Goal: Task Accomplishment & Management: Complete application form

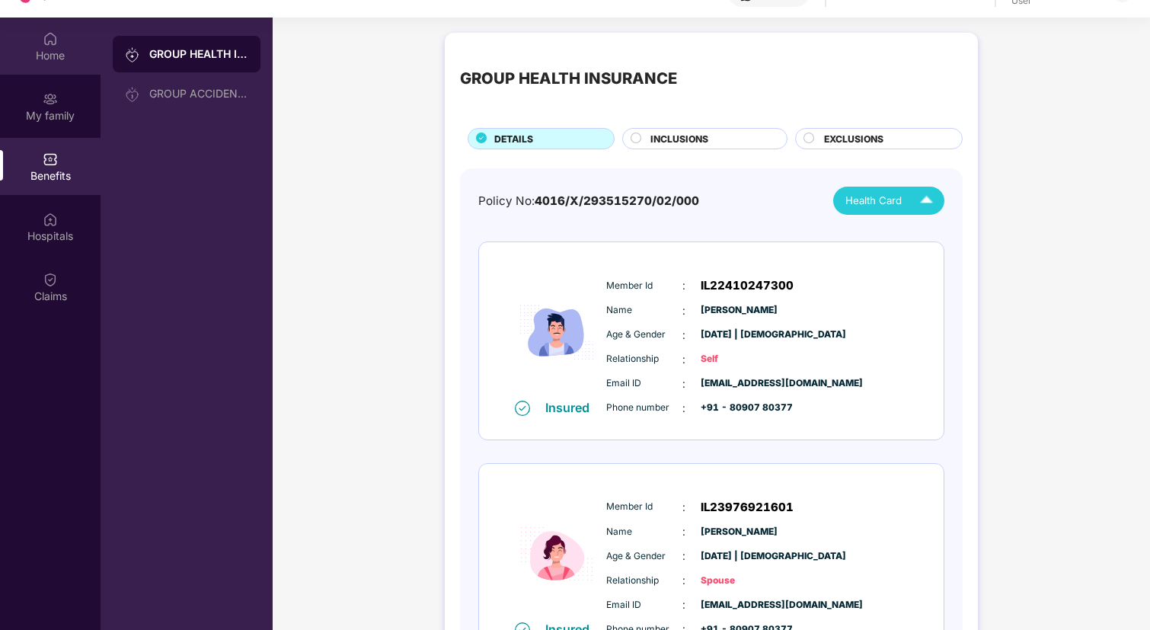
click at [63, 35] on div "Home" at bounding box center [50, 46] width 101 height 57
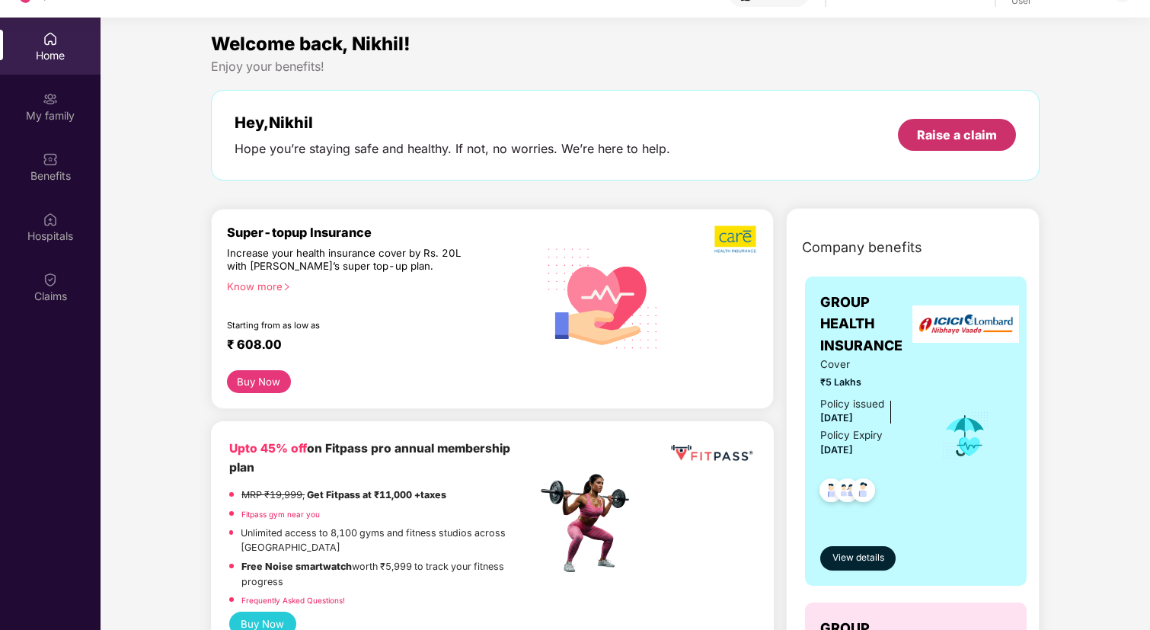
click at [958, 142] on div "Raise a claim" at bounding box center [957, 134] width 80 height 17
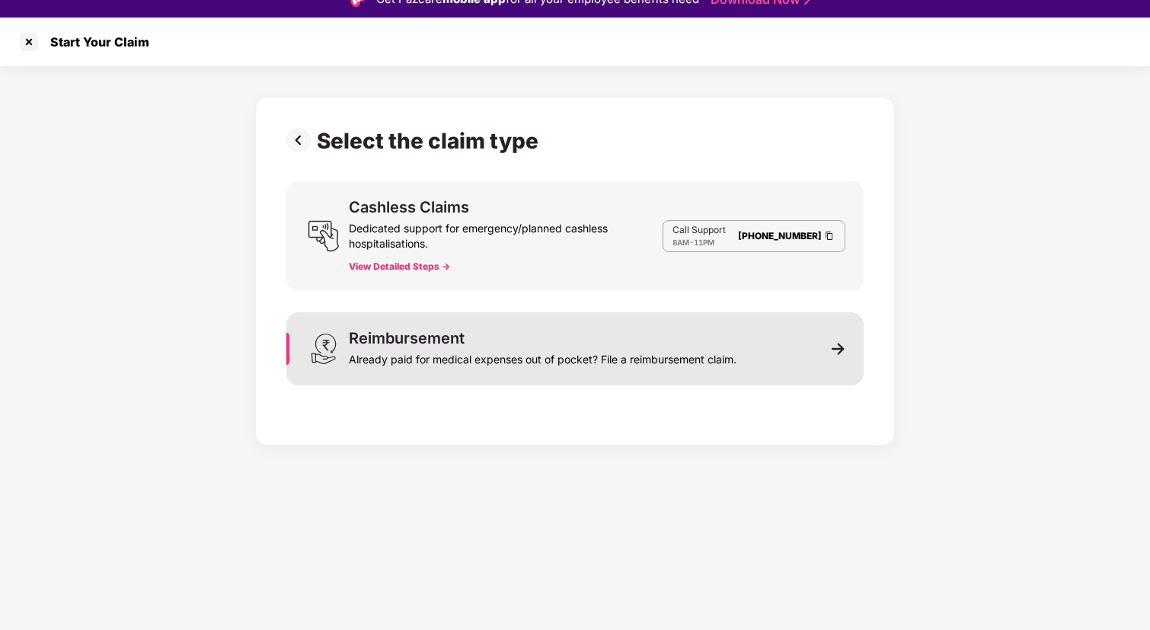
click at [497, 363] on div "Already paid for medical expenses out of pocket? File a reimbursement claim." at bounding box center [543, 356] width 388 height 21
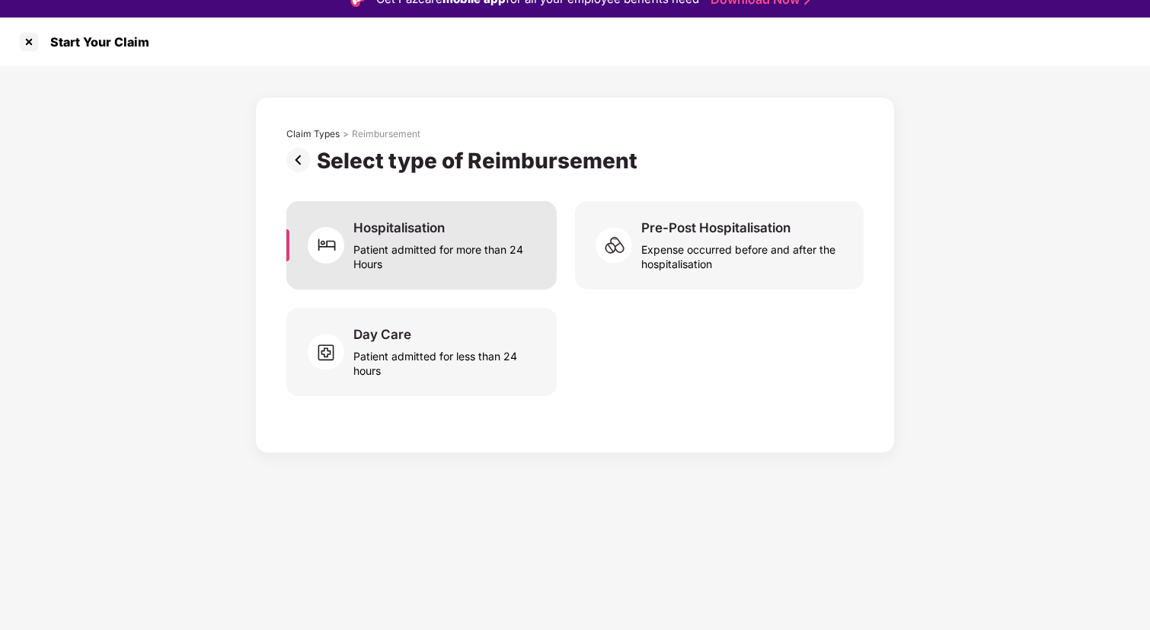
click at [405, 226] on div "Hospitalisation" at bounding box center [398, 227] width 91 height 17
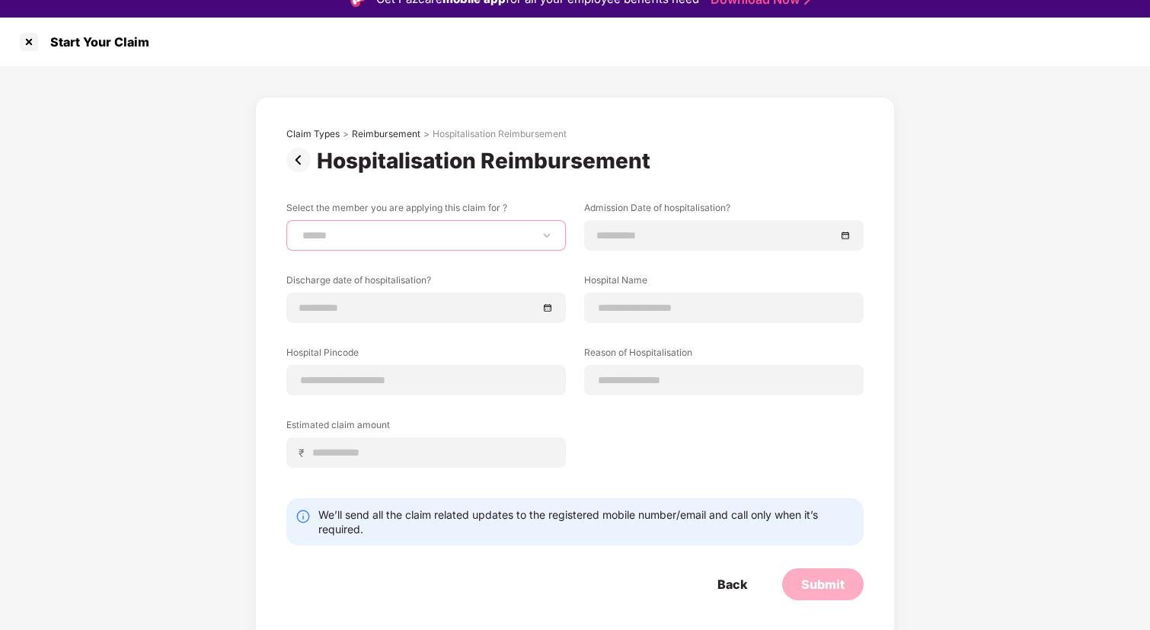
click at [410, 234] on select "**********" at bounding box center [426, 235] width 254 height 12
select select "**********"
click at [299, 229] on select "**********" at bounding box center [426, 235] width 254 height 12
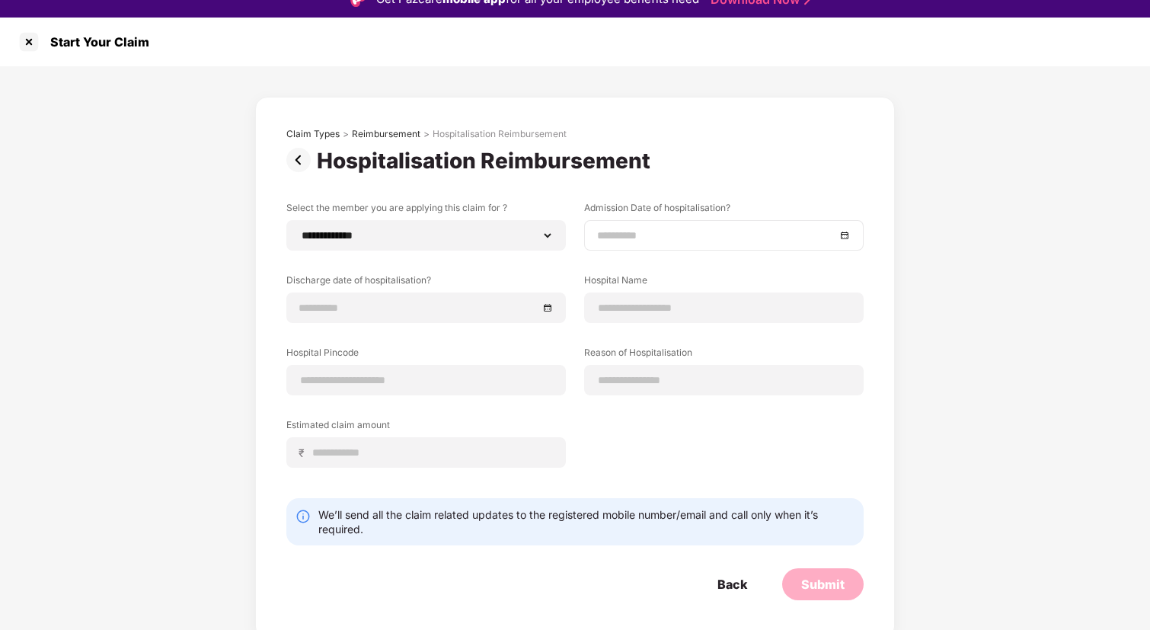
click at [649, 235] on input at bounding box center [716, 235] width 238 height 17
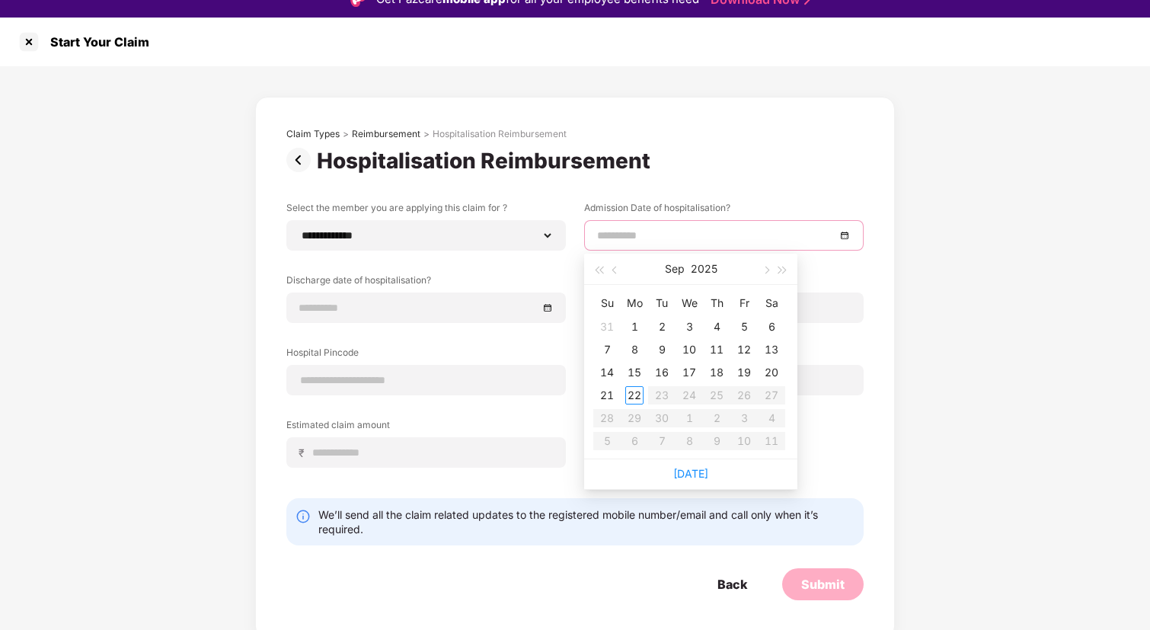
type input "**********"
click at [672, 271] on button "Sep" at bounding box center [675, 269] width 20 height 30
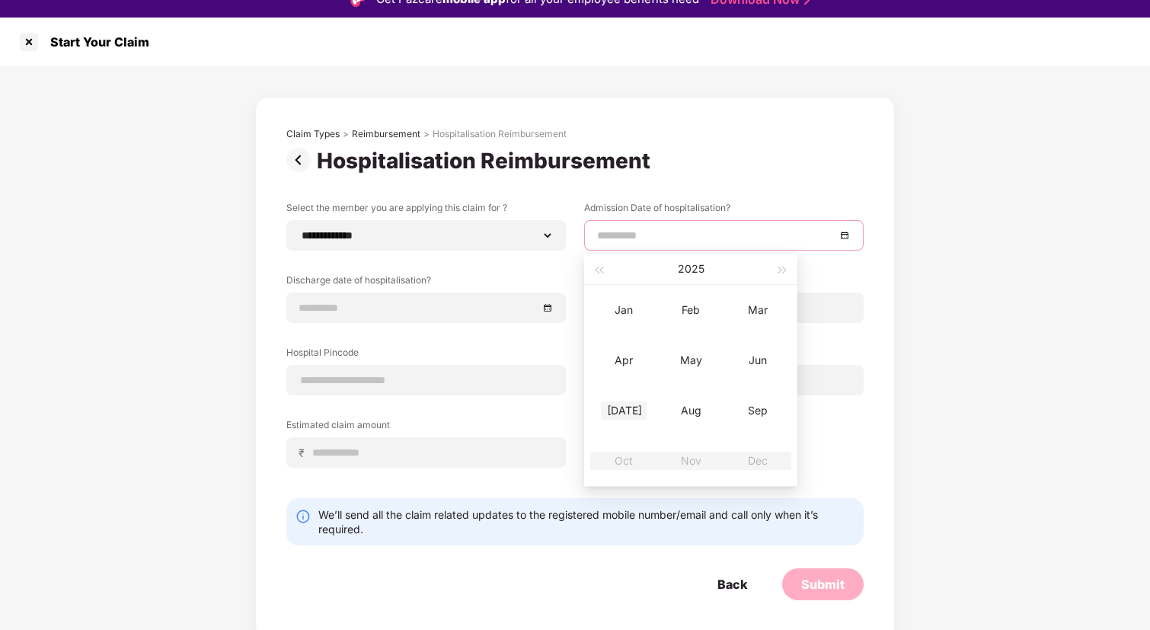
type input "**********"
click at [621, 411] on div "[DATE]" at bounding box center [624, 410] width 46 height 18
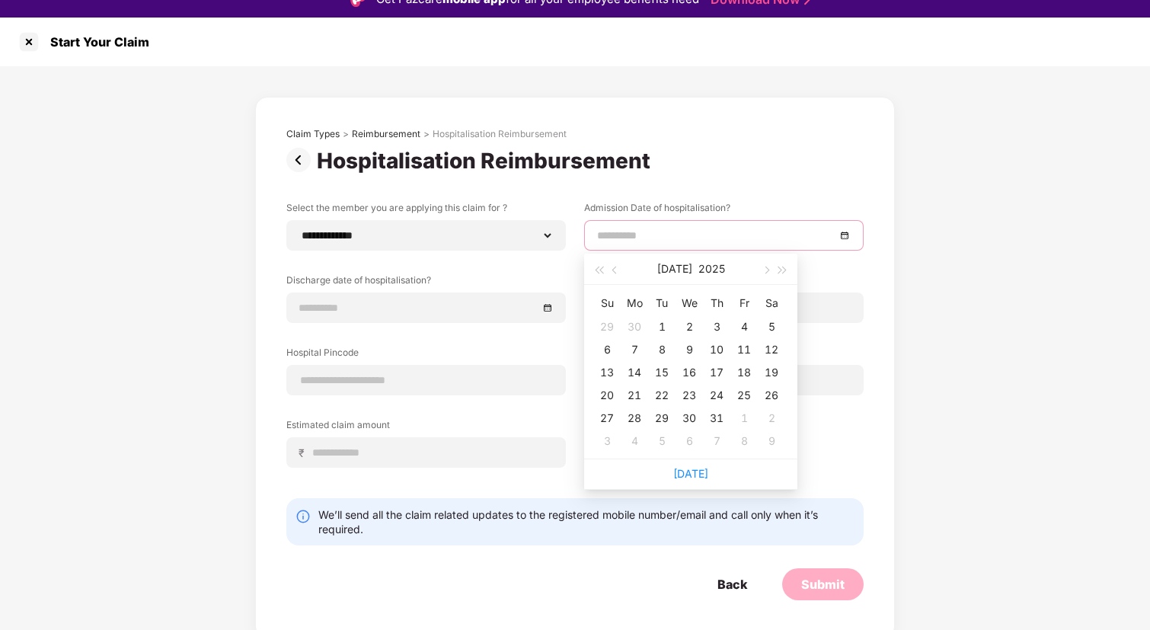
type input "**********"
click at [716, 422] on div "31" at bounding box center [716, 418] width 18 height 18
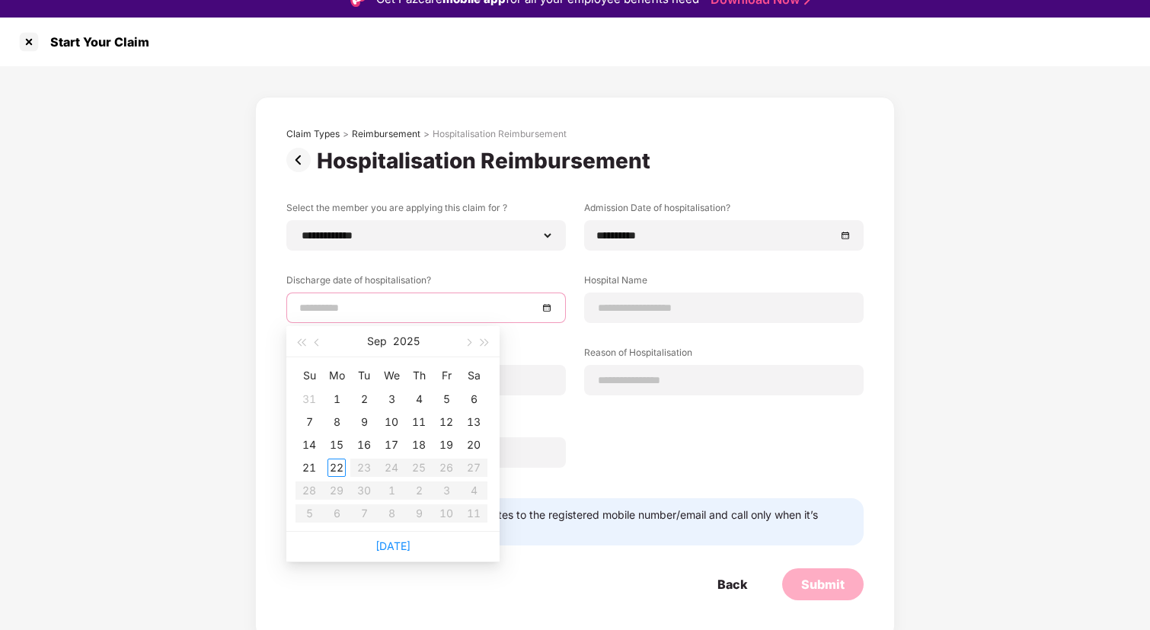
click at [452, 306] on input at bounding box center [418, 307] width 238 height 17
type input "**********"
click at [378, 336] on button "Sep" at bounding box center [377, 341] width 20 height 30
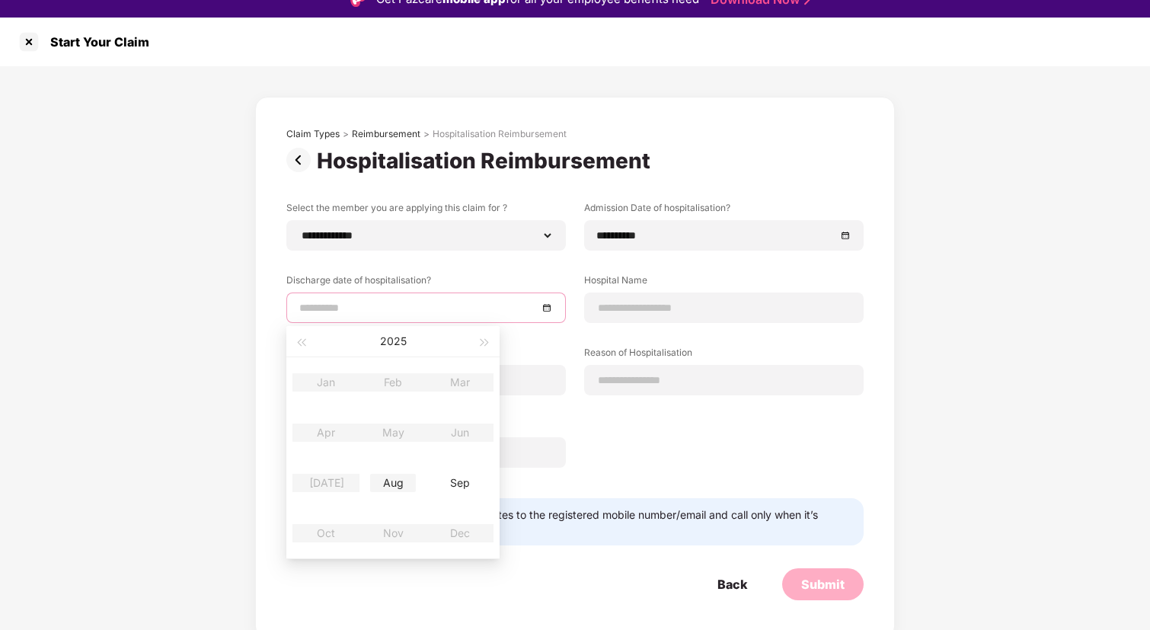
type input "**********"
click at [382, 483] on div "Aug" at bounding box center [393, 483] width 46 height 18
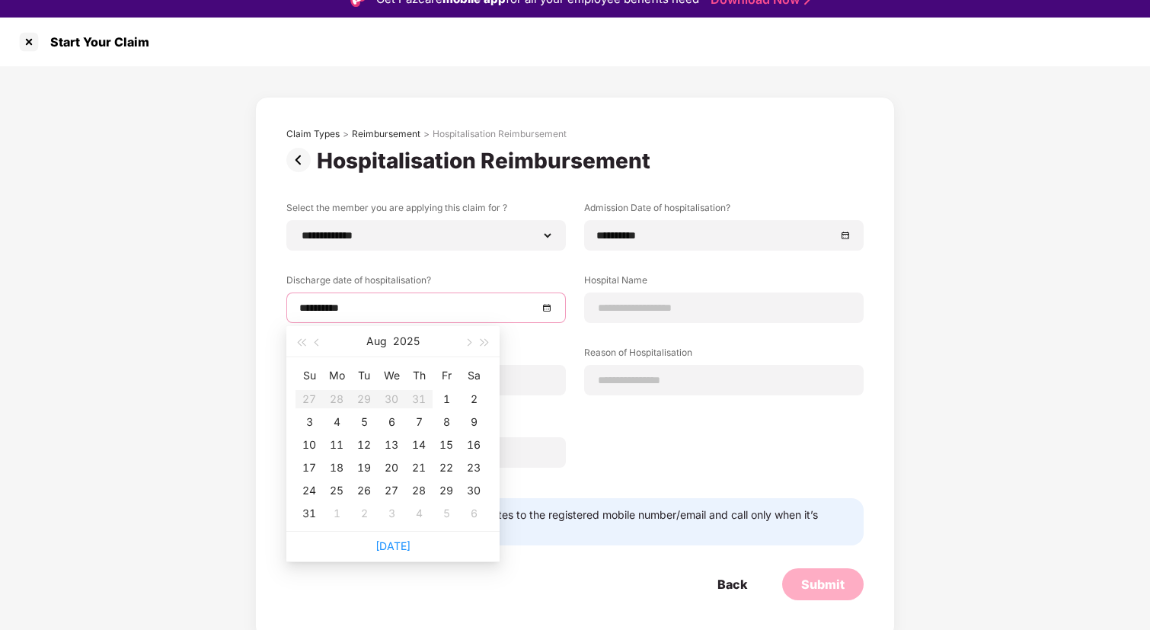
type input "**********"
click at [477, 397] on div "2" at bounding box center [474, 399] width 18 height 18
click at [631, 442] on div "**********" at bounding box center [574, 345] width 577 height 289
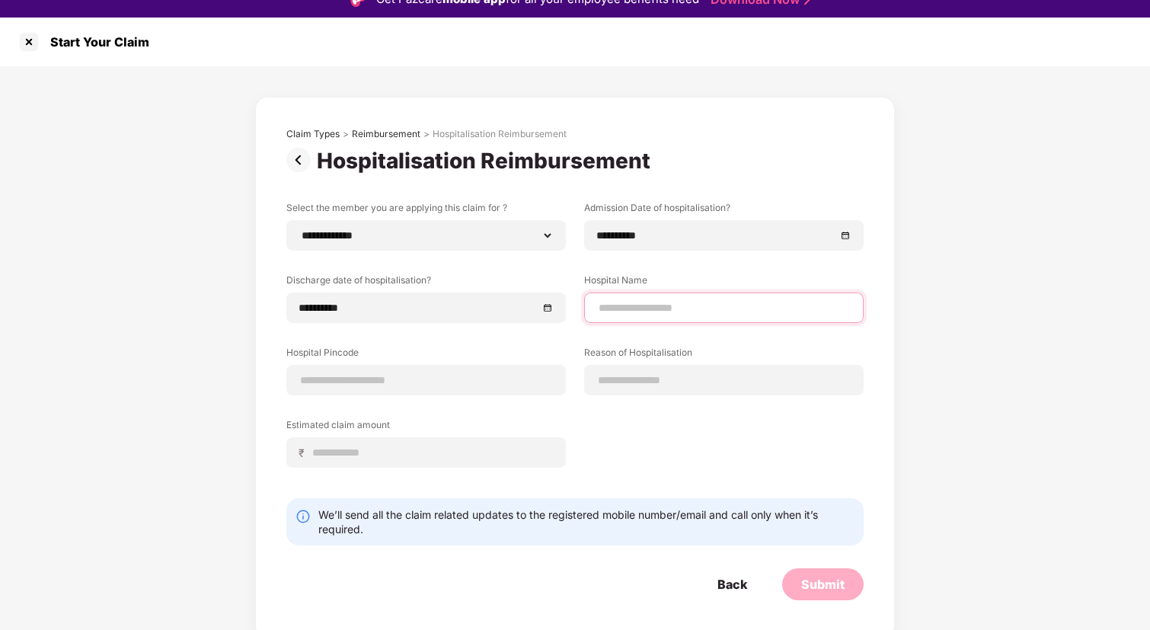
click at [684, 308] on input at bounding box center [724, 308] width 254 height 16
type input "**********"
click at [420, 380] on input at bounding box center [426, 380] width 254 height 16
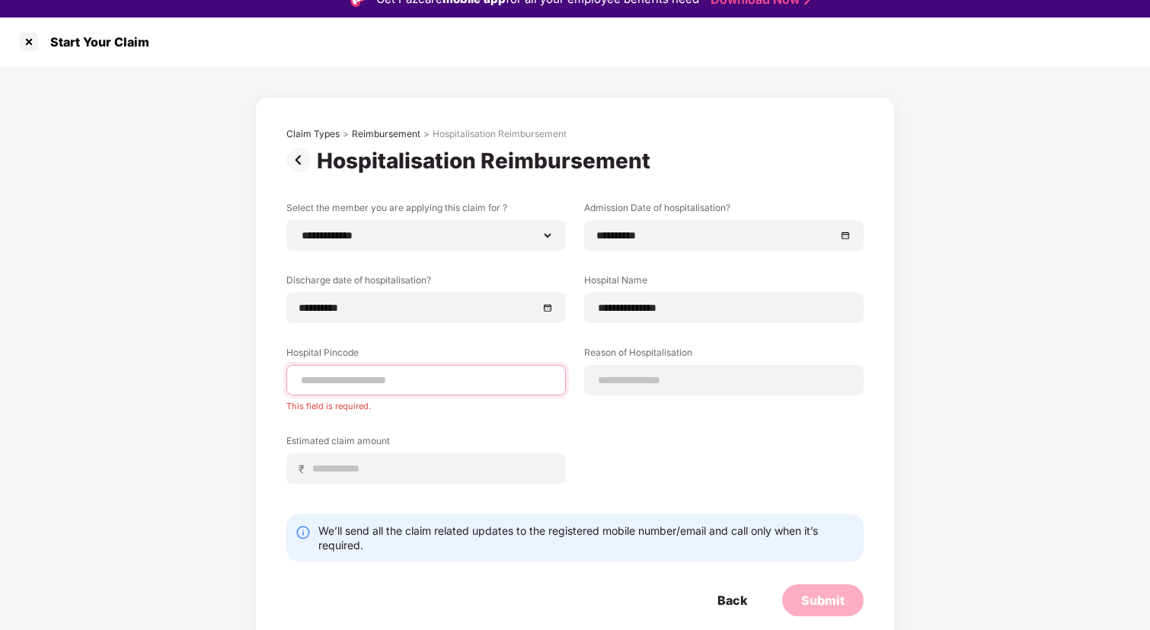
click at [324, 386] on input at bounding box center [426, 380] width 254 height 16
type input "******"
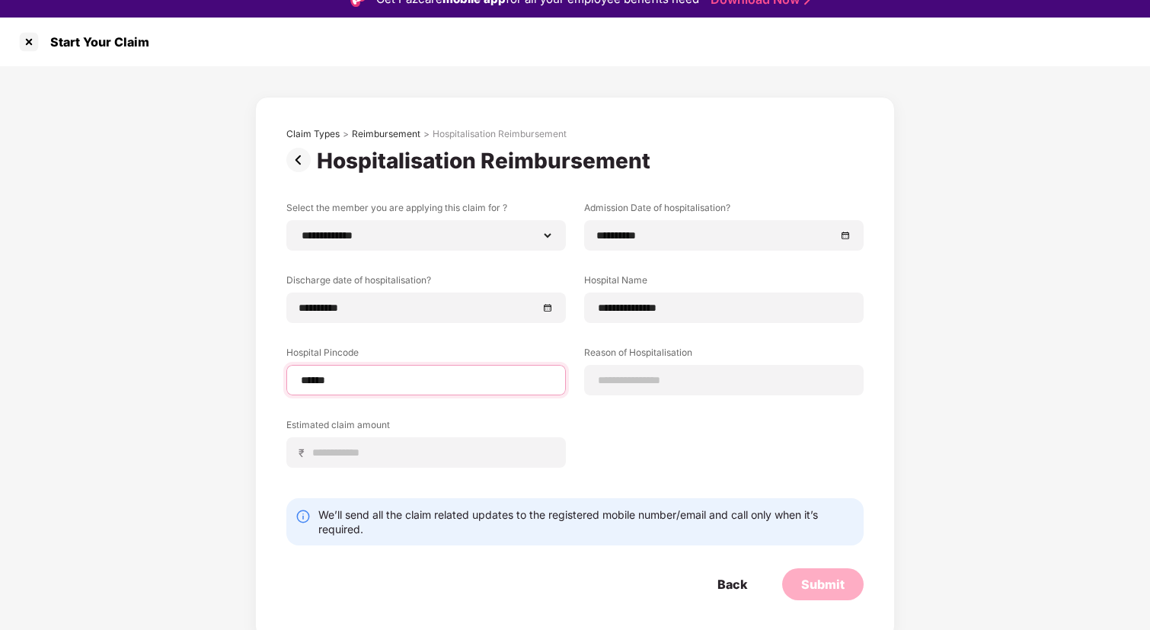
select select "******"
select select "**********"
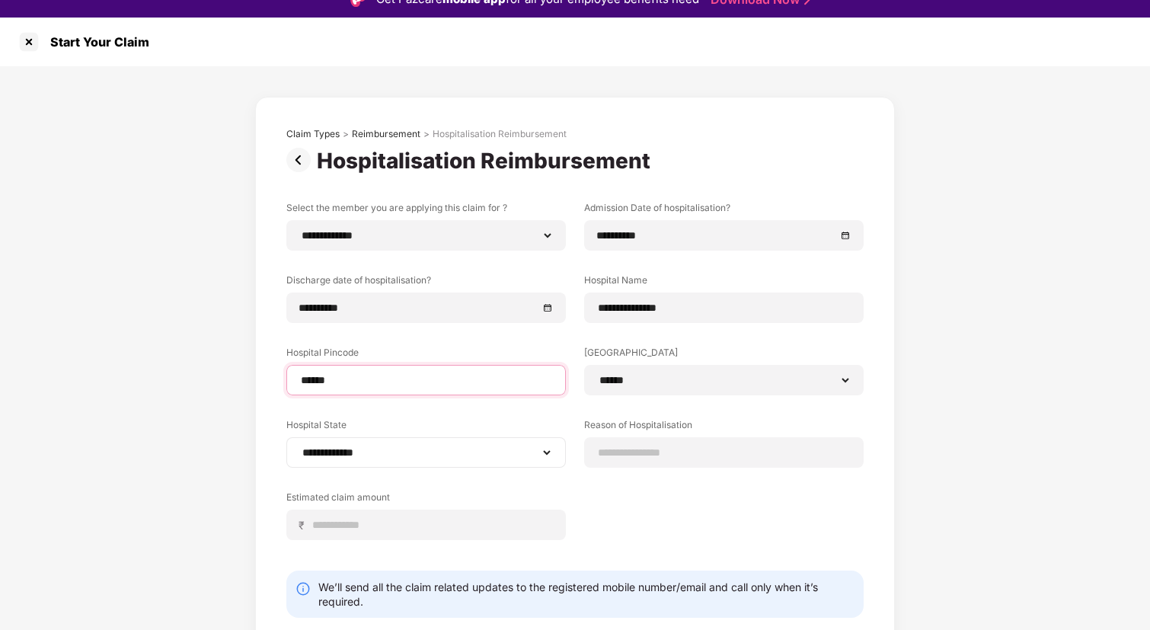
type input "******"
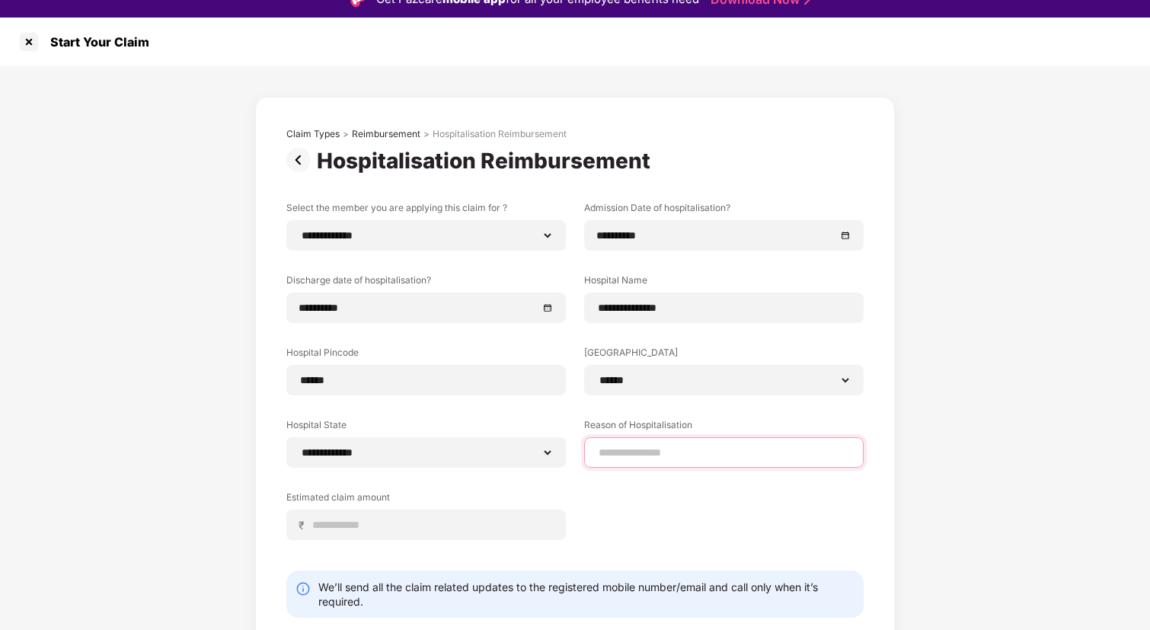
click at [646, 455] on input at bounding box center [724, 453] width 254 height 16
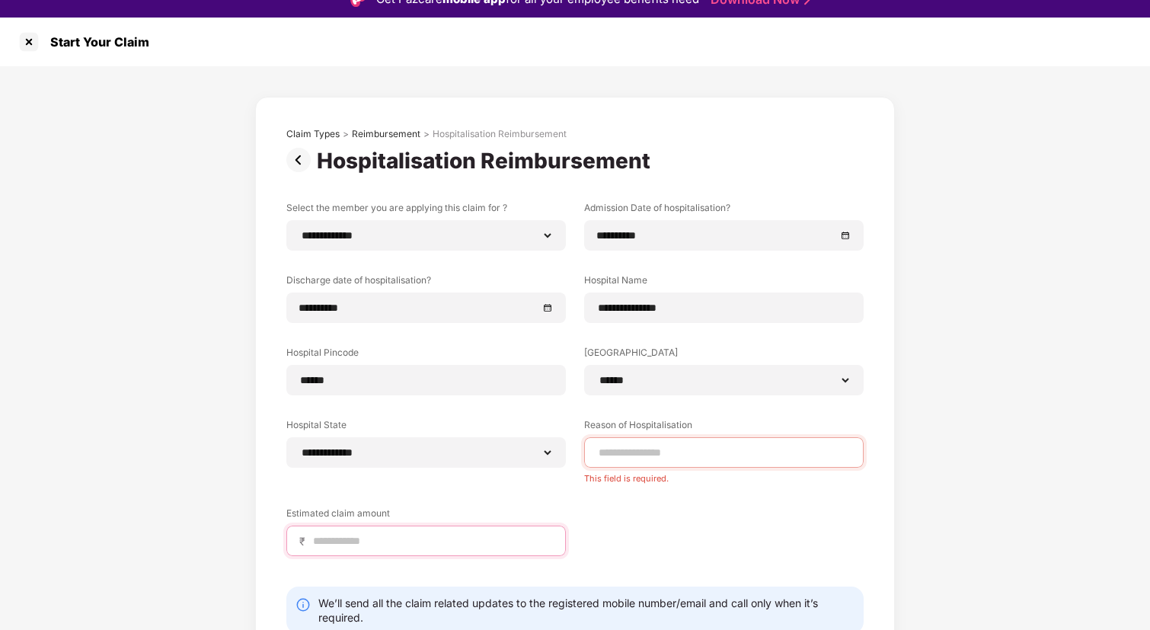
click at [364, 542] on input at bounding box center [431, 541] width 241 height 16
type input "*****"
click at [675, 433] on label "Reason of Hospitalisation" at bounding box center [723, 427] width 279 height 19
click at [646, 449] on input at bounding box center [724, 453] width 254 height 16
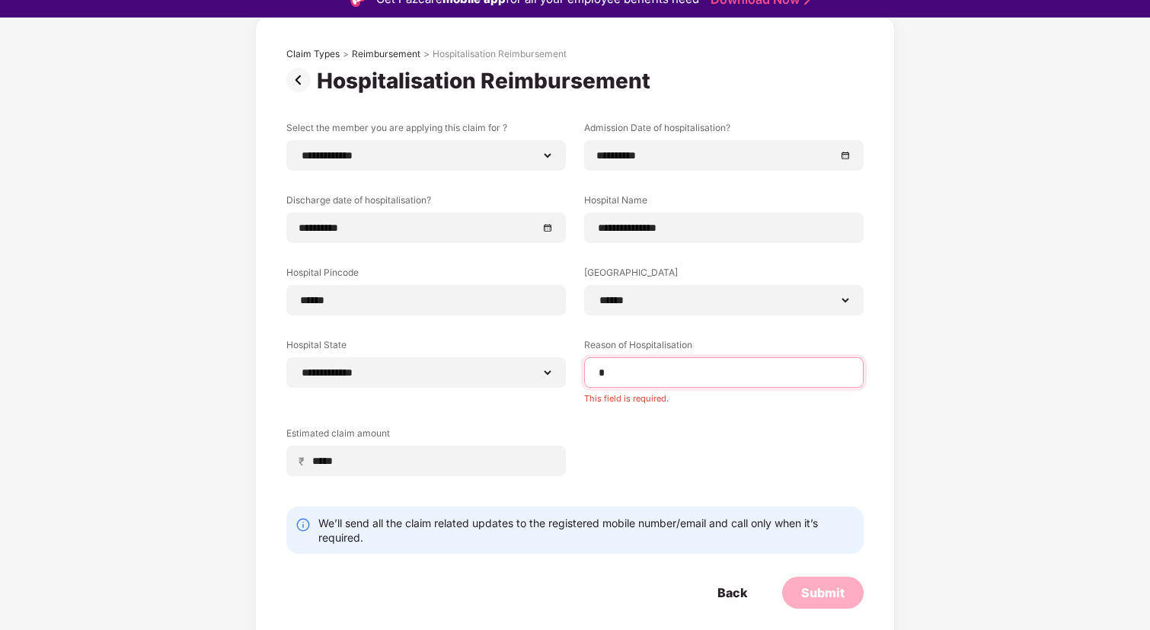
scroll to position [64, 0]
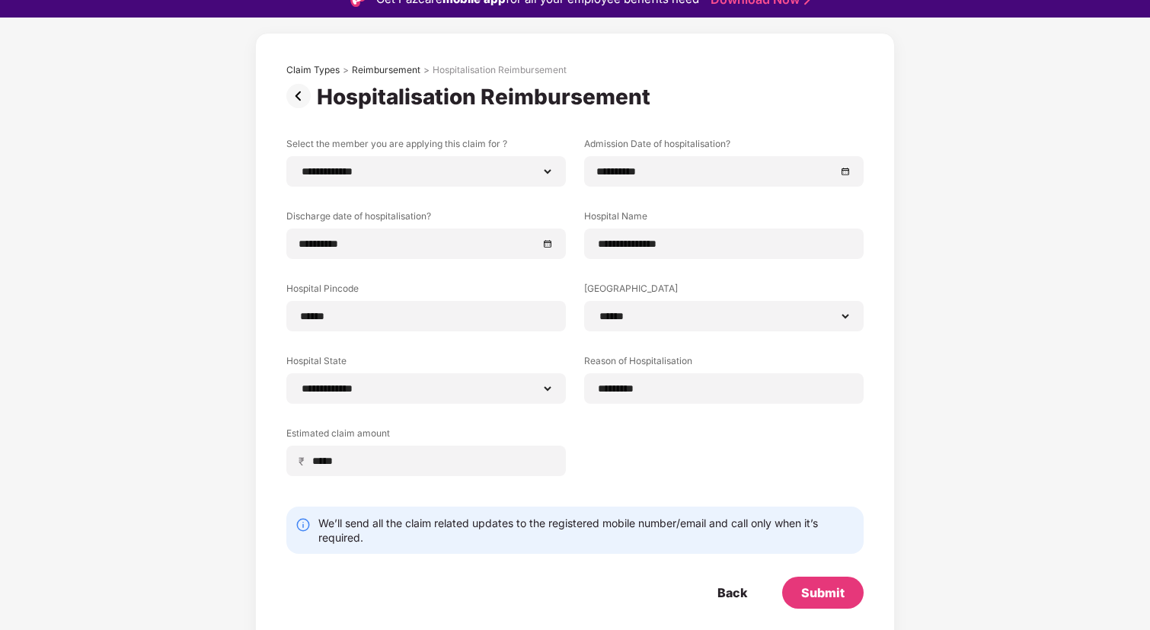
click at [613, 423] on div "**********" at bounding box center [574, 318] width 577 height 362
click at [682, 393] on input "*********" at bounding box center [724, 389] width 254 height 16
type input "*********"
click at [697, 400] on div "*********" at bounding box center [723, 388] width 279 height 30
click at [806, 597] on div "Submit" at bounding box center [822, 592] width 43 height 17
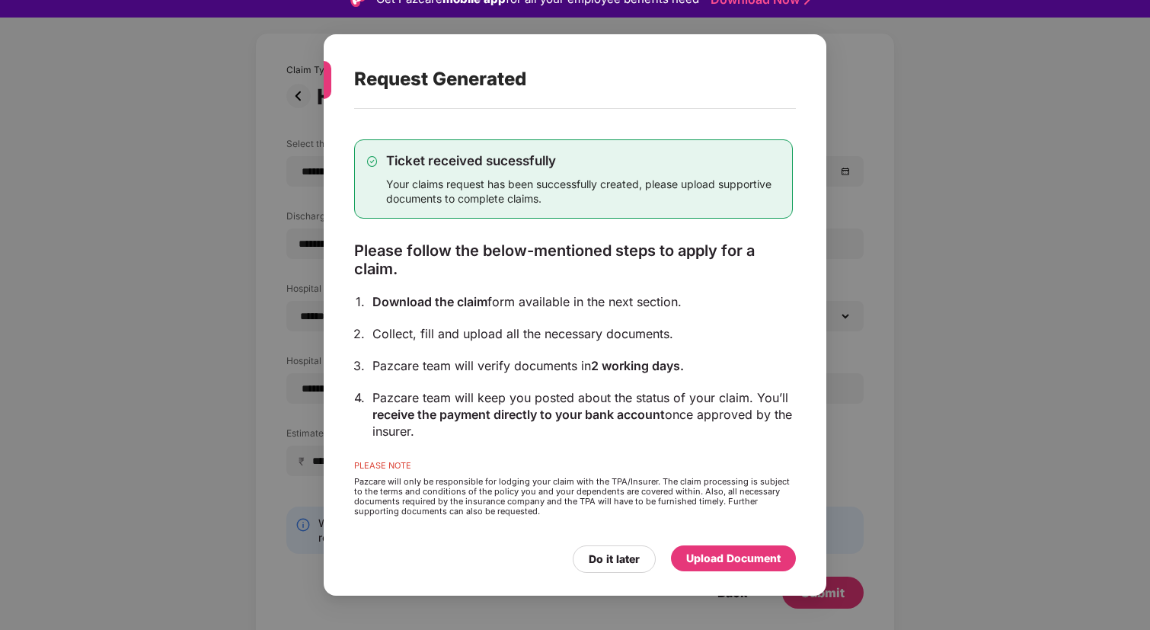
click at [777, 561] on div "Upload Document" at bounding box center [733, 558] width 94 height 17
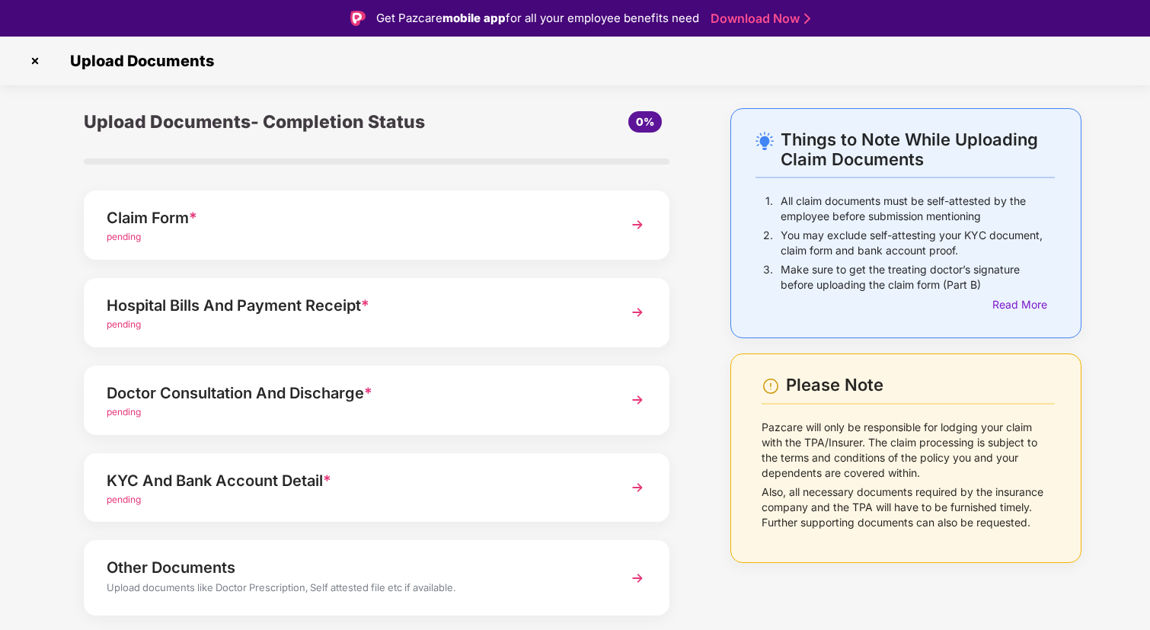
scroll to position [43, 0]
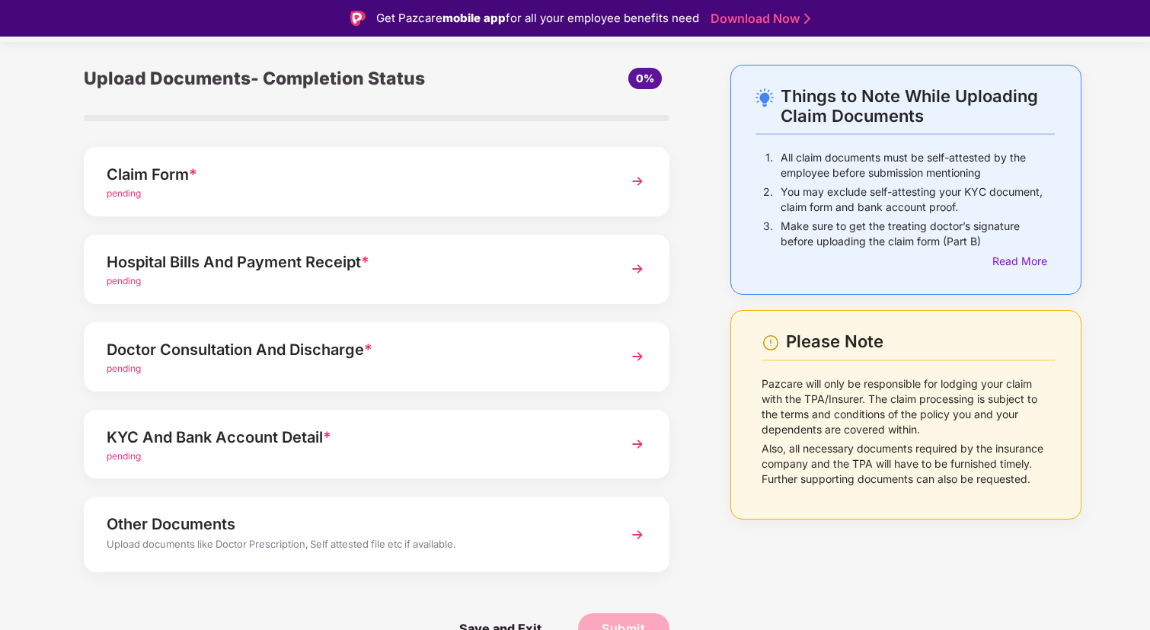
click at [281, 183] on div "Claim Form *" at bounding box center [354, 174] width 495 height 24
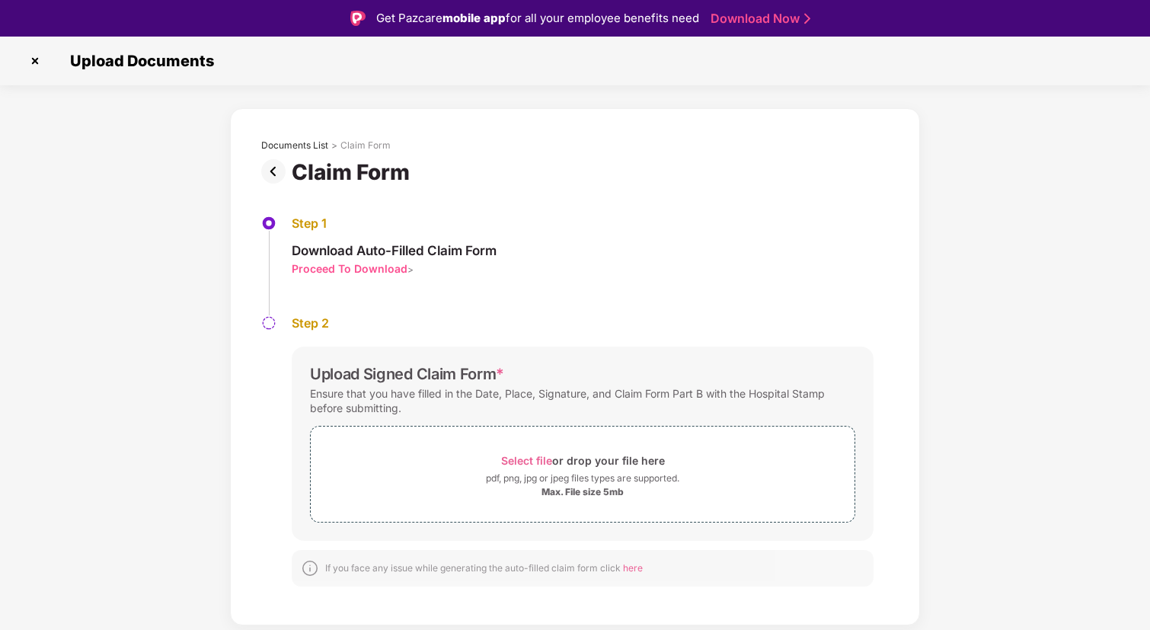
scroll to position [37, 0]
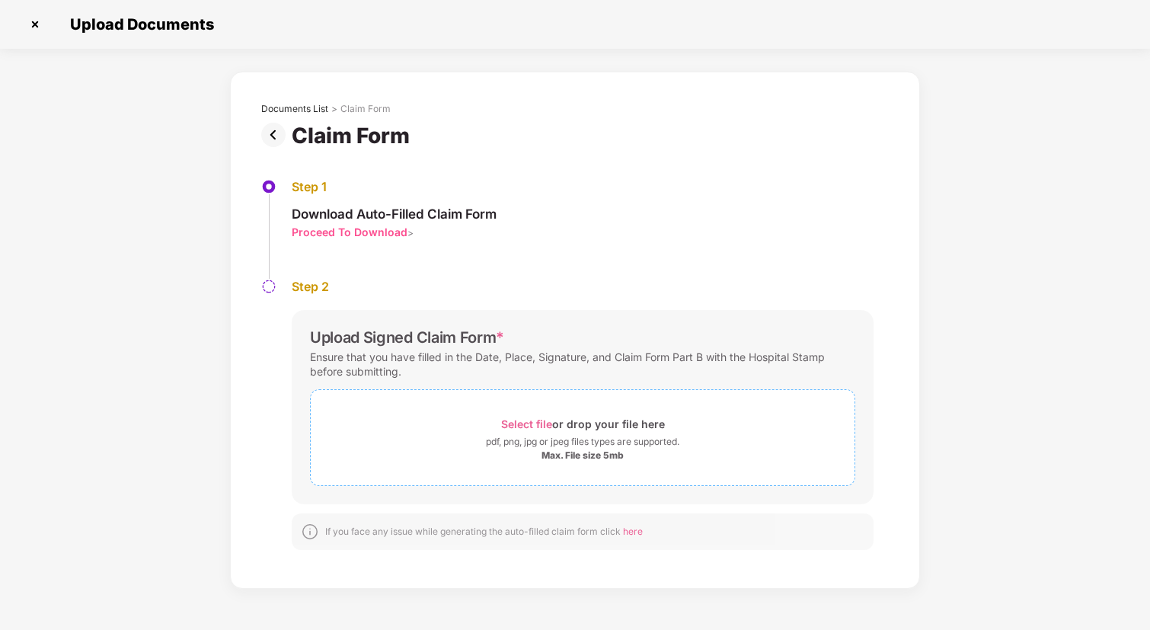
click at [504, 420] on span "Select file" at bounding box center [526, 423] width 51 height 13
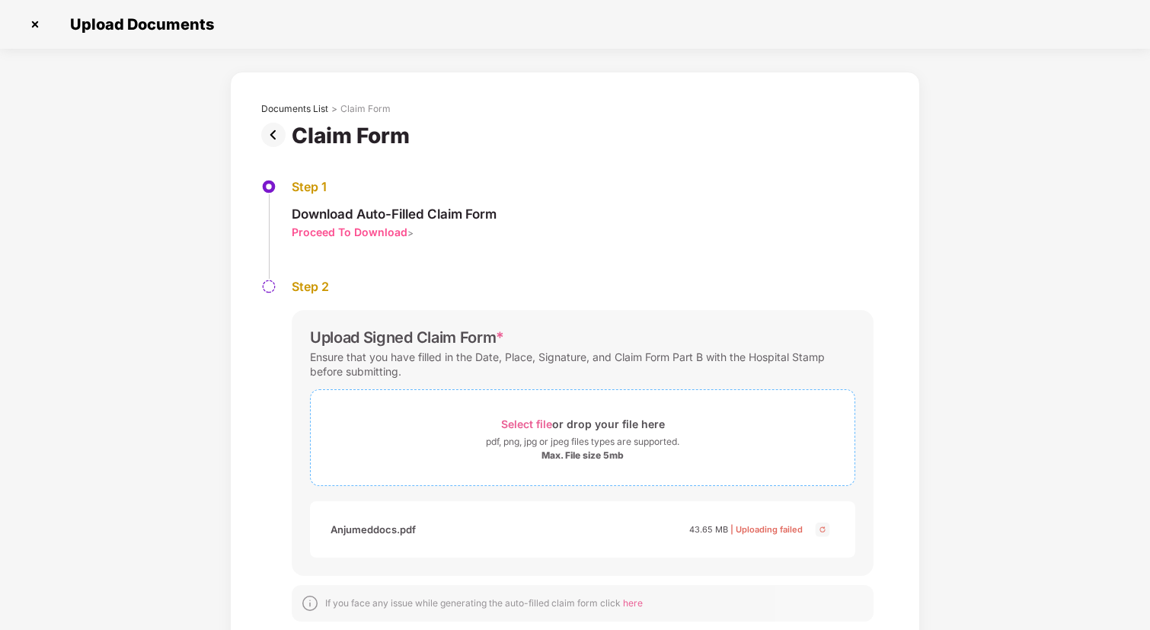
scroll to position [30, 0]
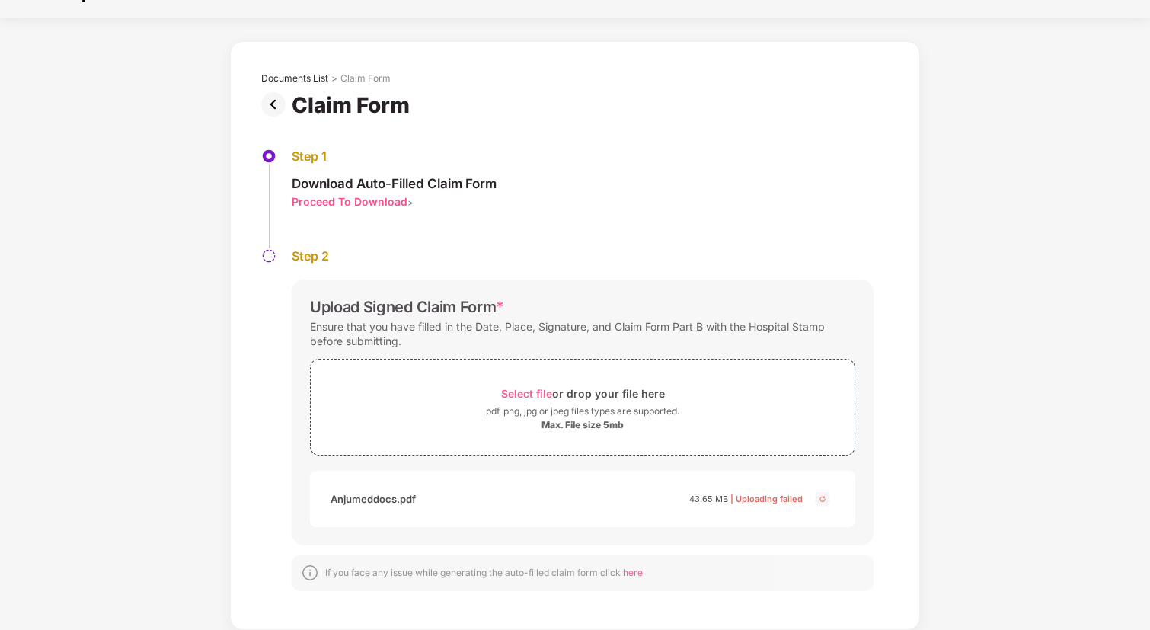
click at [827, 501] on img at bounding box center [822, 499] width 18 height 18
click at [274, 100] on img at bounding box center [276, 104] width 30 height 24
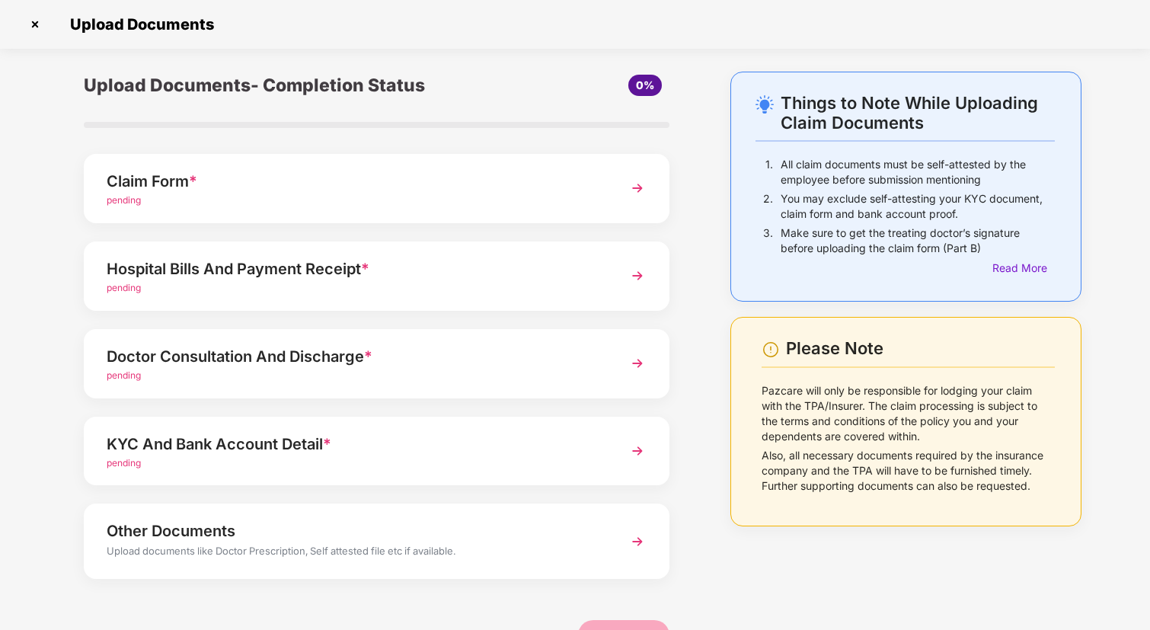
scroll to position [0, 0]
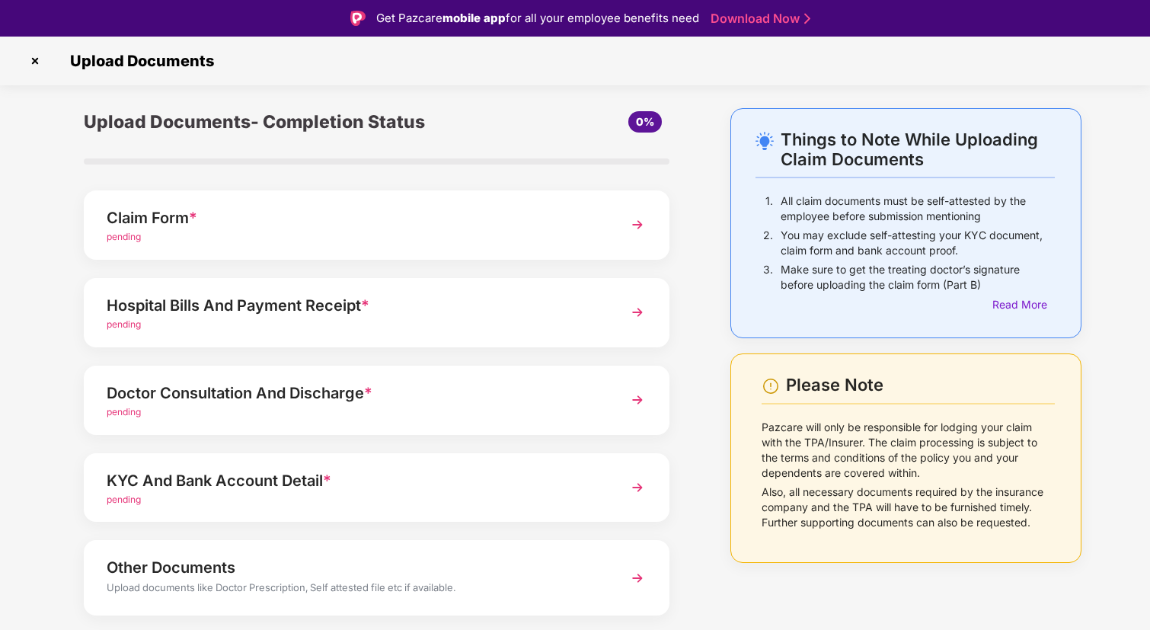
click at [305, 196] on div "Claim Form * pending" at bounding box center [377, 224] width 586 height 69
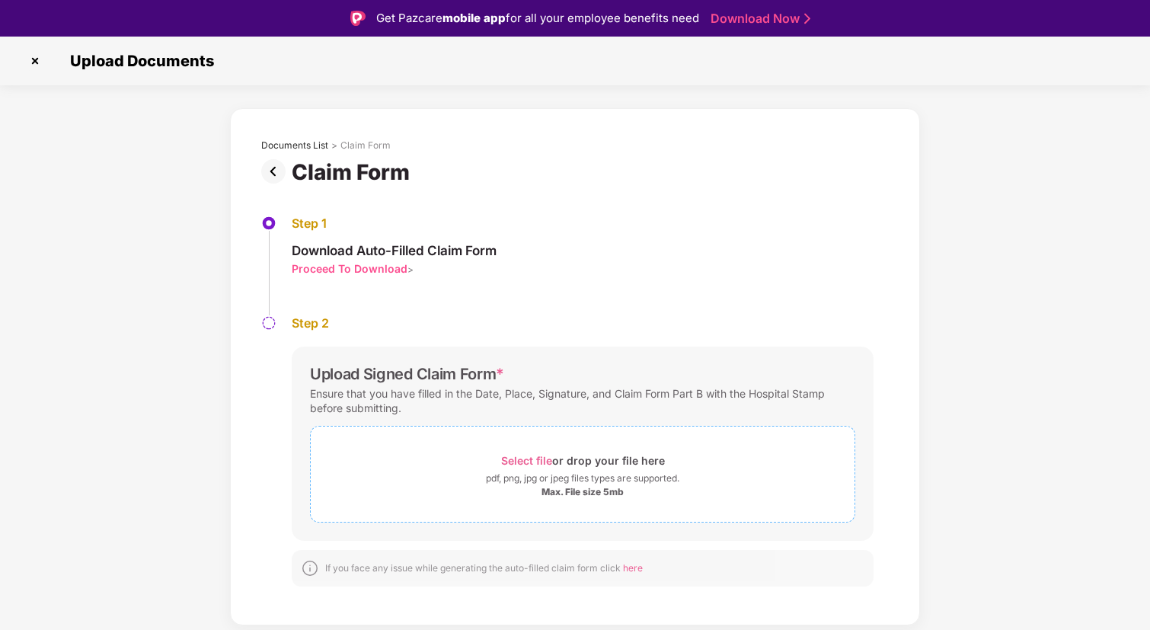
click at [548, 465] on span "Select file" at bounding box center [526, 460] width 51 height 13
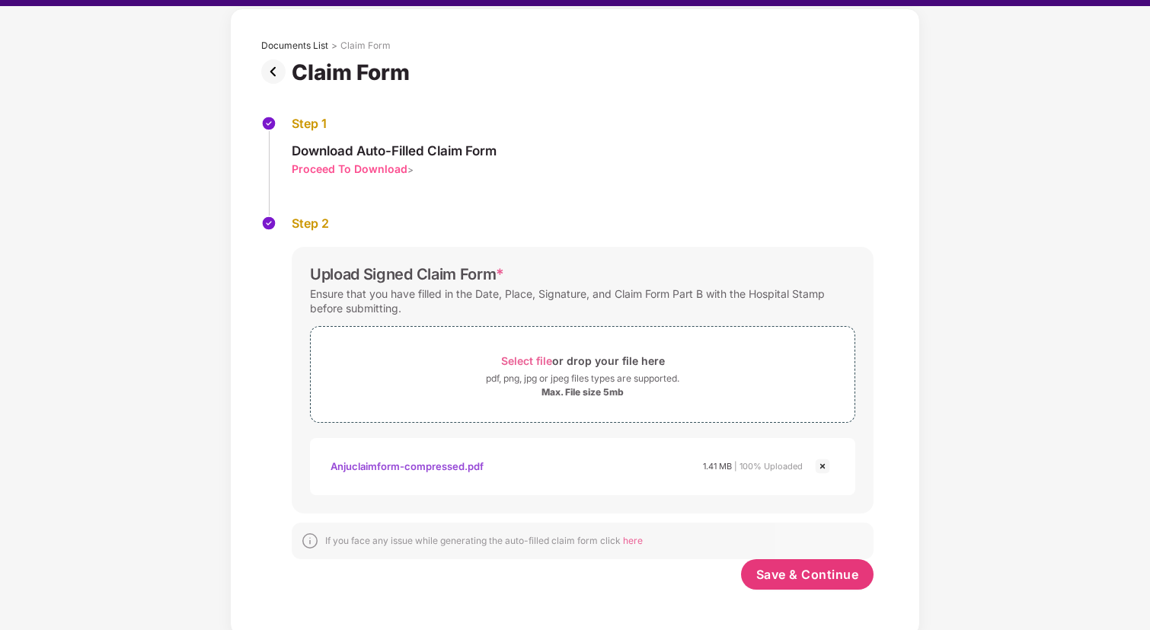
scroll to position [69, 0]
click at [822, 576] on span "Save & Continue" at bounding box center [807, 574] width 103 height 17
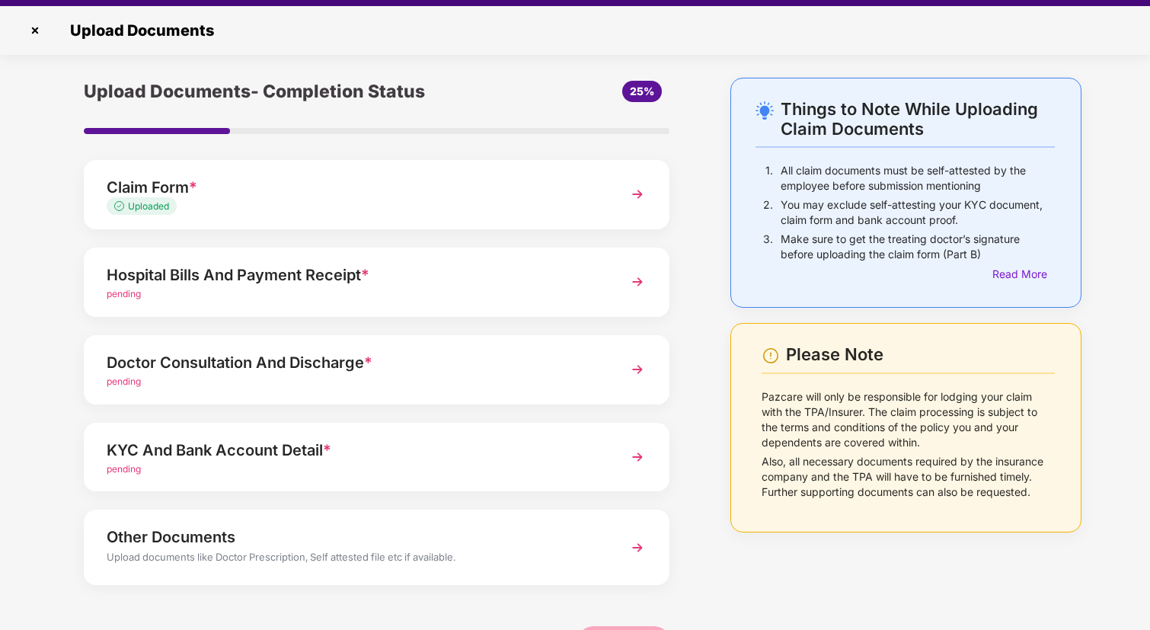
click at [264, 362] on div "Doctor Consultation And Discharge *" at bounding box center [354, 362] width 495 height 24
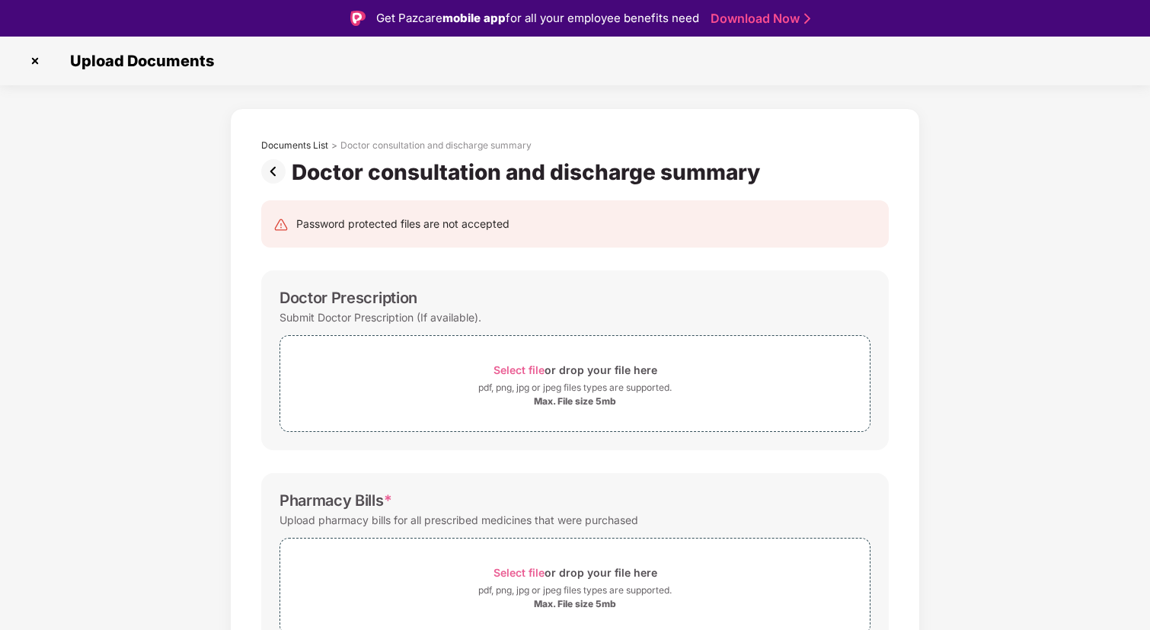
click at [276, 171] on img at bounding box center [276, 171] width 30 height 24
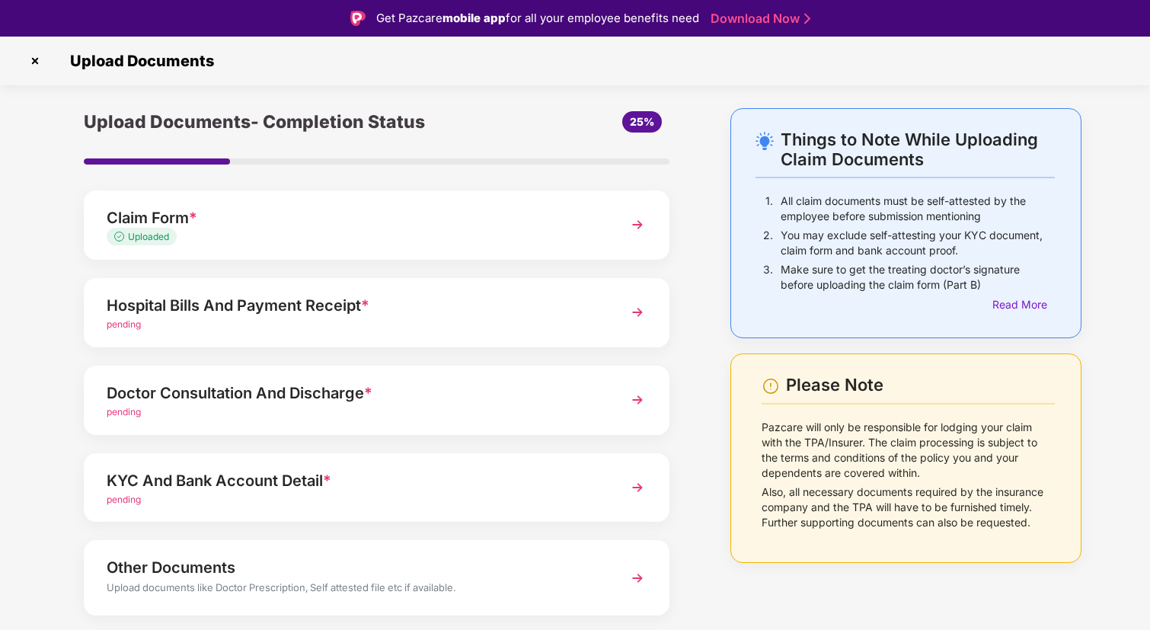
click at [264, 396] on div "Doctor Consultation And Discharge *" at bounding box center [354, 393] width 495 height 24
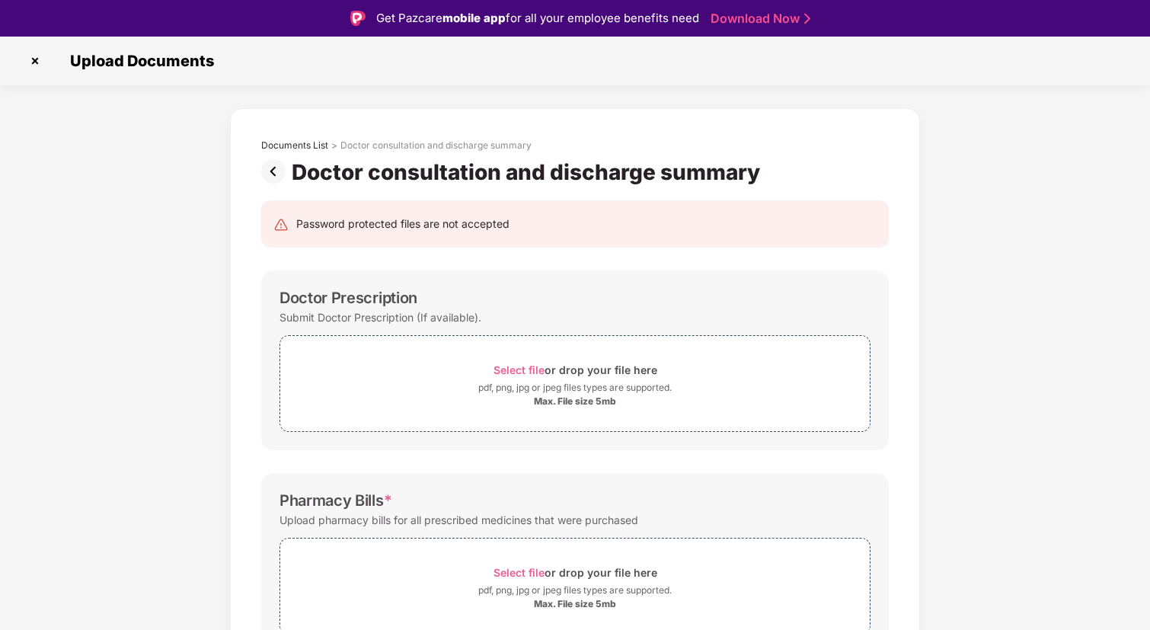
click at [273, 170] on img at bounding box center [276, 171] width 30 height 24
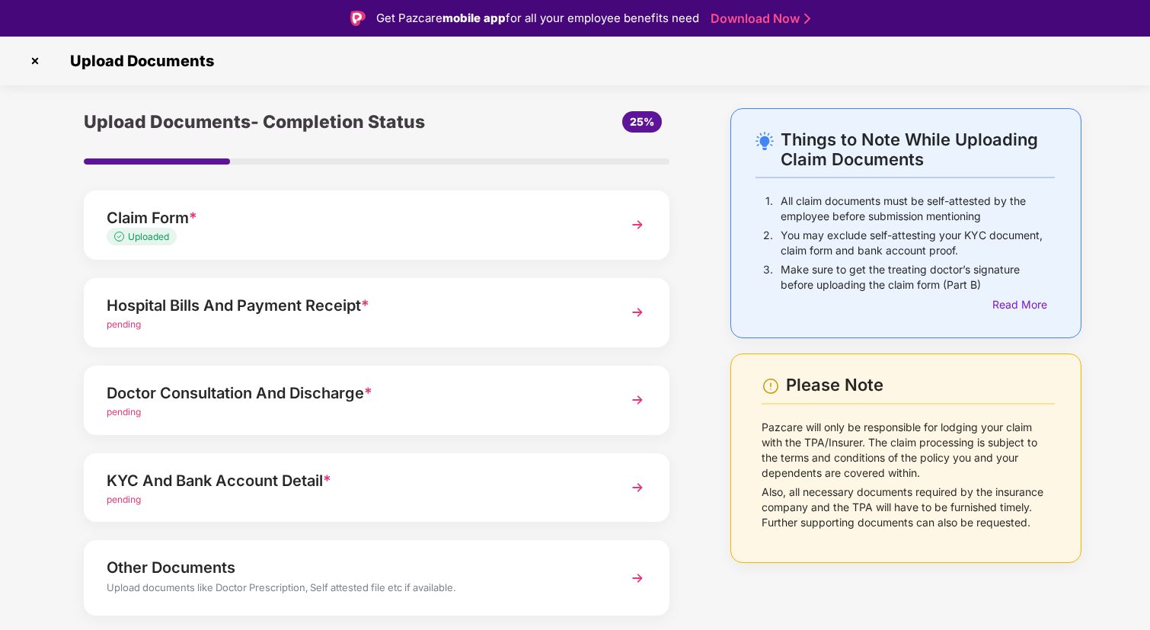
click at [204, 310] on div "Hospital Bills And Payment Receipt *" at bounding box center [354, 305] width 495 height 24
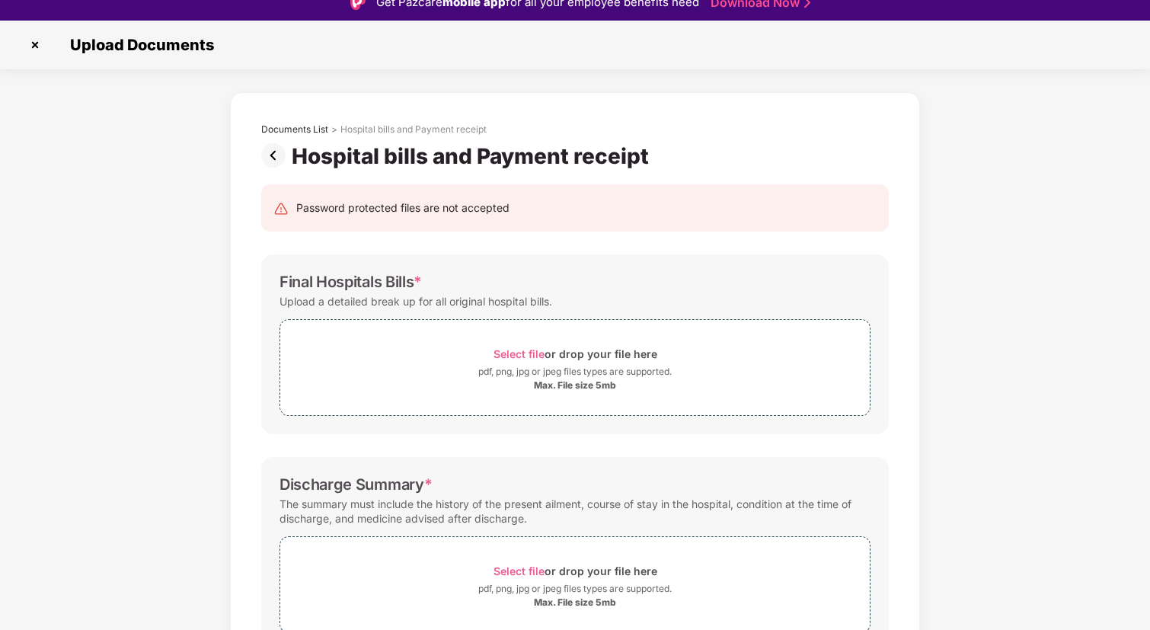
scroll to position [6, 0]
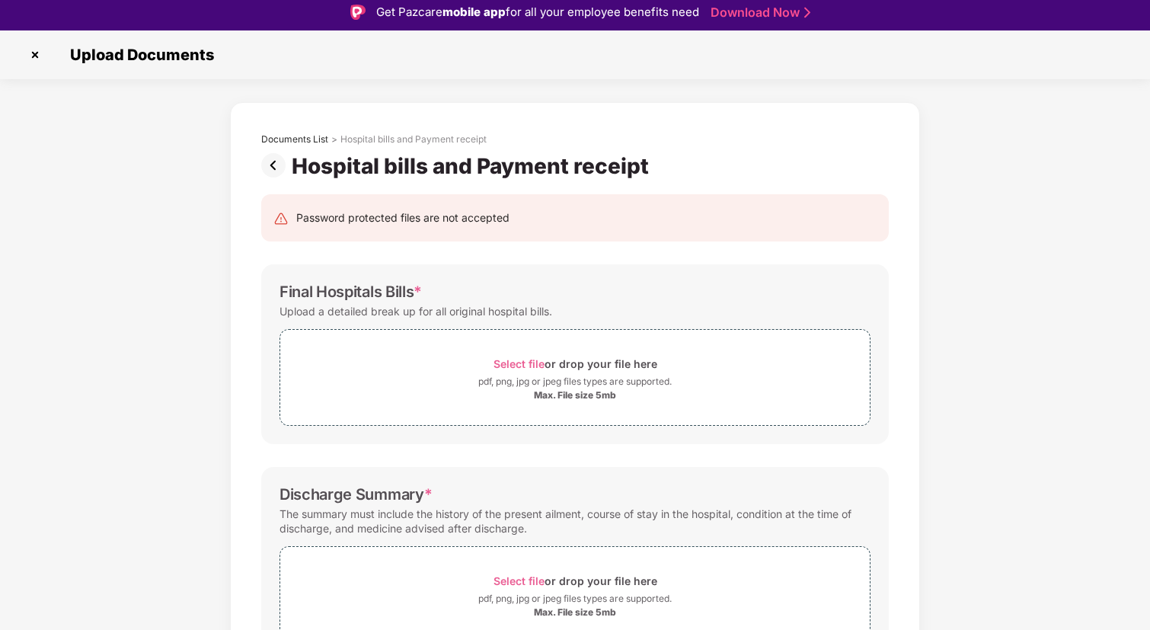
click at [273, 154] on img at bounding box center [276, 165] width 30 height 24
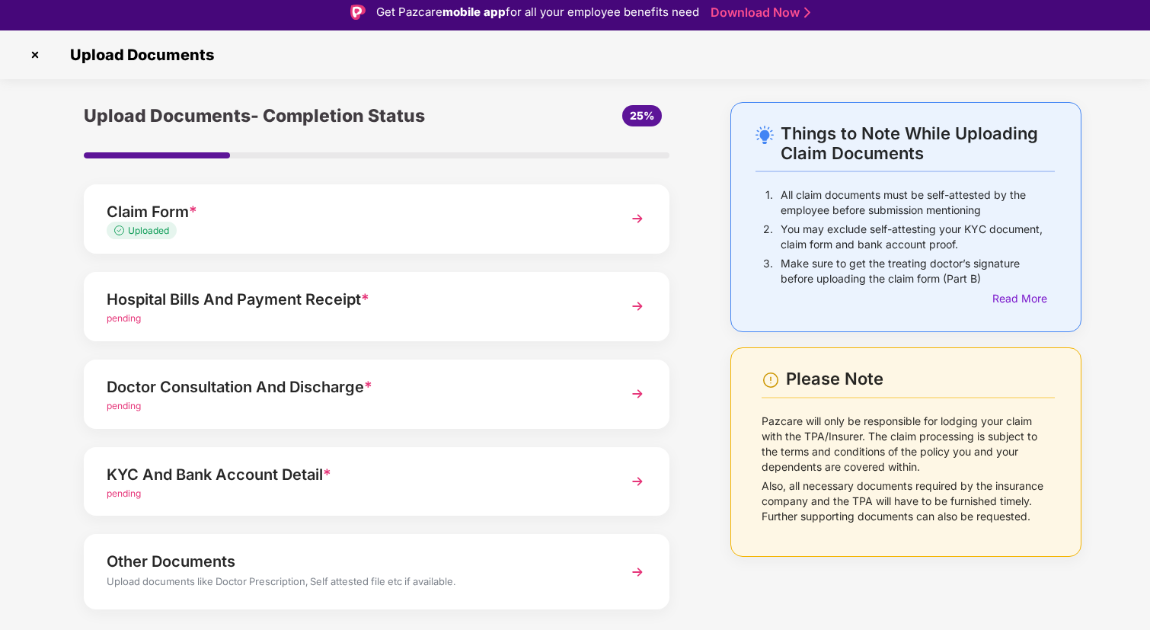
click at [314, 401] on div "pending" at bounding box center [354, 406] width 495 height 14
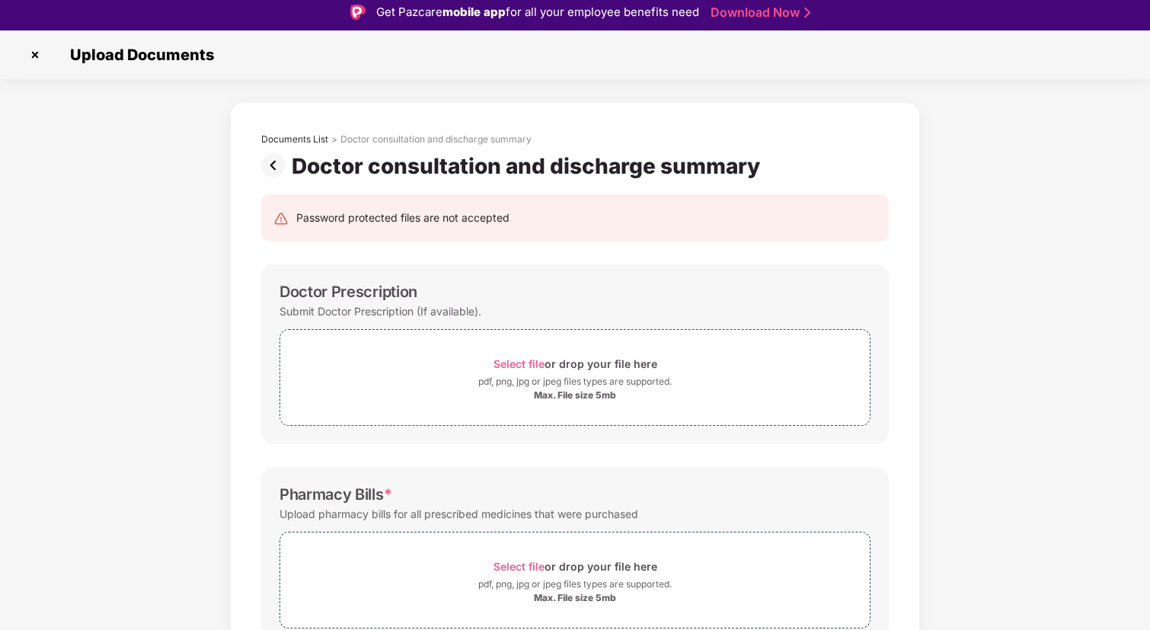
scroll to position [0, 0]
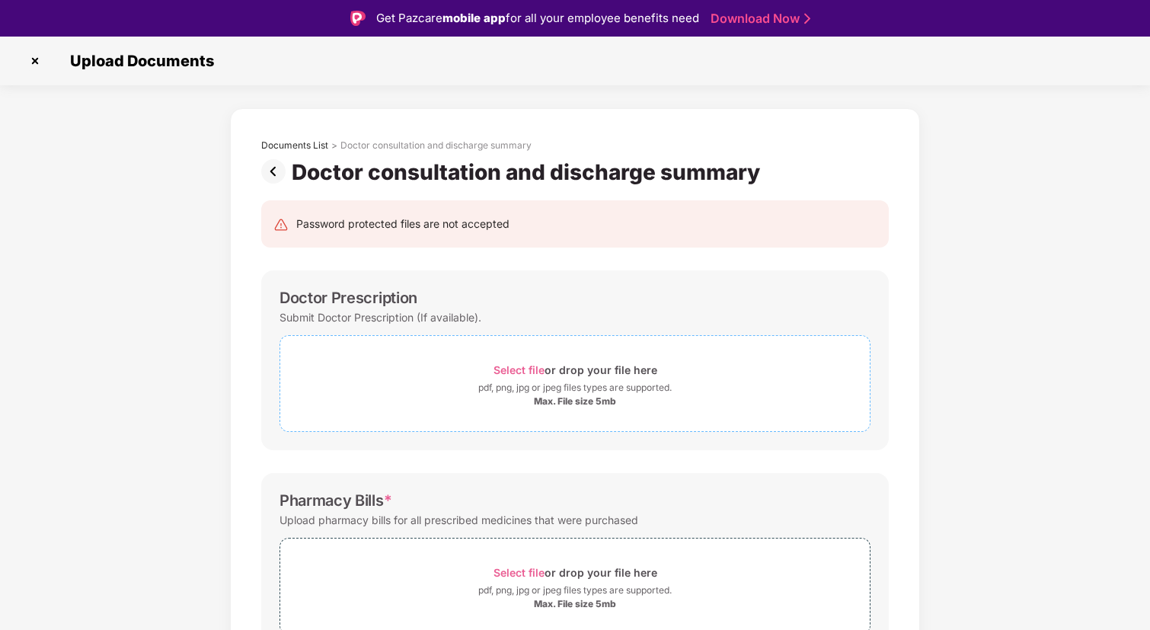
click at [438, 401] on div "Max. File size 5mb" at bounding box center [574, 401] width 589 height 12
click at [533, 386] on div "pdf, png, jpg or jpeg files types are supported." at bounding box center [574, 387] width 193 height 15
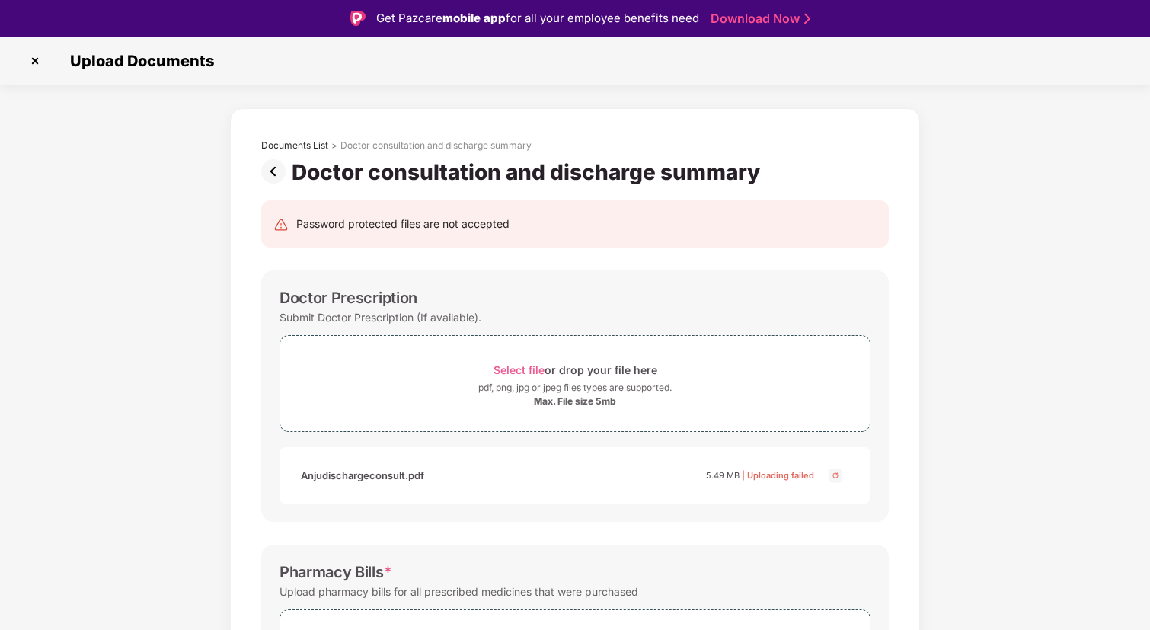
click at [838, 476] on img at bounding box center [835, 475] width 18 height 18
click at [479, 367] on div "Select file or drop your file here" at bounding box center [574, 369] width 589 height 21
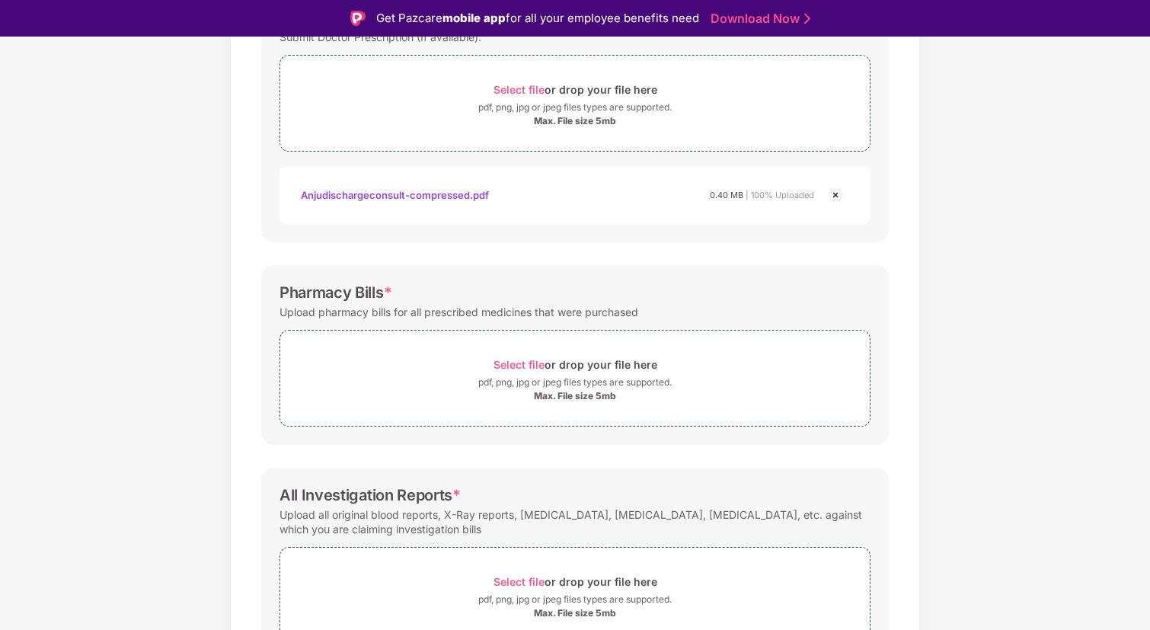
scroll to position [281, 0]
click at [506, 367] on span "Select file" at bounding box center [518, 363] width 51 height 13
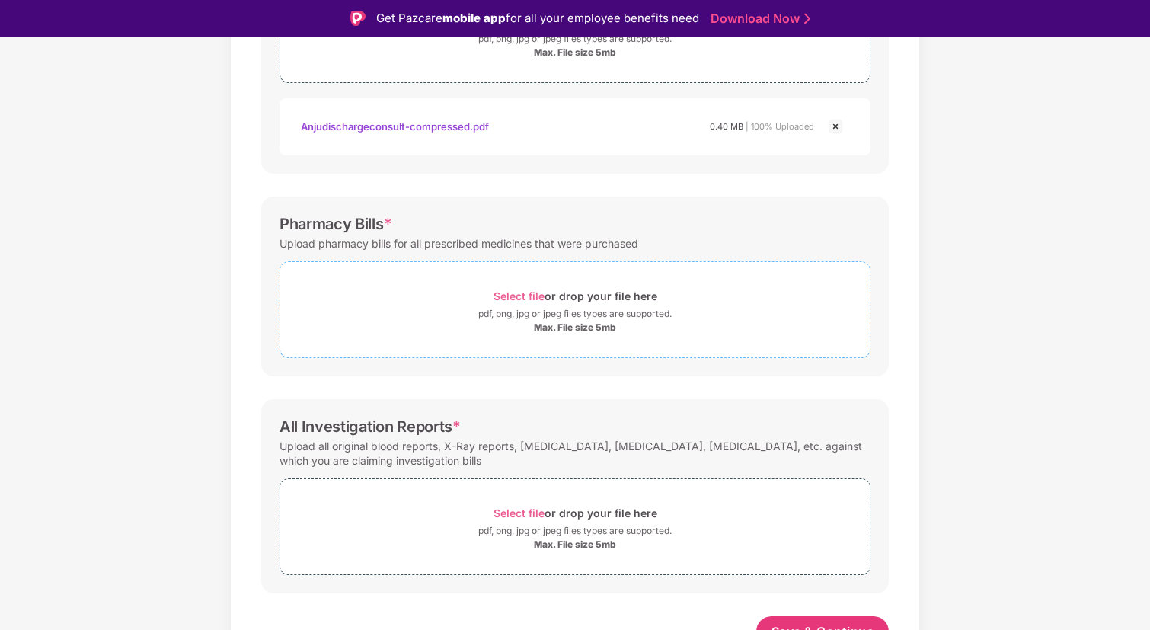
scroll to position [336, 0]
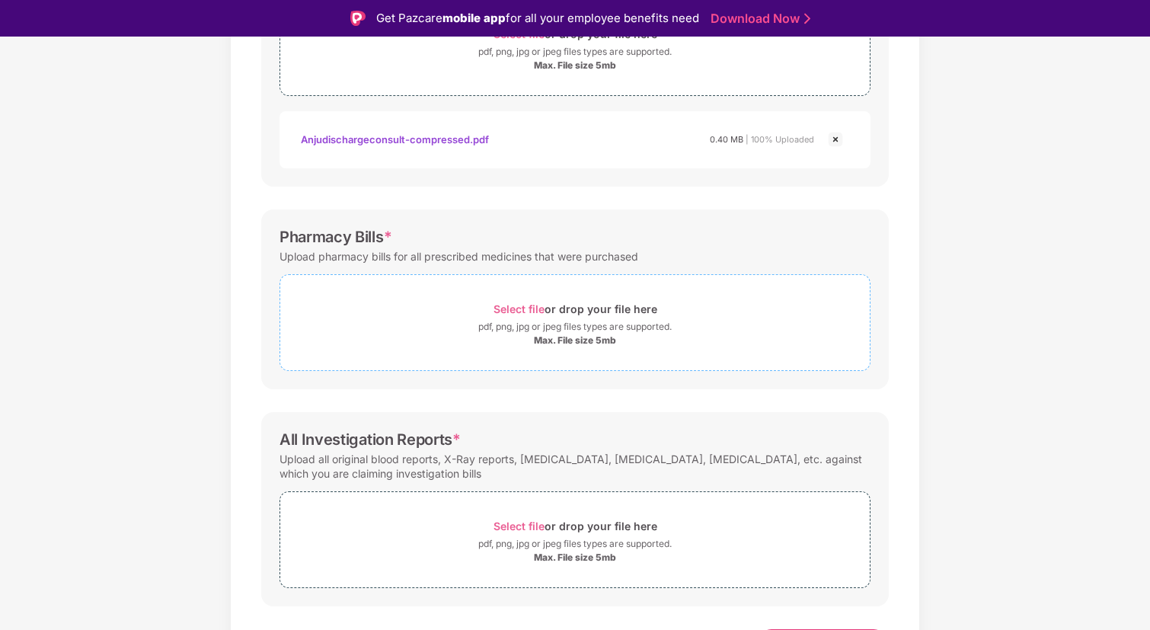
click at [578, 319] on div "pdf, png, jpg or jpeg files types are supported." at bounding box center [574, 326] width 193 height 15
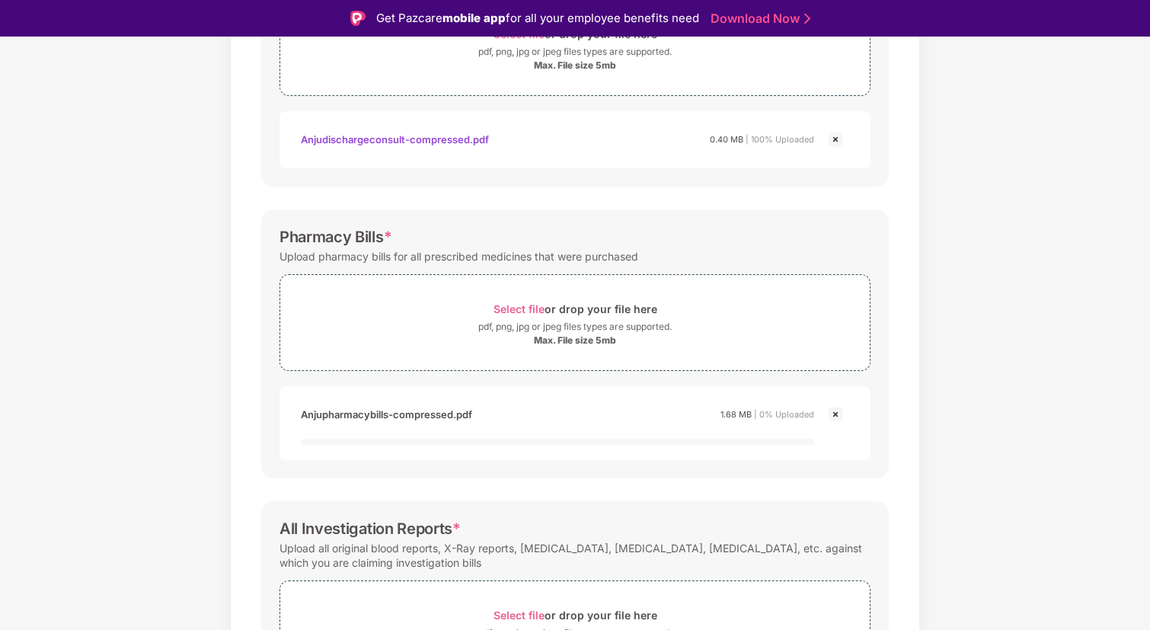
click at [570, 419] on div "Anjupharmacybills-compressed.pdf 1.68 MB | 0% Uploaded" at bounding box center [558, 414] width 514 height 26
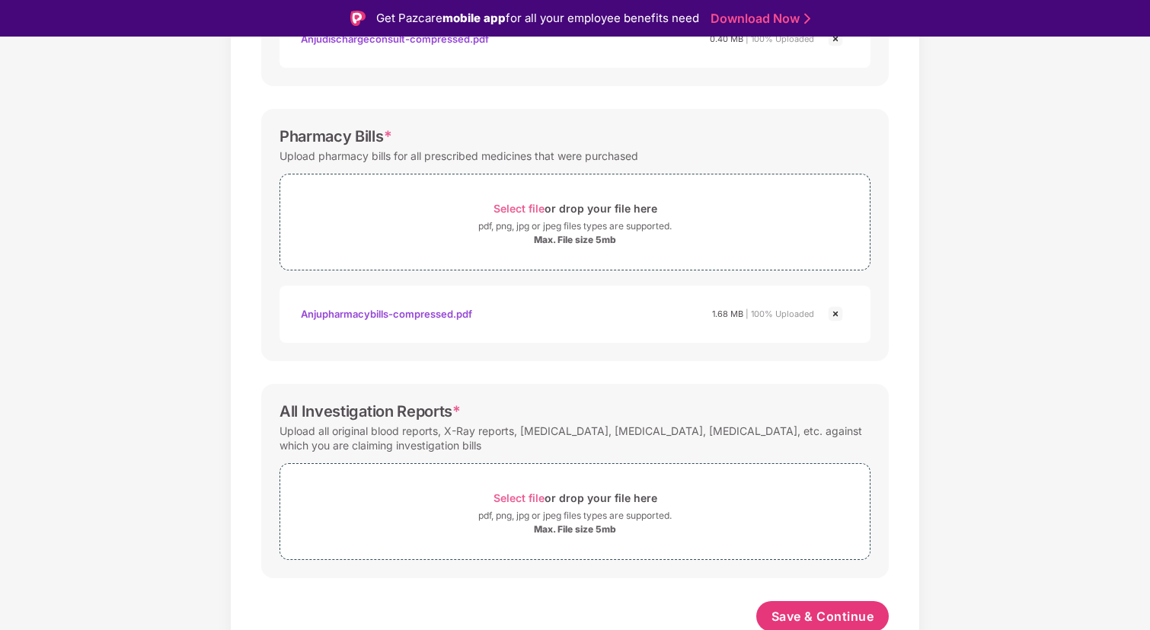
scroll to position [440, 0]
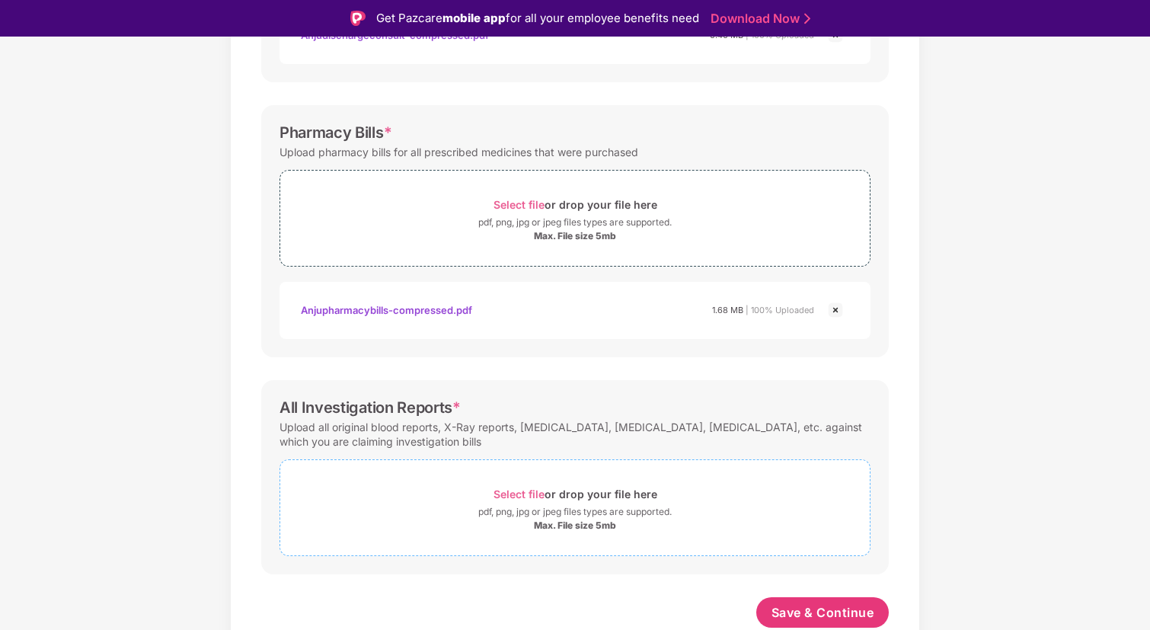
click at [535, 497] on span "Select file" at bounding box center [518, 493] width 51 height 13
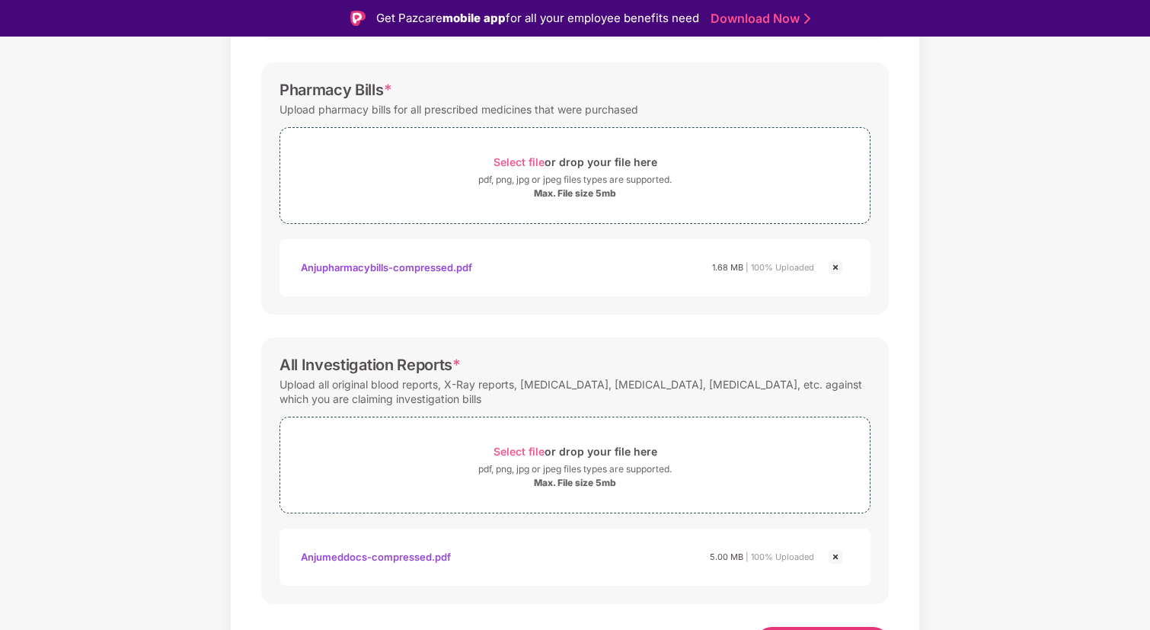
scroll to position [512, 0]
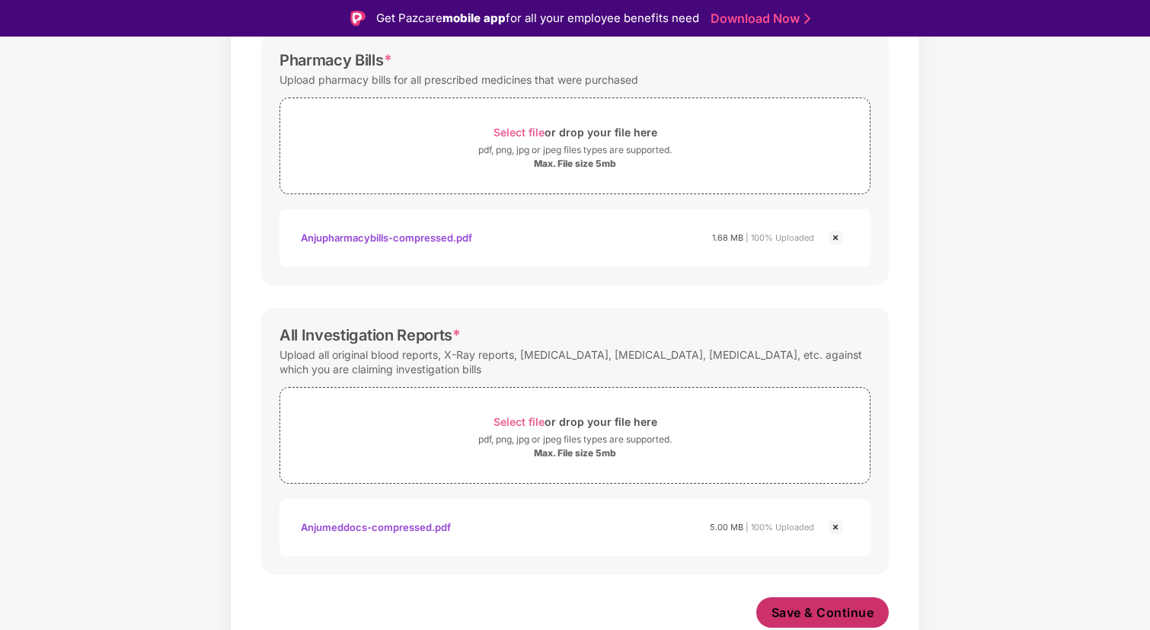
click at [811, 607] on span "Save & Continue" at bounding box center [822, 612] width 103 height 17
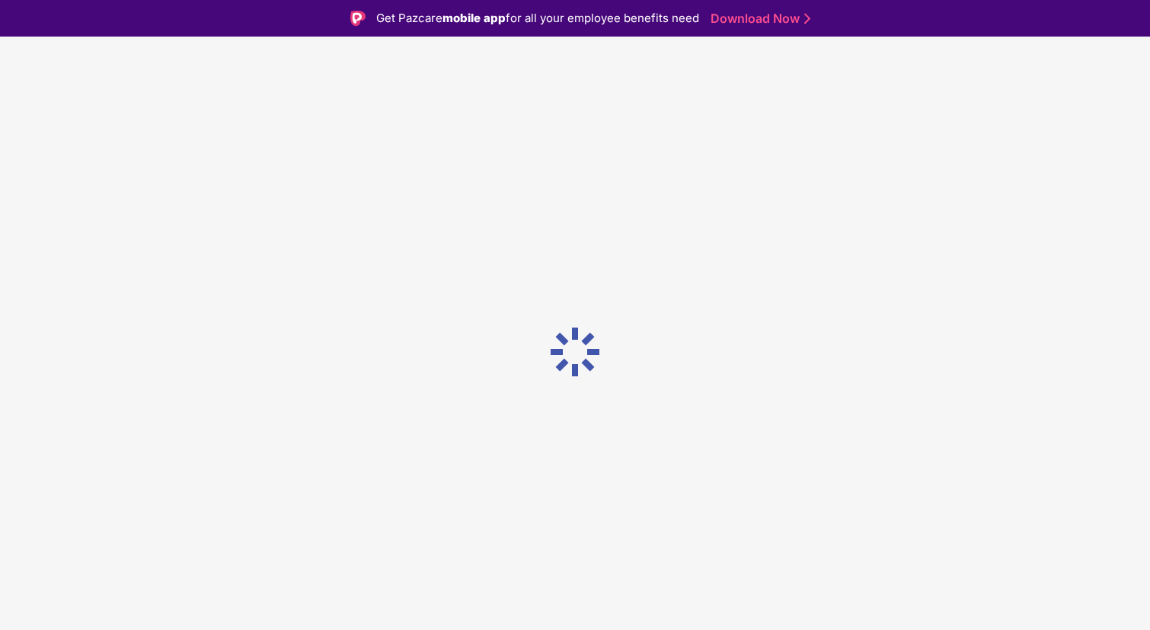
scroll to position [0, 0]
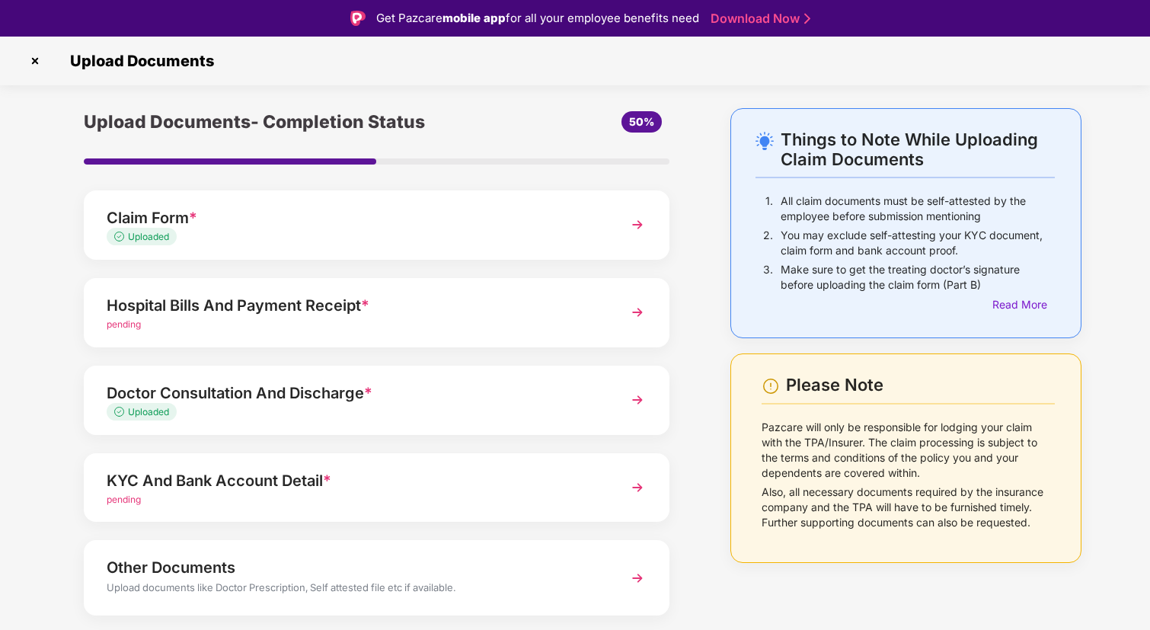
click at [310, 310] on div "Hospital Bills And Payment Receipt *" at bounding box center [354, 305] width 495 height 24
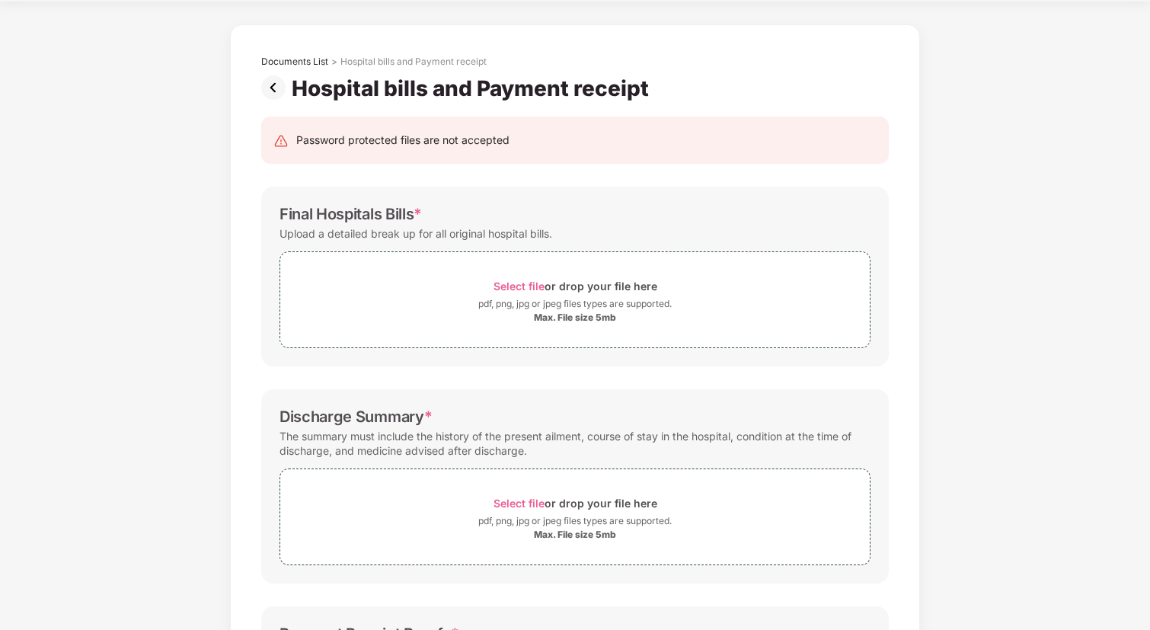
scroll to position [56, 0]
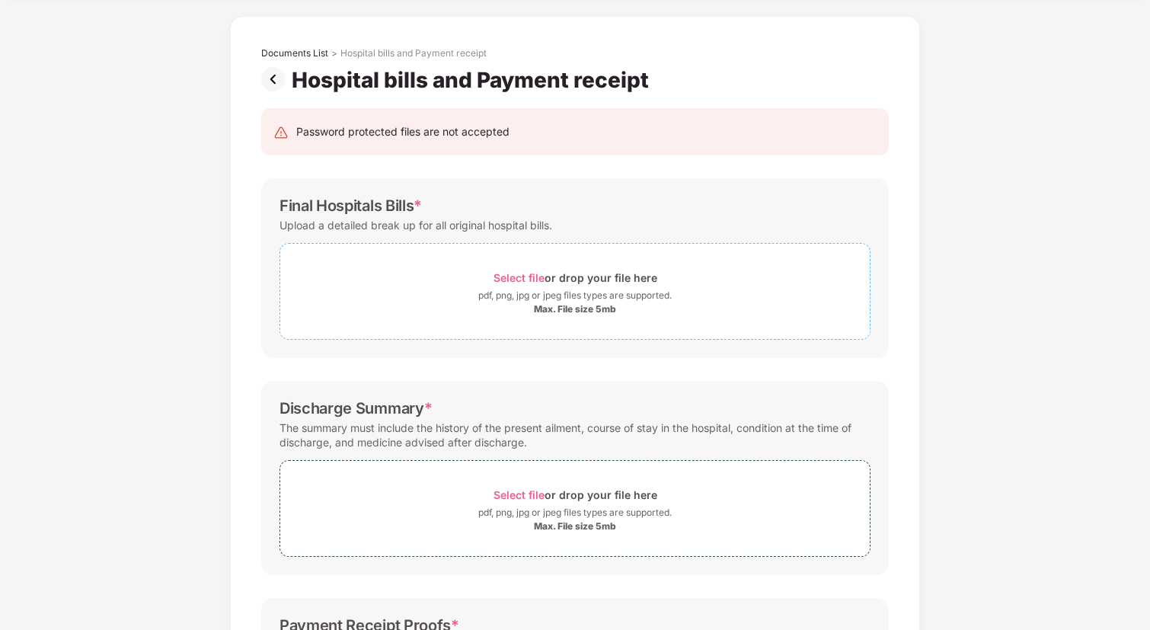
click at [517, 283] on span "Select file" at bounding box center [518, 277] width 51 height 13
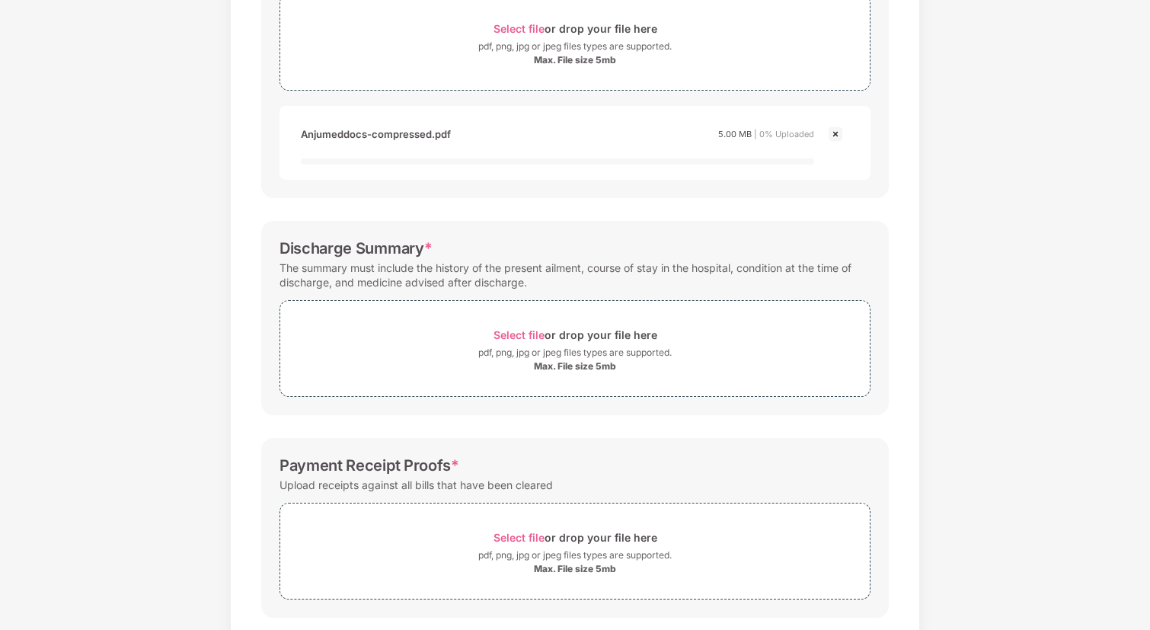
scroll to position [308, 0]
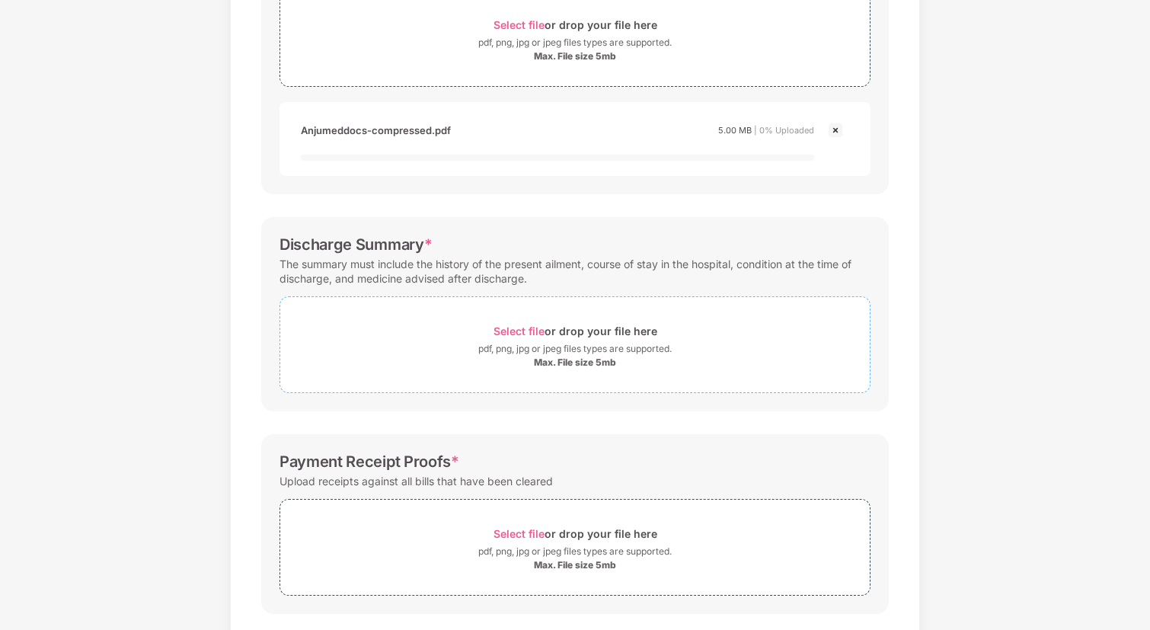
click at [589, 333] on div "Select file or drop your file here" at bounding box center [575, 331] width 164 height 21
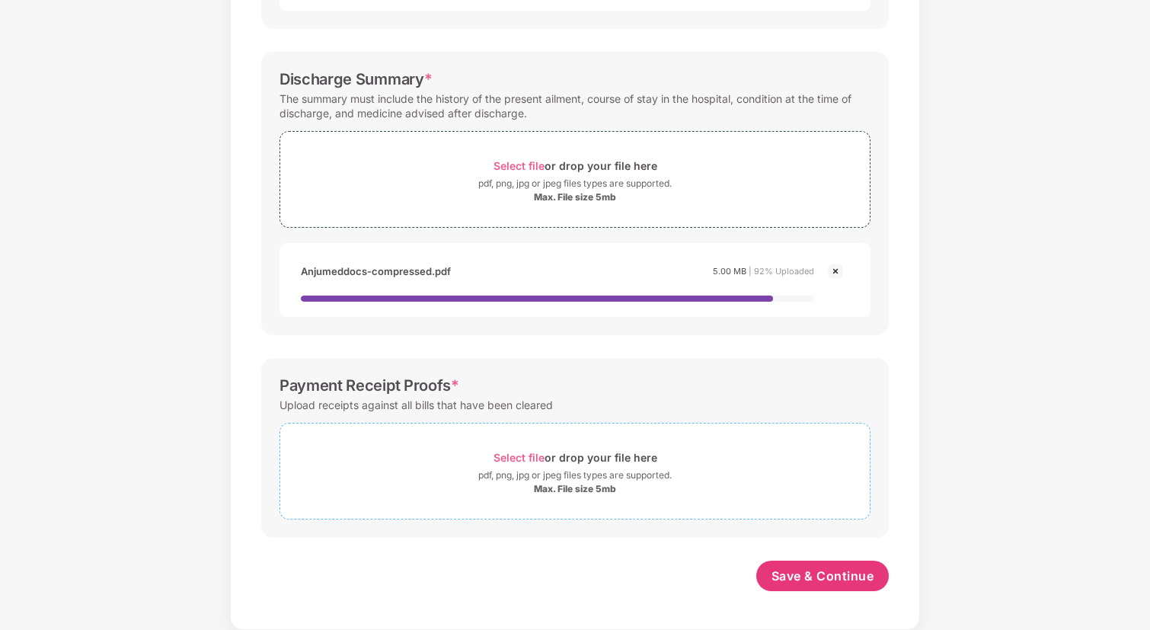
click at [565, 457] on div "Select file or drop your file here" at bounding box center [575, 457] width 164 height 21
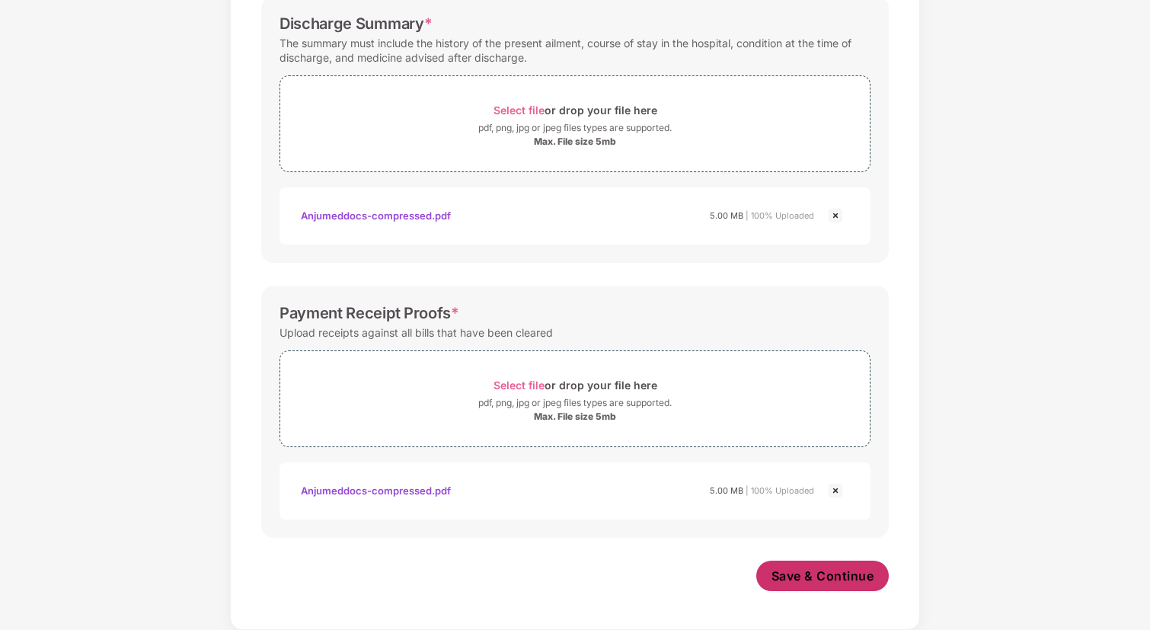
scroll to position [512, 0]
click at [820, 578] on span "Save & Continue" at bounding box center [822, 575] width 103 height 17
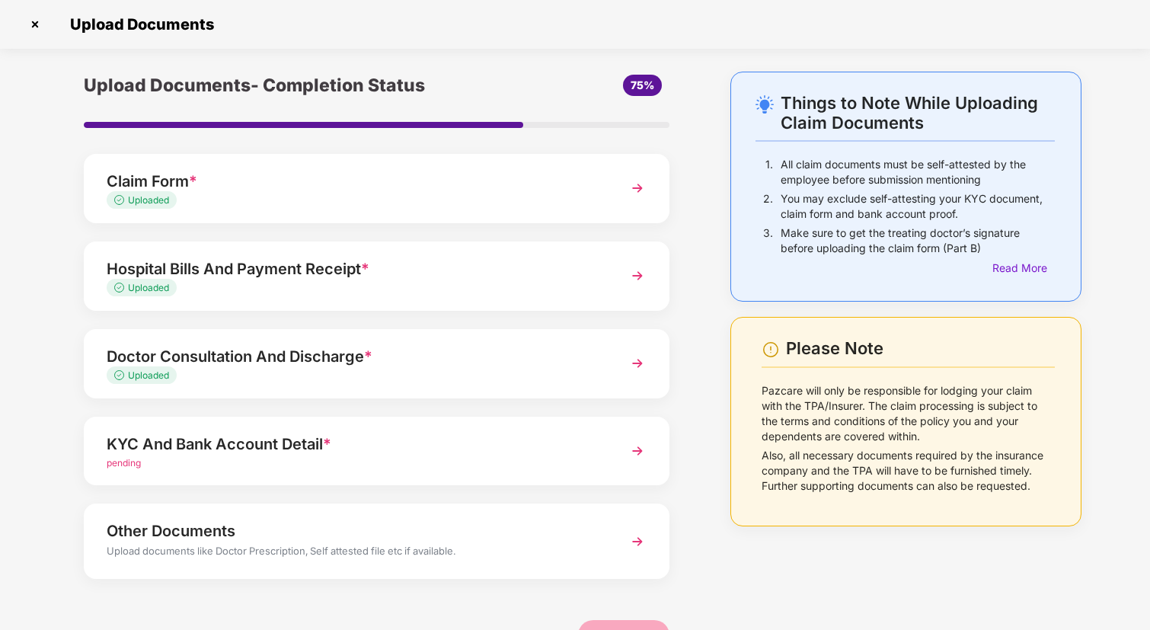
click at [612, 456] on div "KYC And Bank Account Detail * pending" at bounding box center [377, 451] width 586 height 69
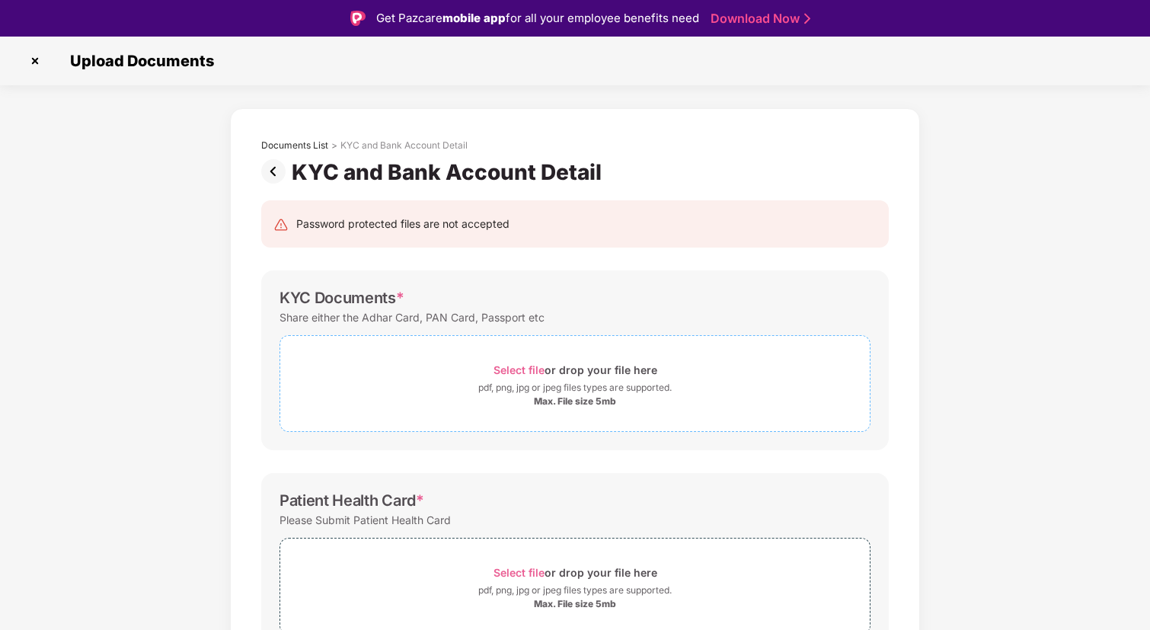
click at [535, 394] on div "pdf, png, jpg or jpeg files types are supported." at bounding box center [574, 387] width 193 height 15
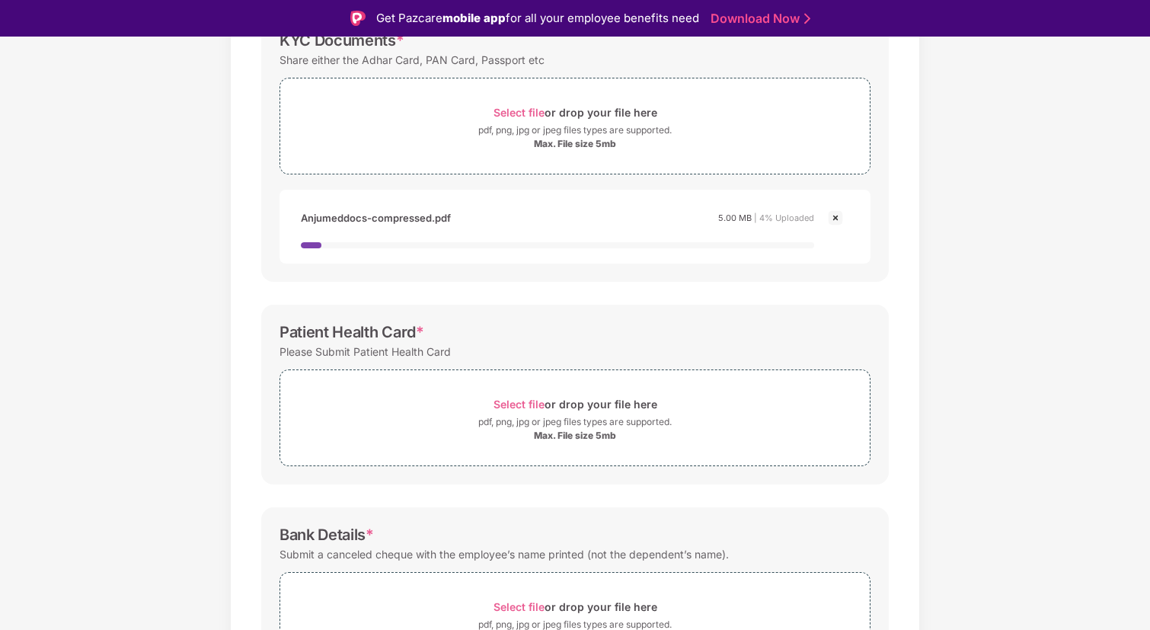
scroll to position [370, 0]
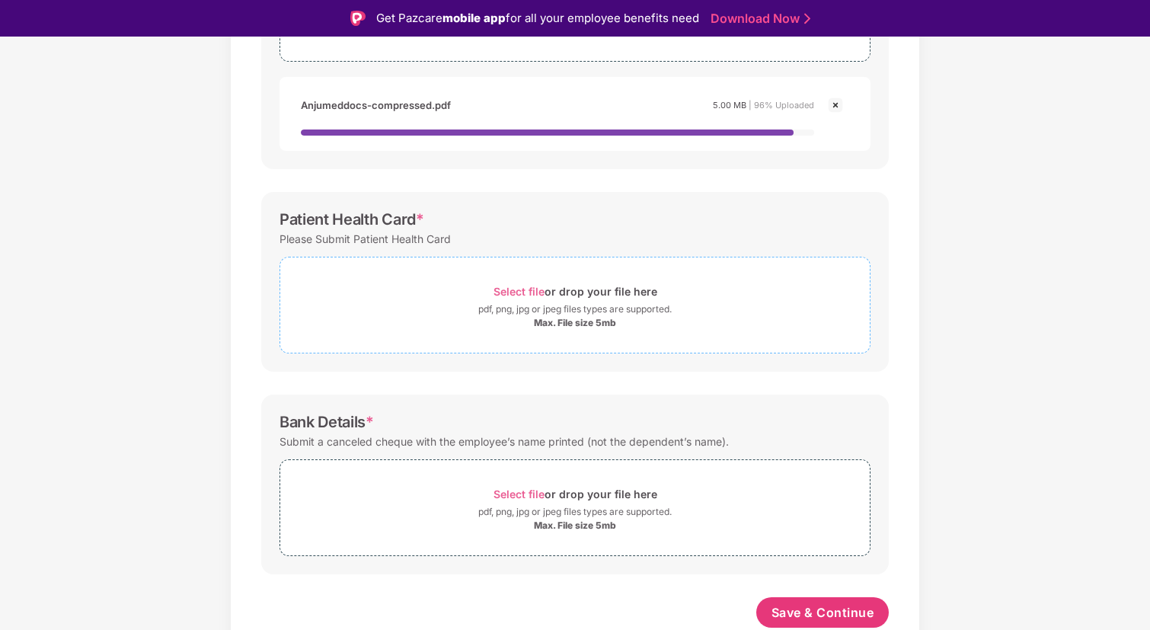
click at [691, 323] on div "Max. File size 5mb" at bounding box center [574, 323] width 589 height 12
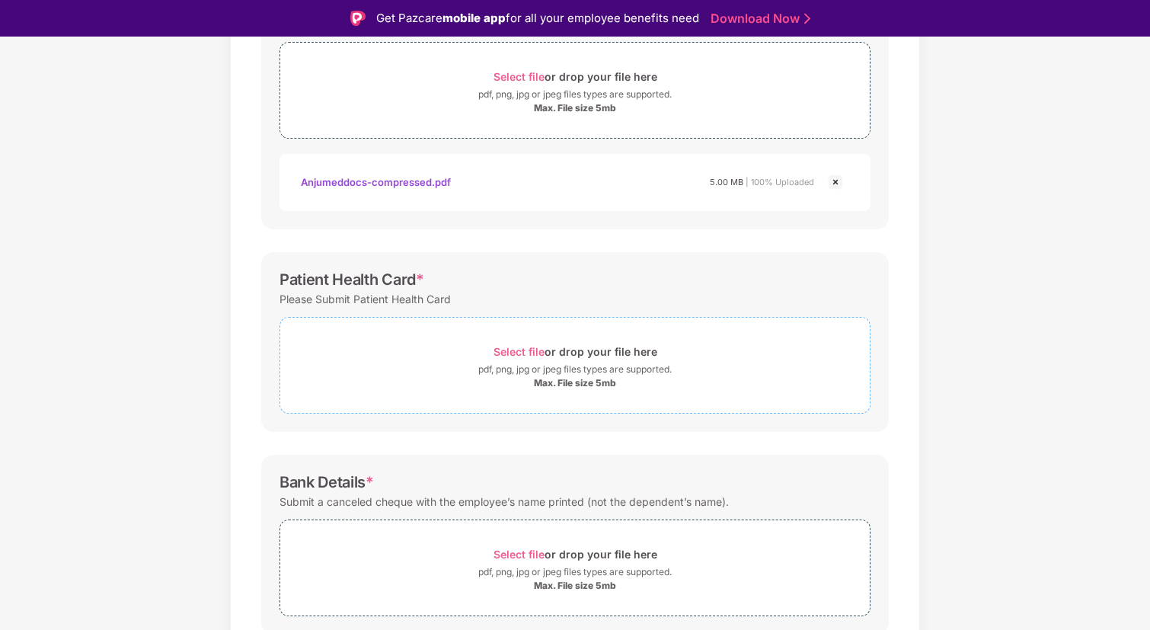
scroll to position [353, 0]
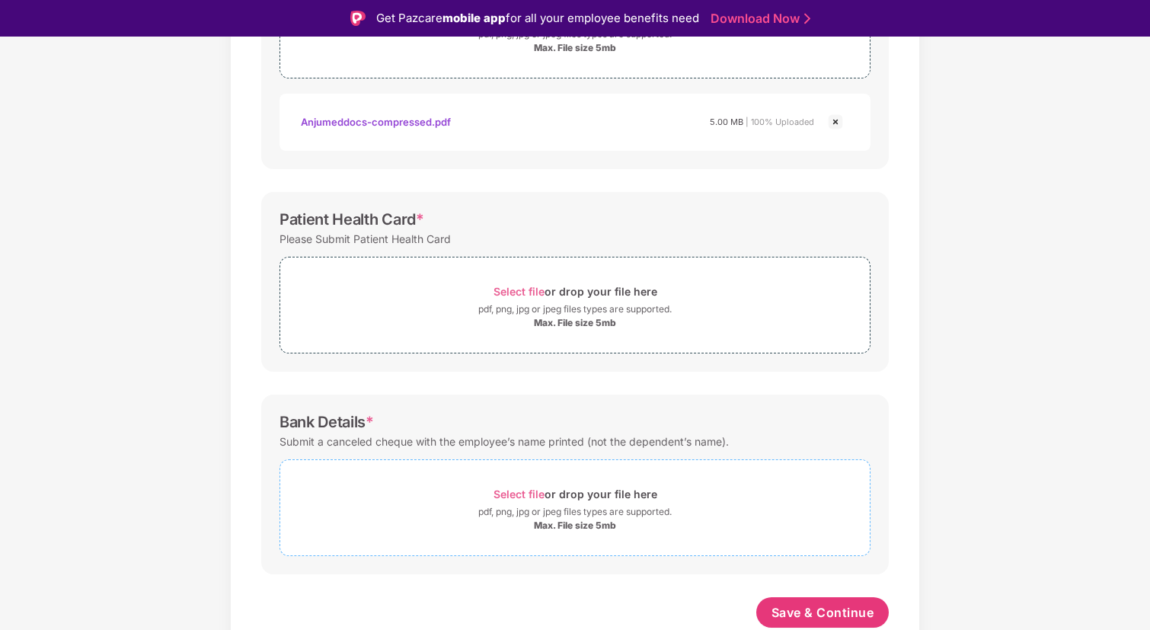
click at [637, 504] on div "pdf, png, jpg or jpeg files types are supported." at bounding box center [574, 511] width 193 height 15
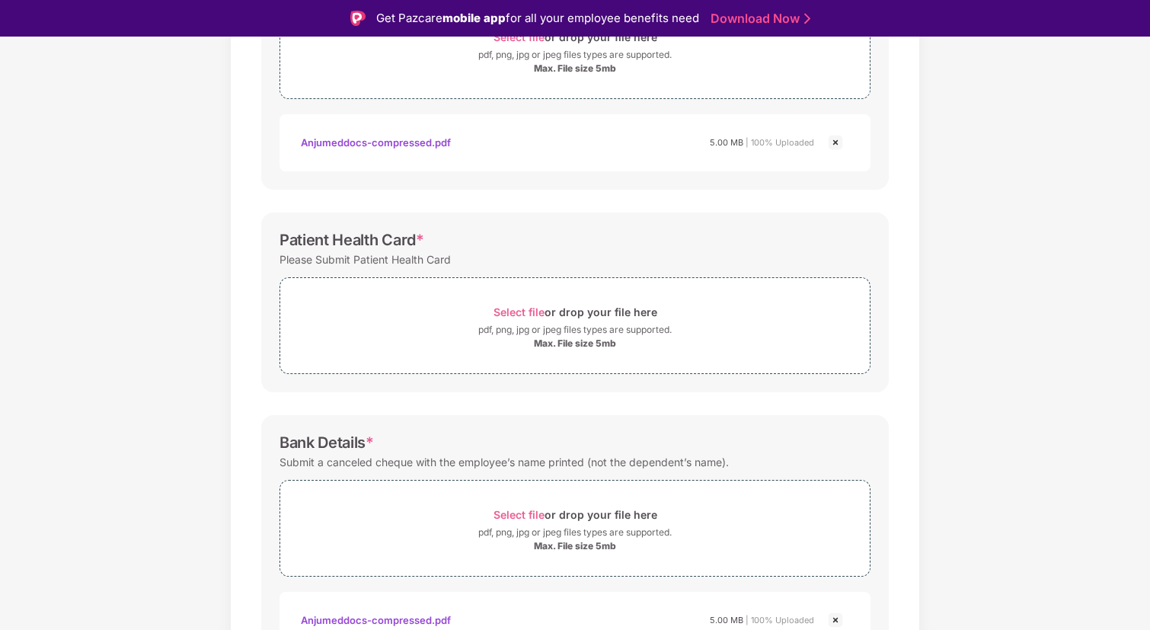
scroll to position [332, 0]
click at [476, 310] on div "Select file or drop your file here" at bounding box center [574, 312] width 589 height 21
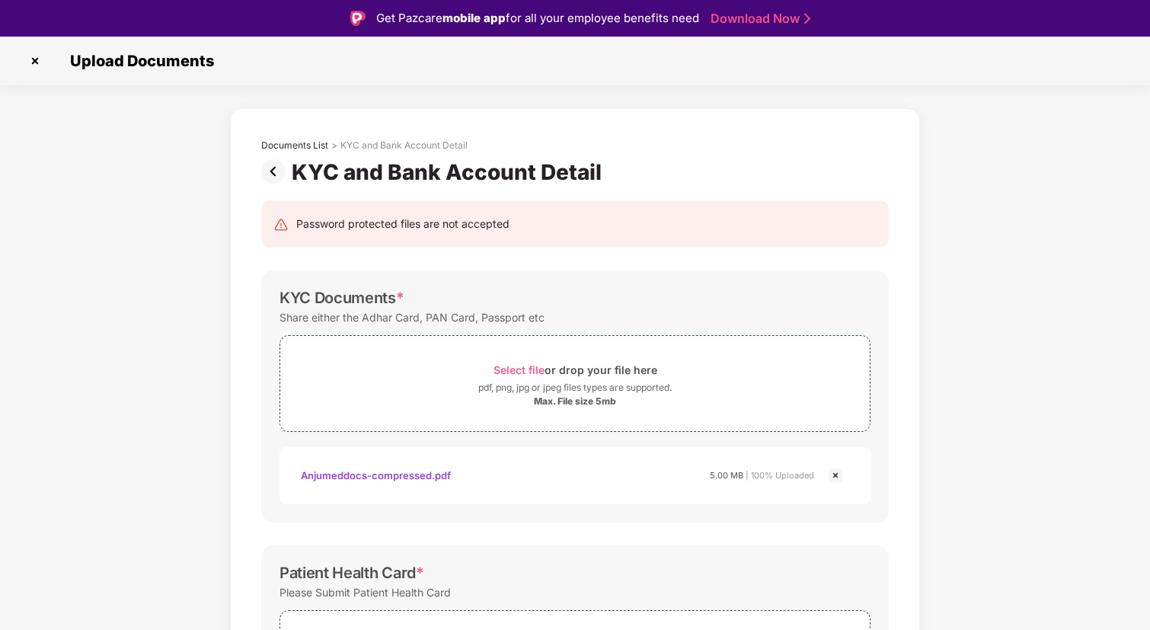
scroll to position [498, 0]
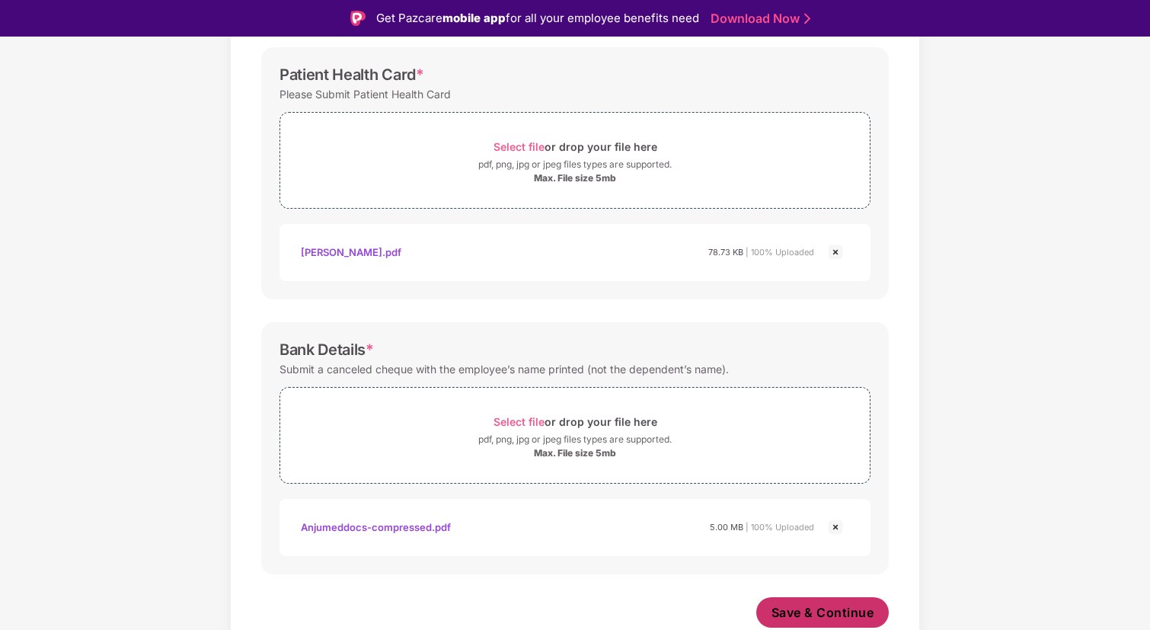
click at [828, 611] on span "Save & Continue" at bounding box center [822, 612] width 103 height 17
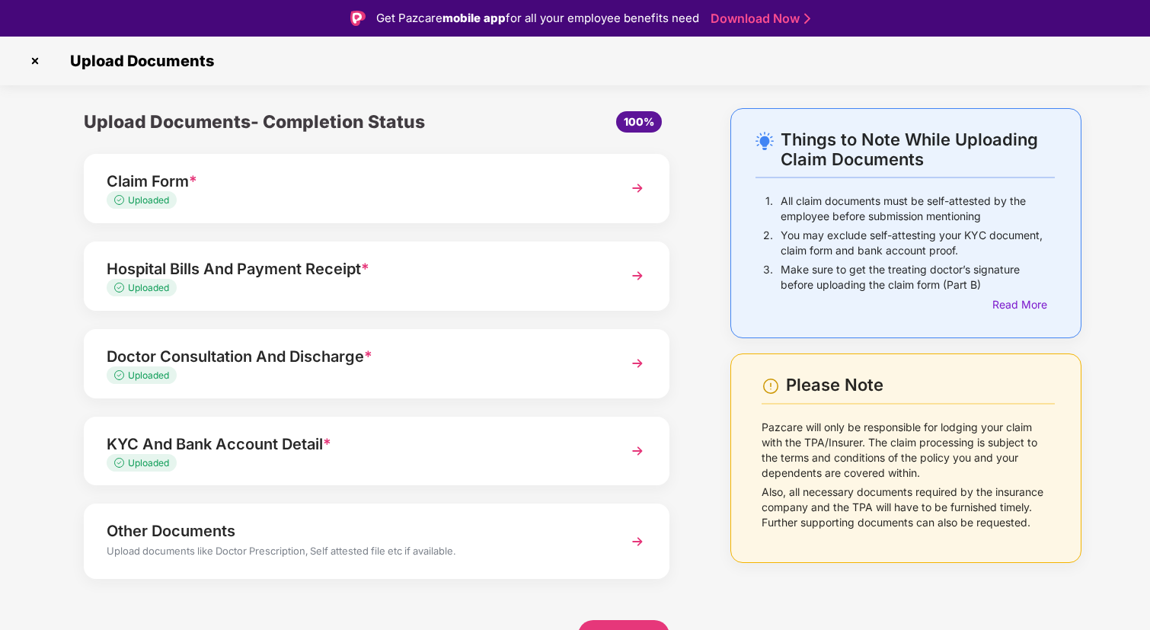
scroll to position [7, 0]
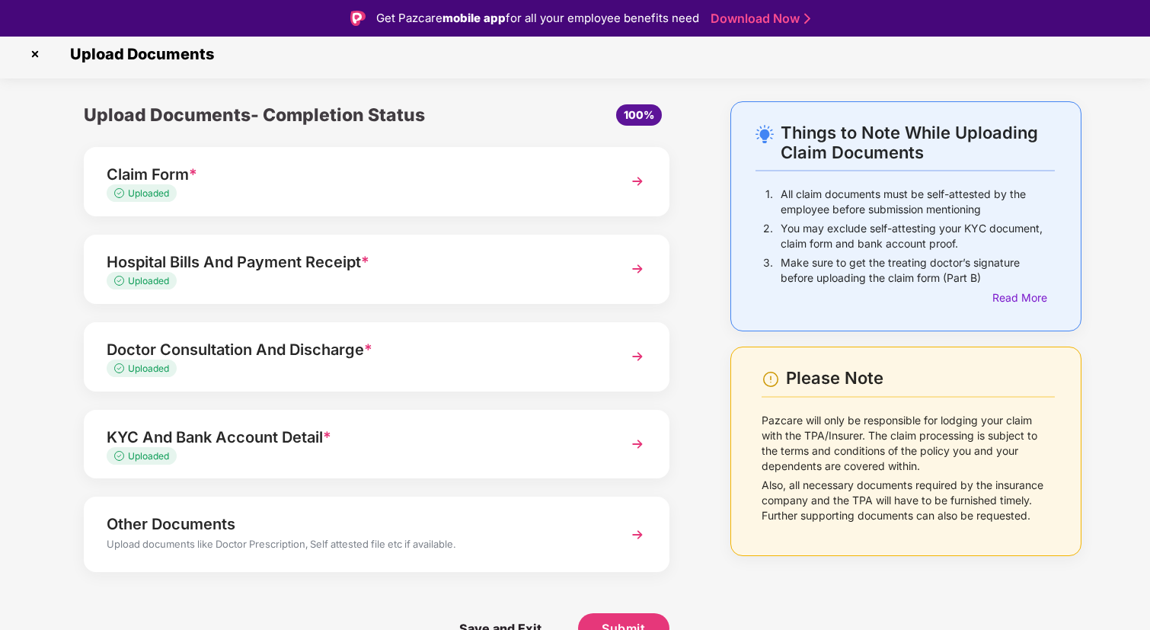
click at [269, 522] on div "Other Documents" at bounding box center [354, 524] width 495 height 24
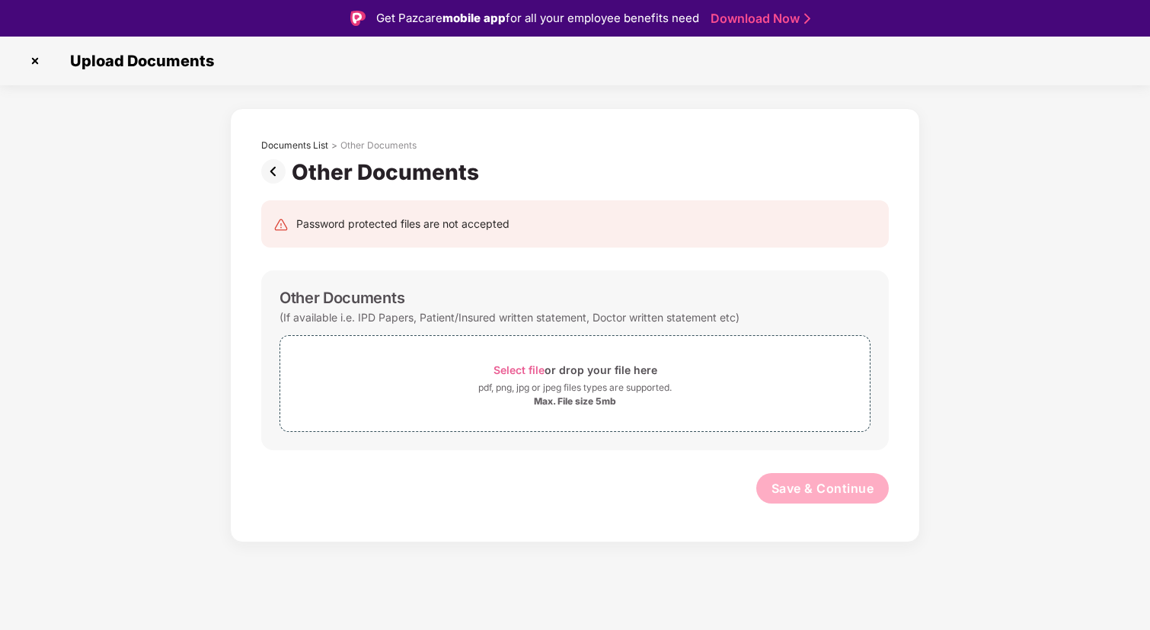
scroll to position [37, 0]
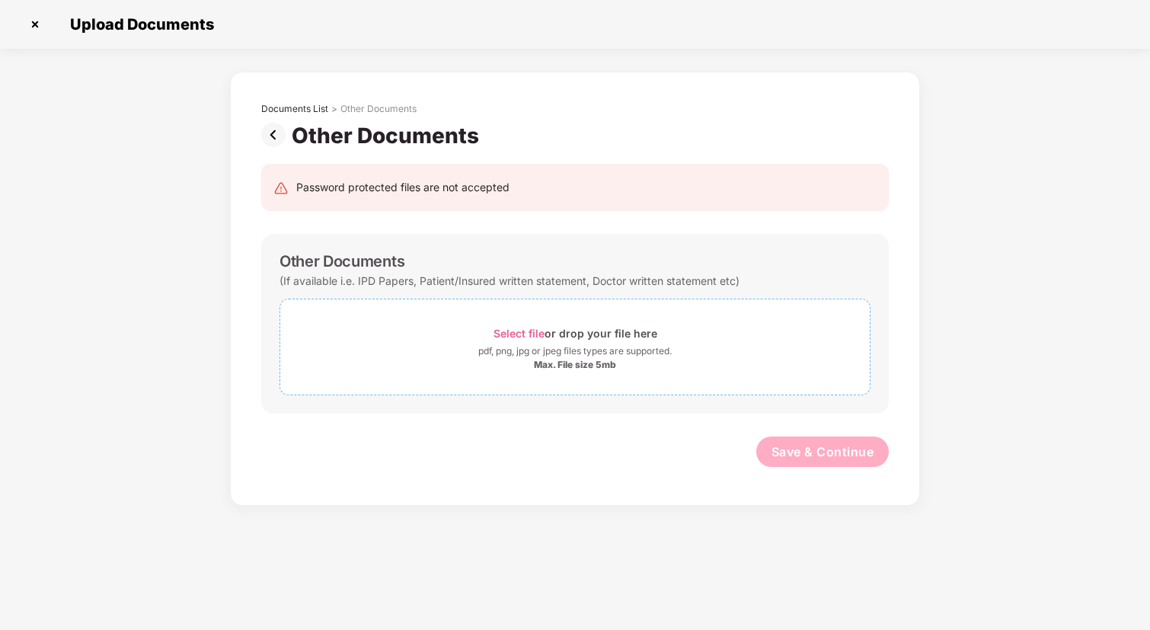
click at [531, 340] on div "Select file or drop your file here" at bounding box center [575, 333] width 164 height 21
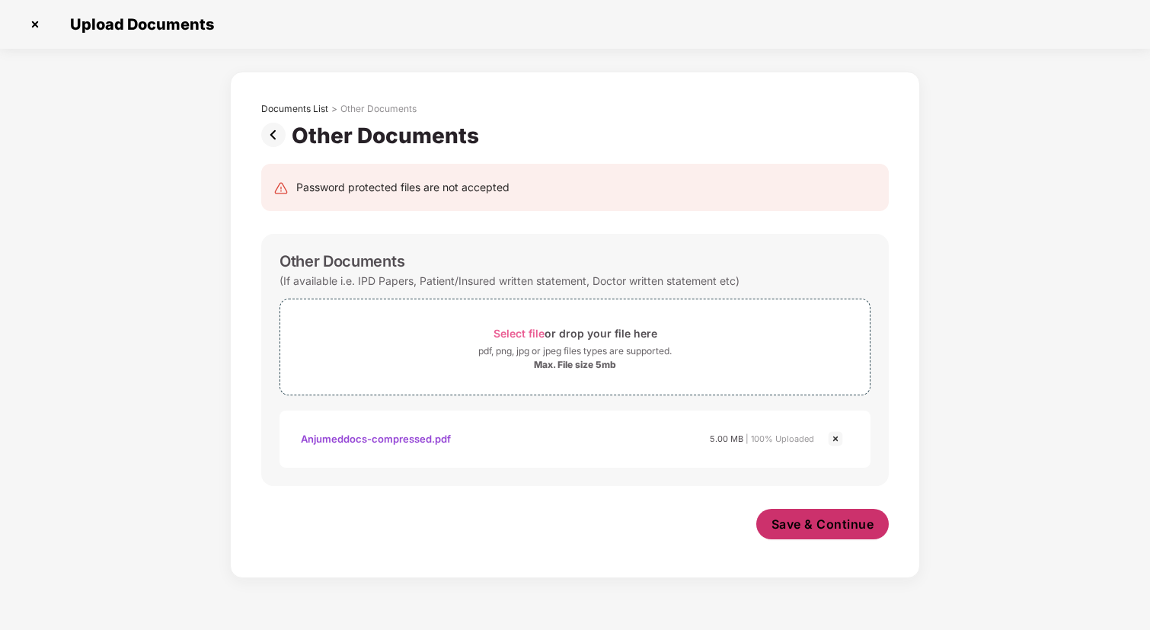
click at [858, 528] on span "Save & Continue" at bounding box center [822, 524] width 103 height 17
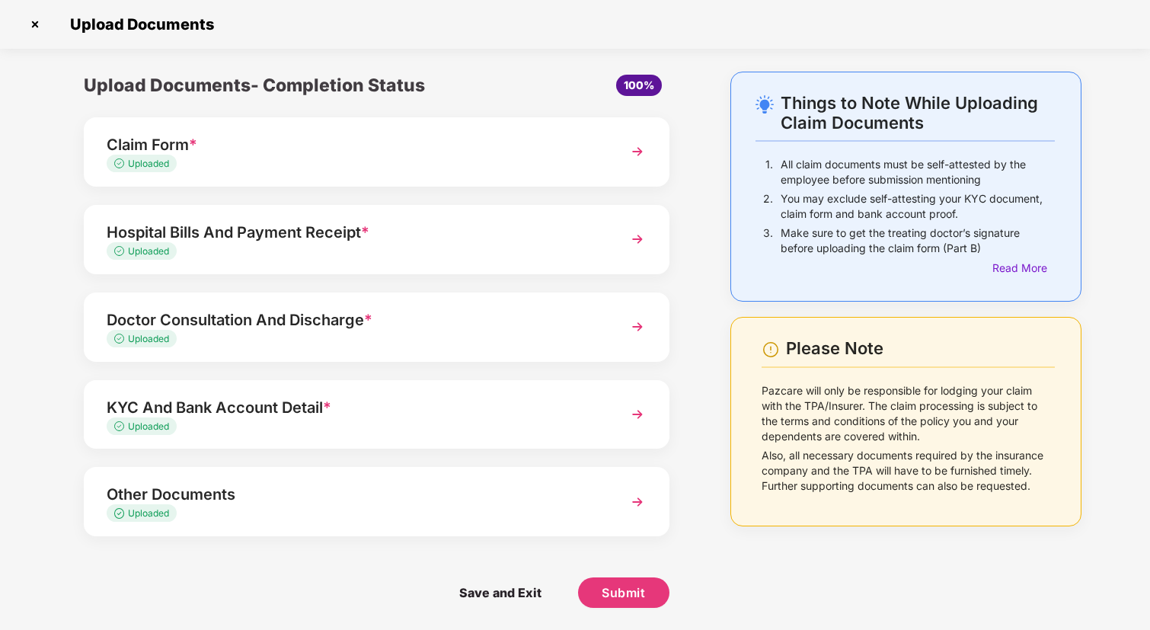
scroll to position [1, 0]
click at [633, 598] on span "Submit" at bounding box center [623, 591] width 43 height 17
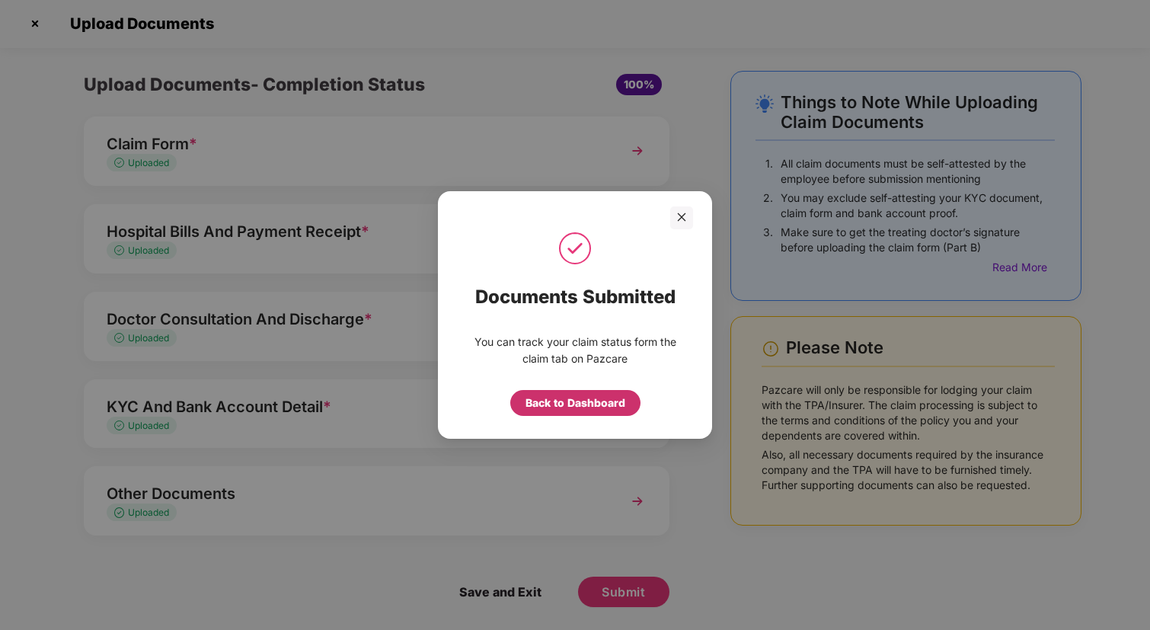
click at [594, 399] on div "Back to Dashboard" at bounding box center [575, 402] width 100 height 17
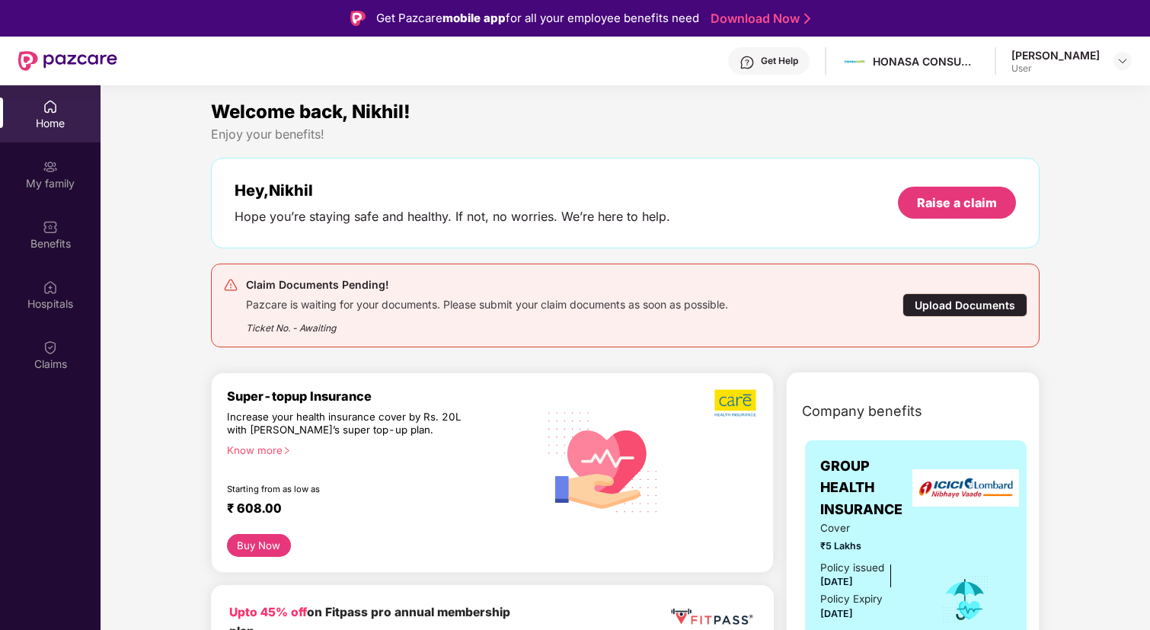
click at [873, 517] on span "GROUP HEALTH INSURANCE" at bounding box center [870, 487] width 100 height 65
click at [888, 481] on span "GROUP HEALTH INSURANCE" at bounding box center [870, 487] width 100 height 65
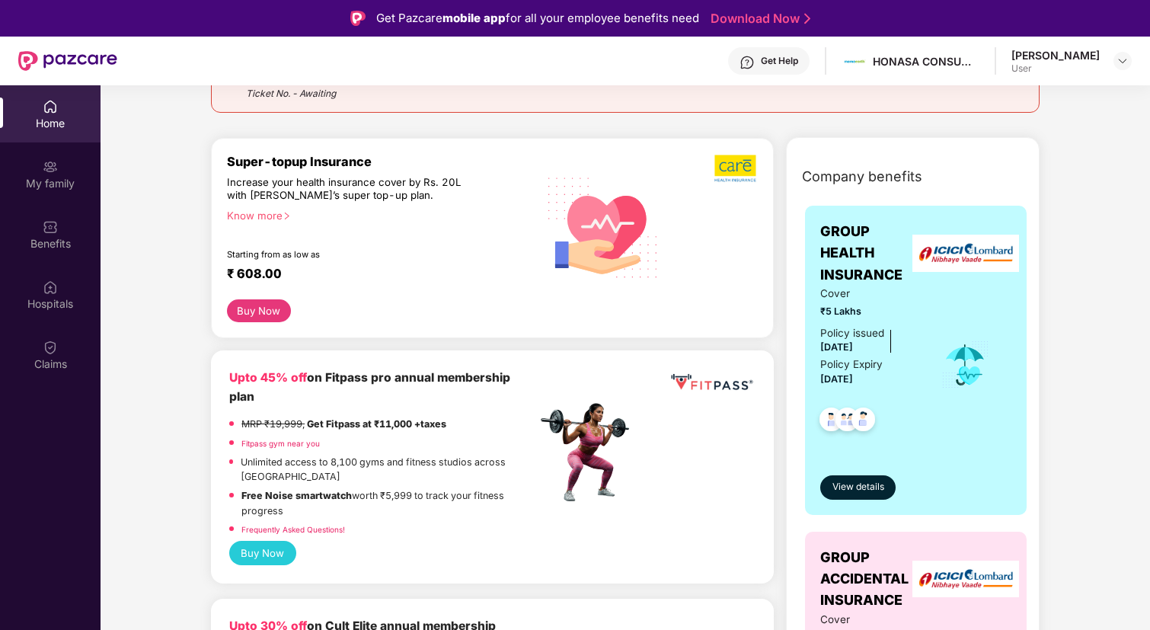
scroll to position [235, 0]
click at [837, 489] on span "View details" at bounding box center [858, 486] width 52 height 14
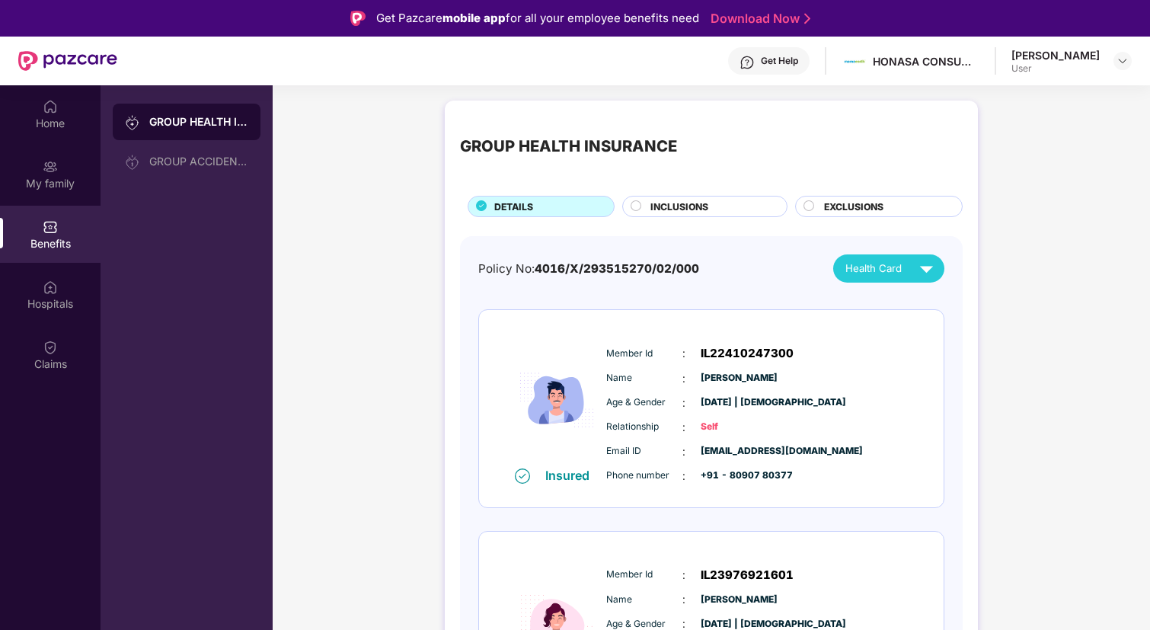
scroll to position [132, 0]
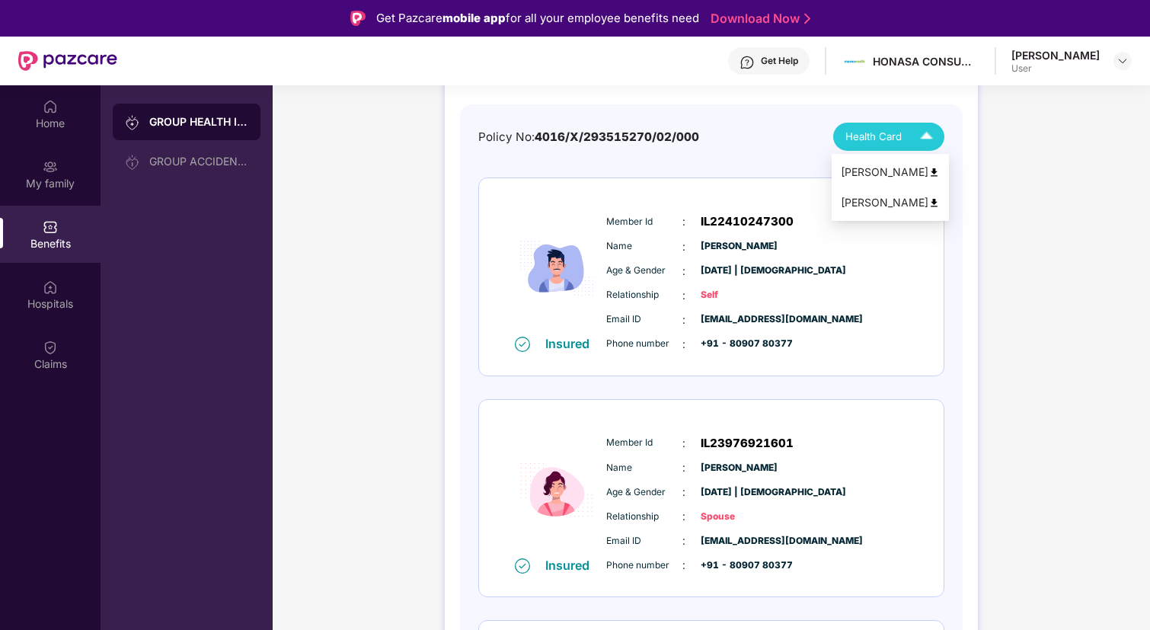
click at [904, 128] on div "Health Card" at bounding box center [892, 136] width 94 height 27
click at [930, 203] on img at bounding box center [933, 202] width 11 height 11
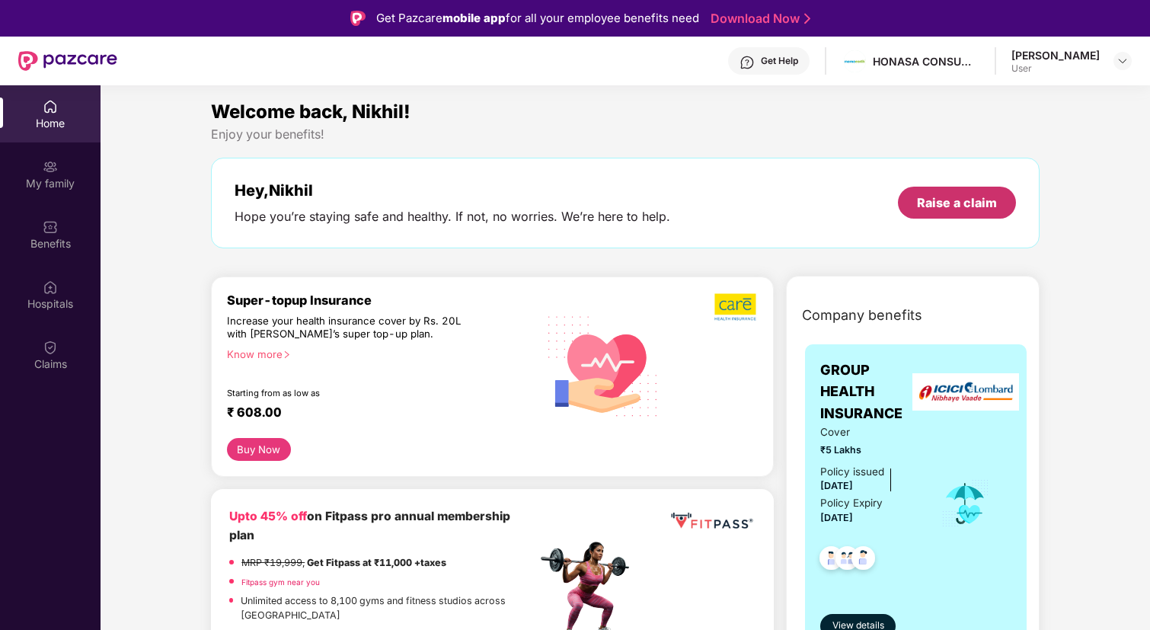
click at [959, 193] on div "Raise a claim" at bounding box center [957, 203] width 118 height 32
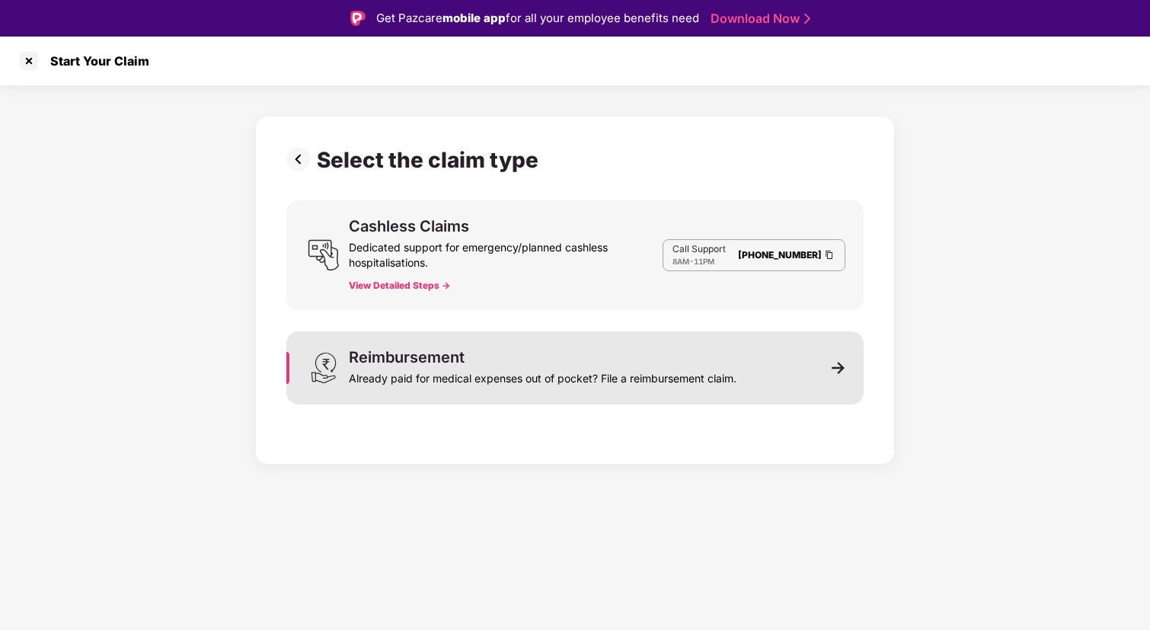
click at [489, 347] on div "Reimbursement Already paid for medical expenses out of pocket? File a reimburse…" at bounding box center [574, 367] width 577 height 73
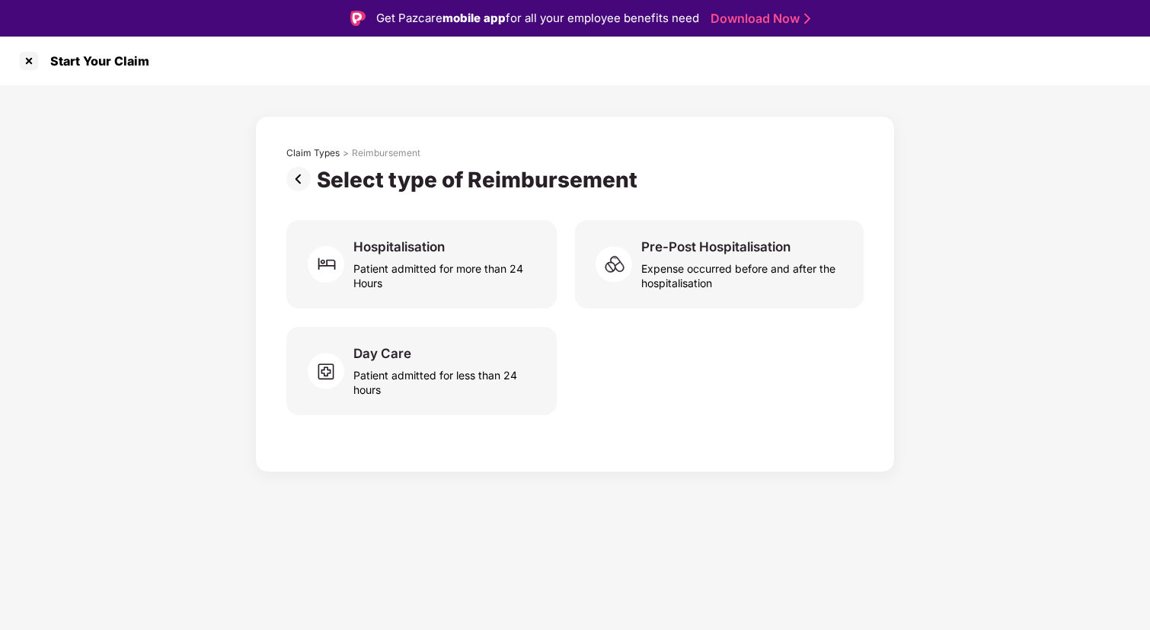
click at [297, 177] on img at bounding box center [301, 179] width 30 height 24
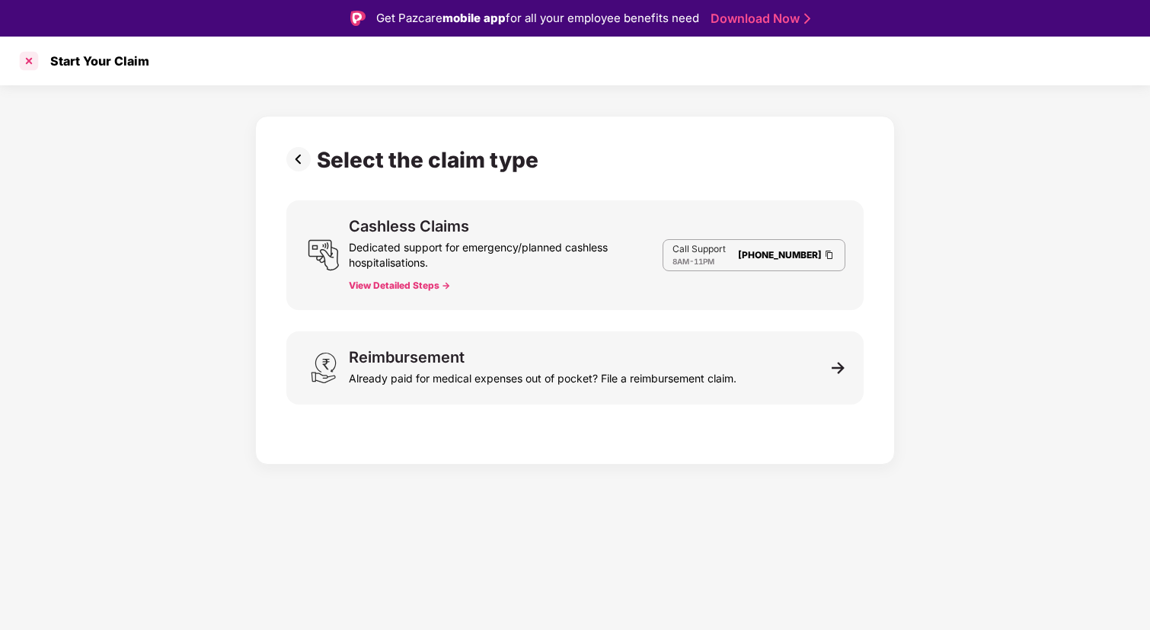
click at [23, 58] on div at bounding box center [29, 61] width 24 height 24
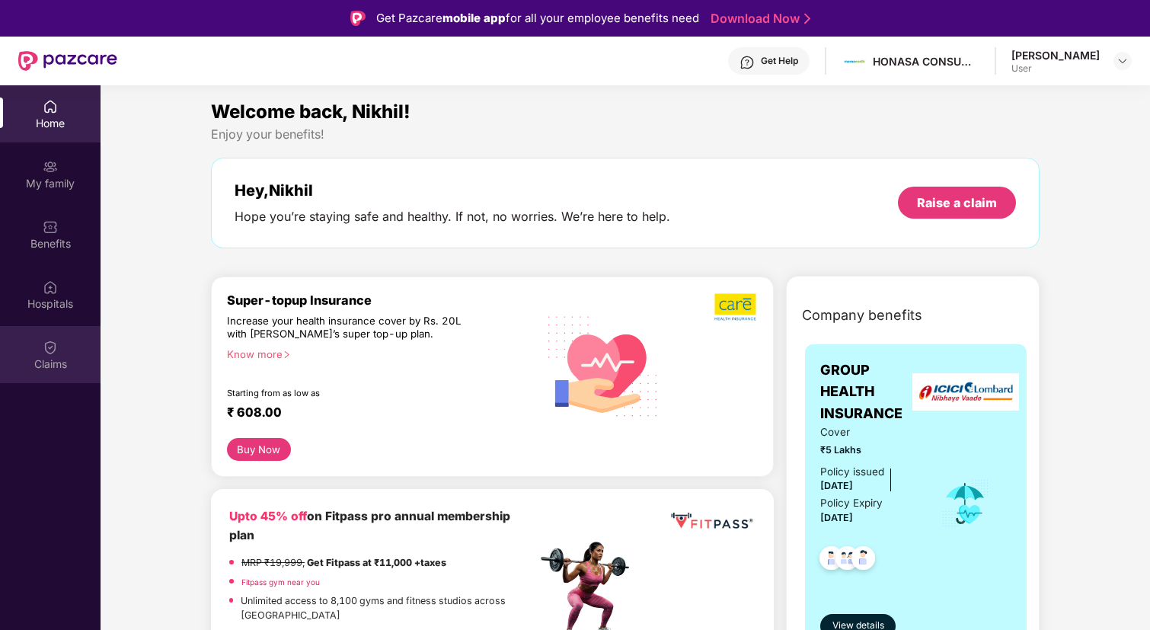
click at [54, 349] on img at bounding box center [50, 347] width 15 height 15
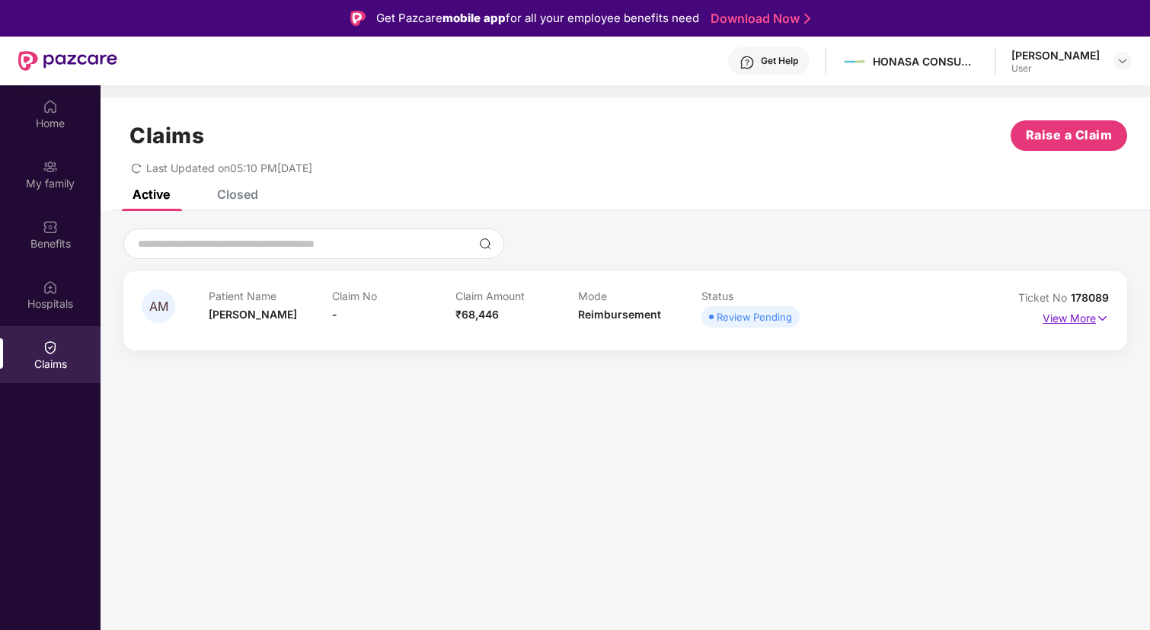
click at [1055, 318] on p "View More" at bounding box center [1075, 316] width 66 height 21
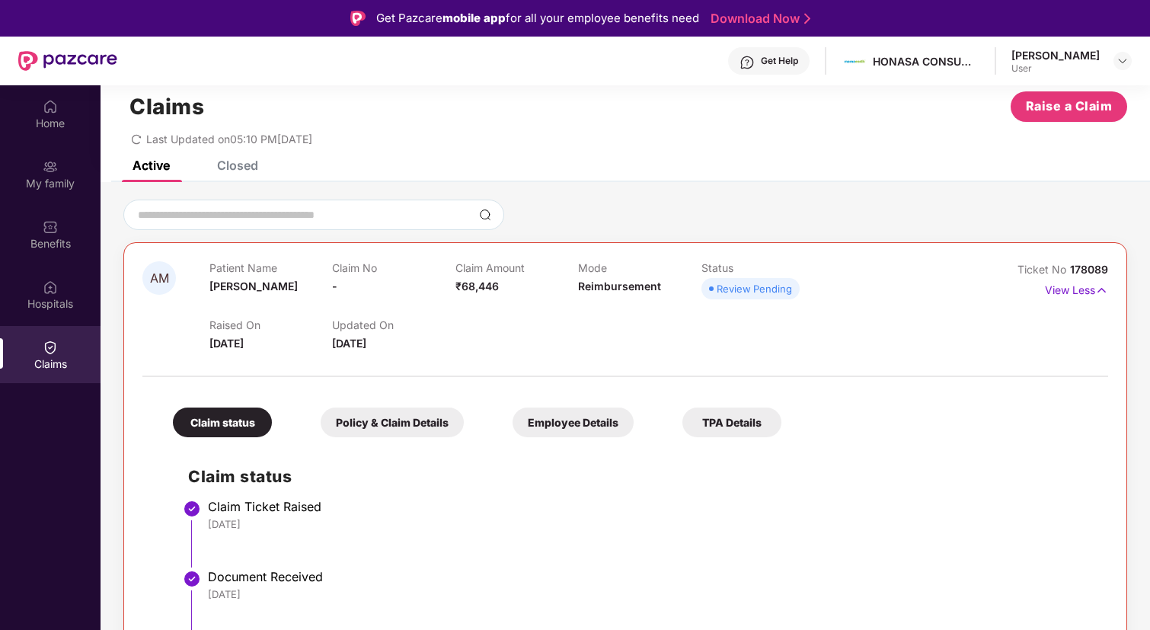
scroll to position [85, 0]
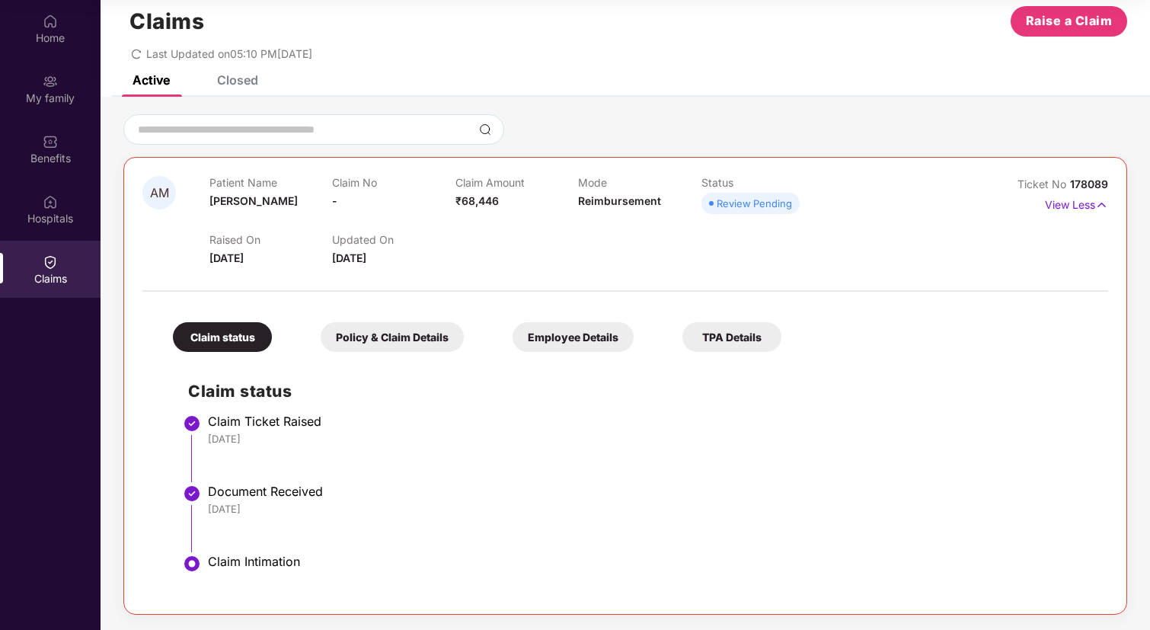
click at [732, 339] on div "TPA Details" at bounding box center [731, 337] width 99 height 30
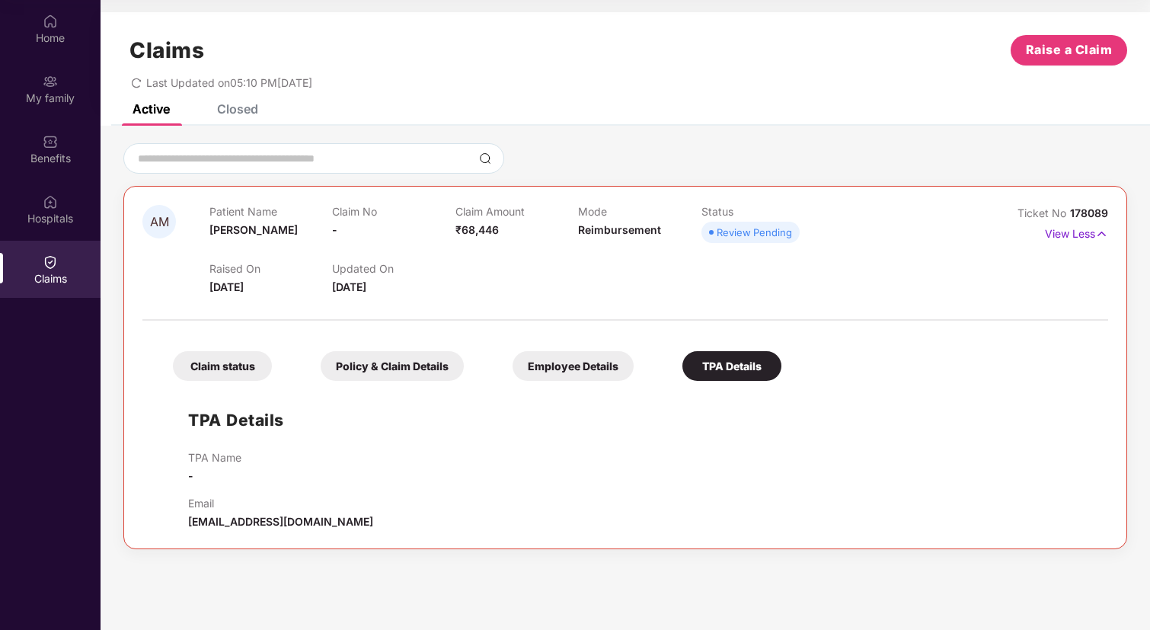
click at [519, 375] on div "Employee Details" at bounding box center [572, 366] width 121 height 30
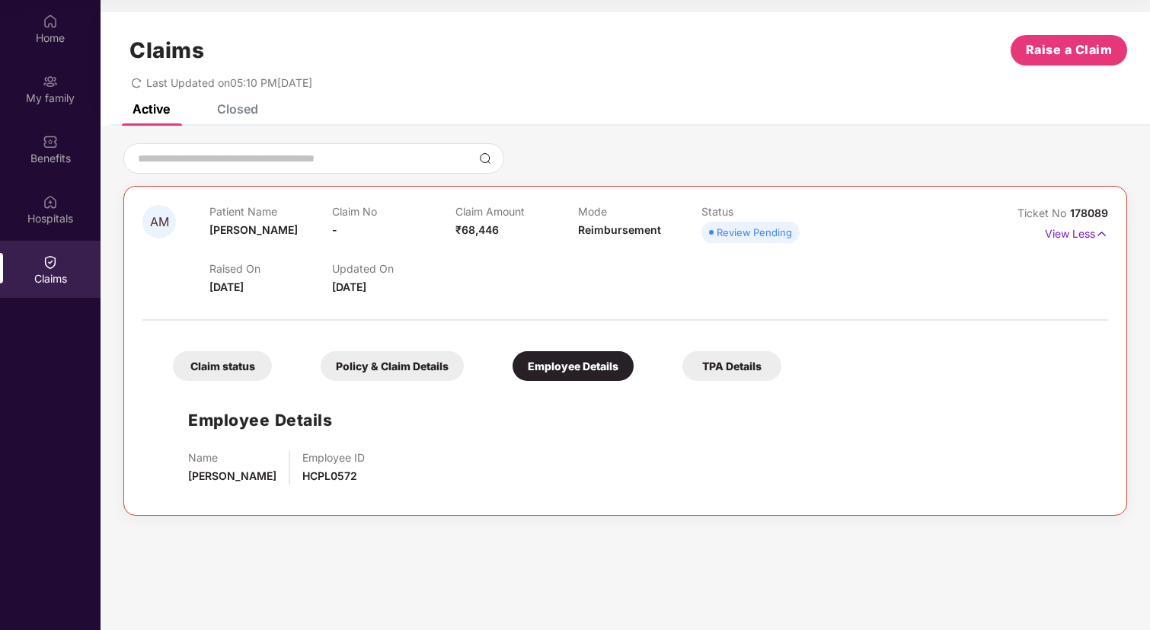
click at [406, 366] on div "Policy & Claim Details" at bounding box center [392, 366] width 143 height 30
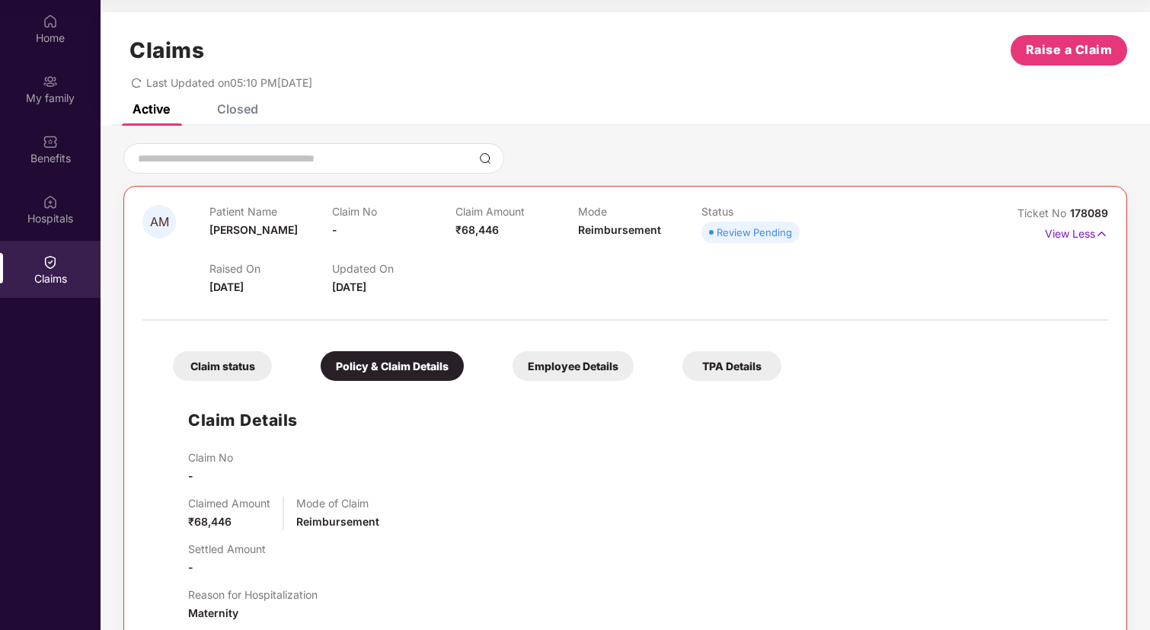
click at [238, 362] on div "Claim status" at bounding box center [222, 366] width 99 height 30
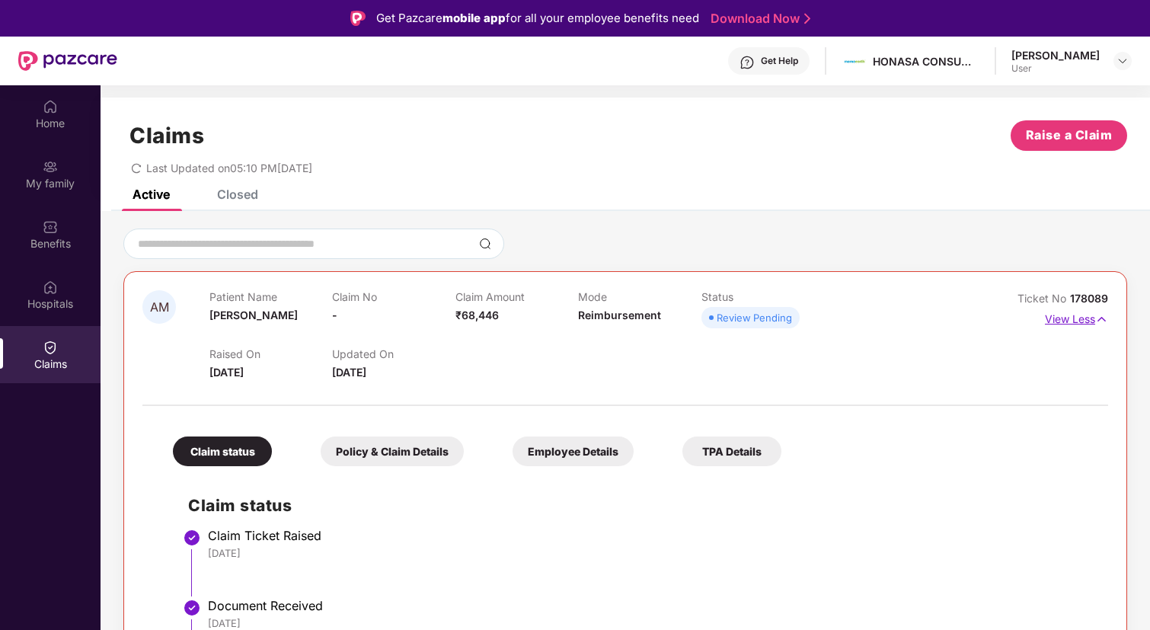
click at [1076, 314] on p "View Less" at bounding box center [1076, 317] width 63 height 21
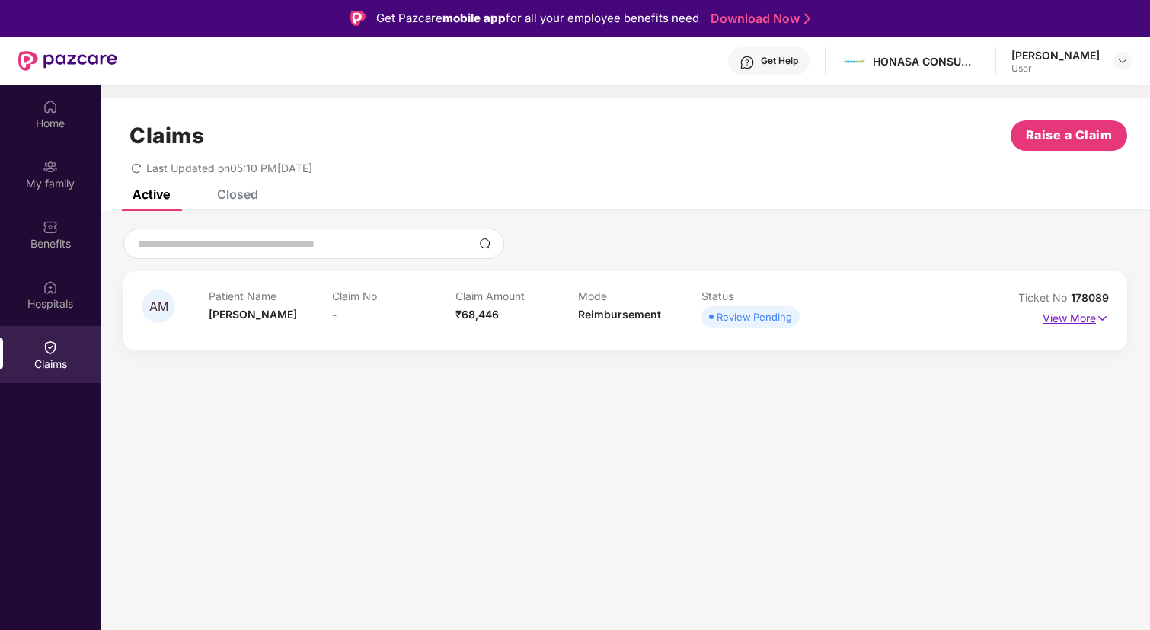
click at [1076, 314] on p "View More" at bounding box center [1075, 316] width 66 height 21
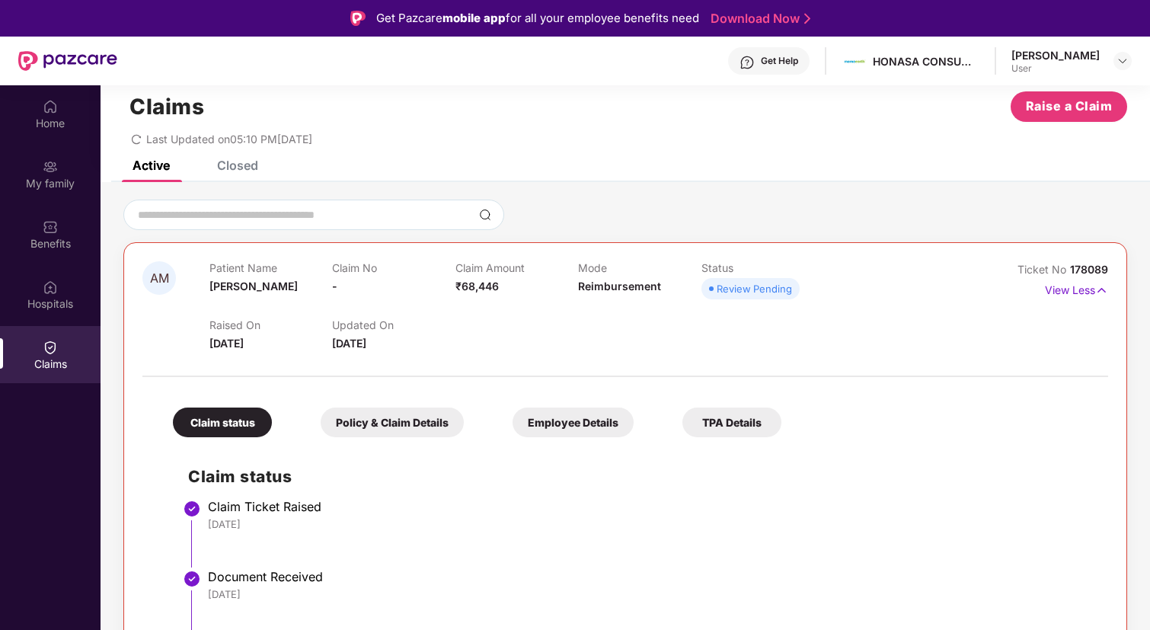
scroll to position [85, 0]
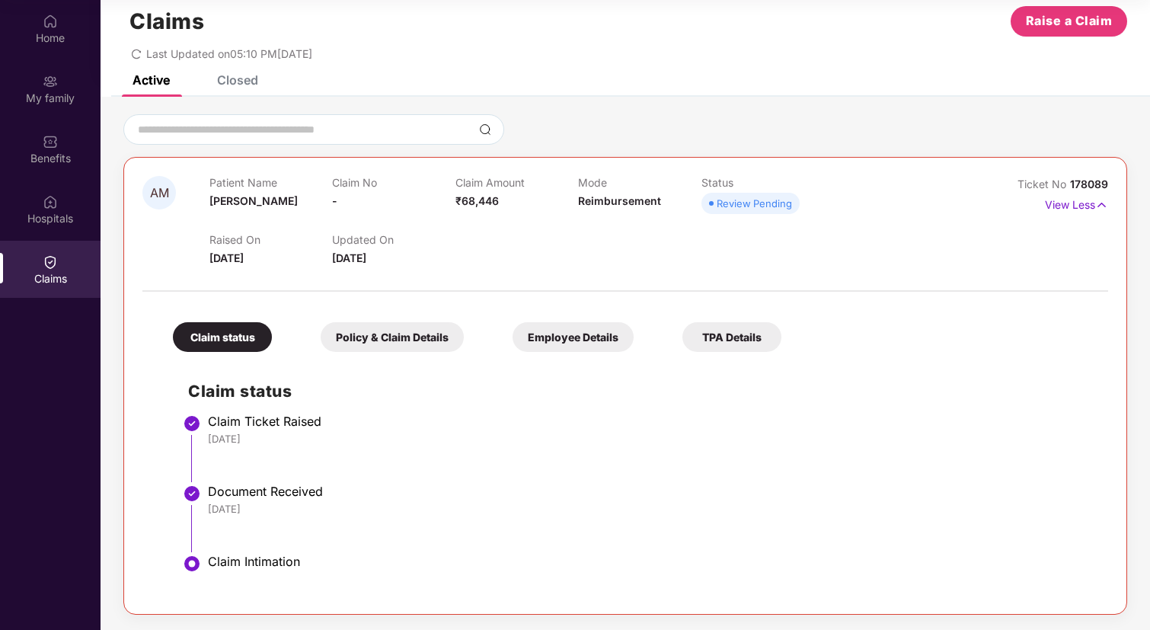
click at [420, 345] on div "Policy & Claim Details" at bounding box center [392, 337] width 143 height 30
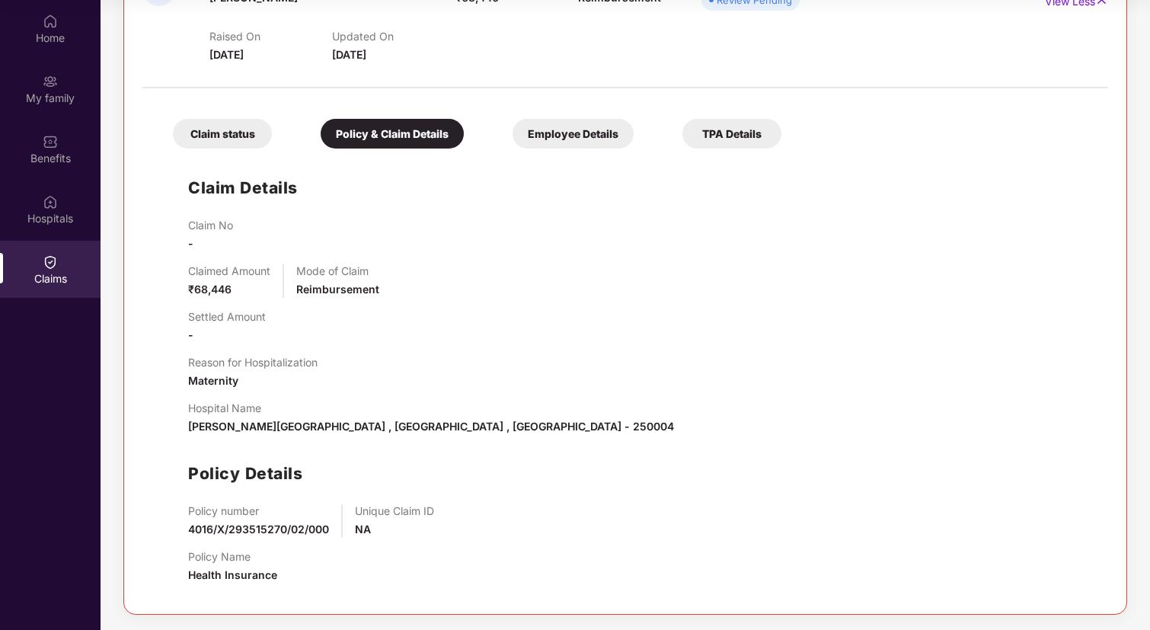
scroll to position [0, 0]
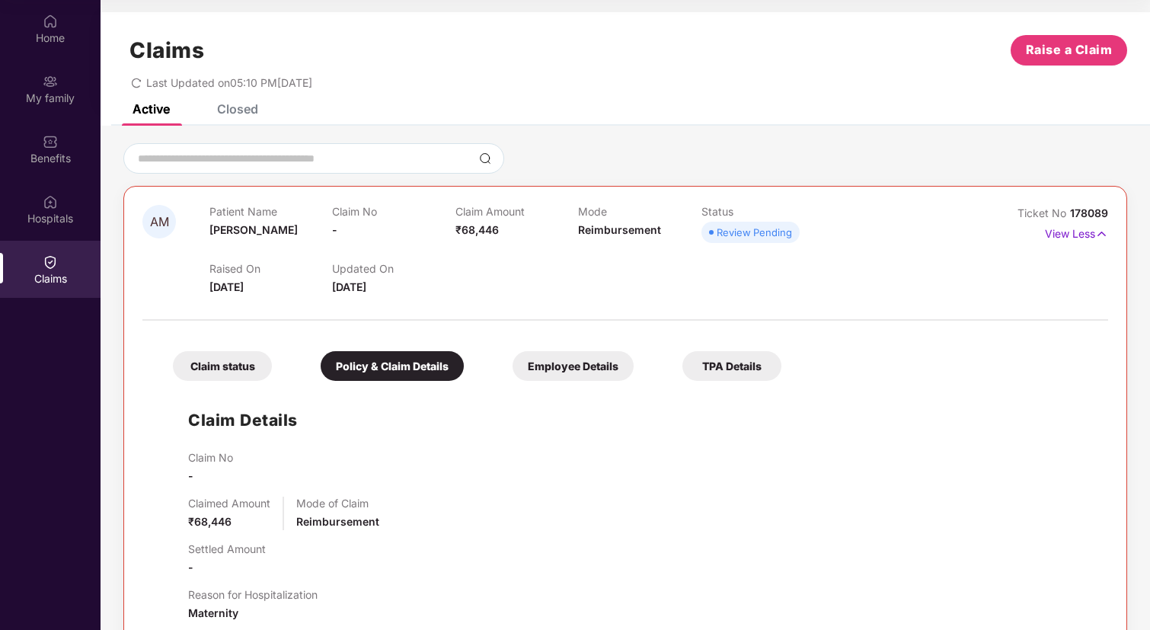
click at [737, 358] on div "TPA Details" at bounding box center [731, 366] width 99 height 30
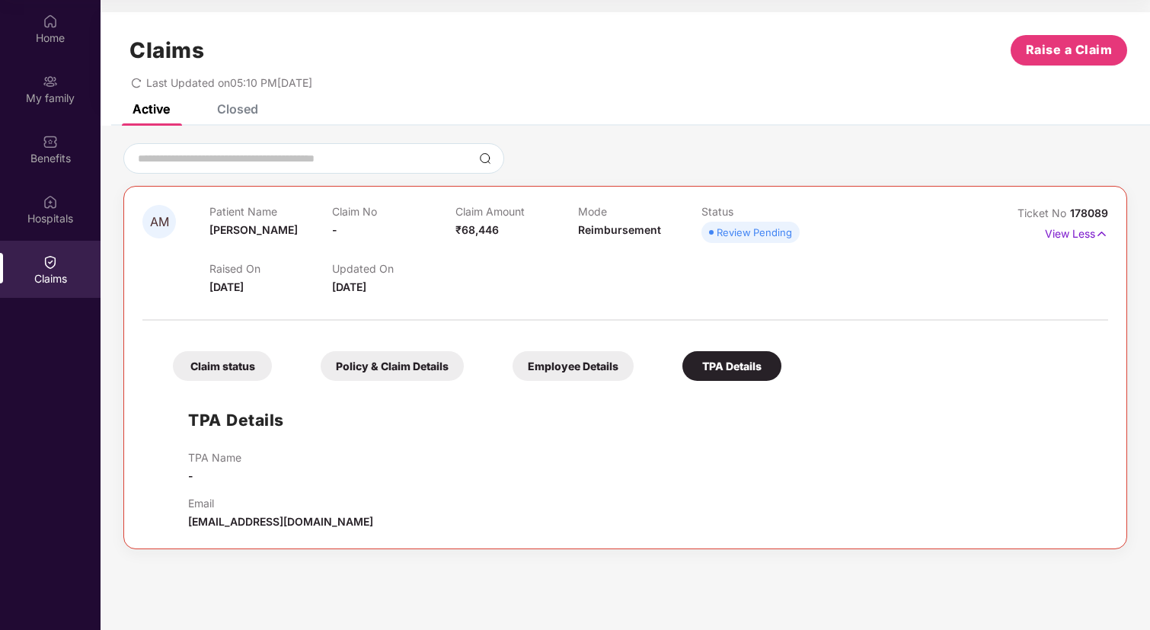
click at [212, 360] on div "Claim status" at bounding box center [222, 366] width 99 height 30
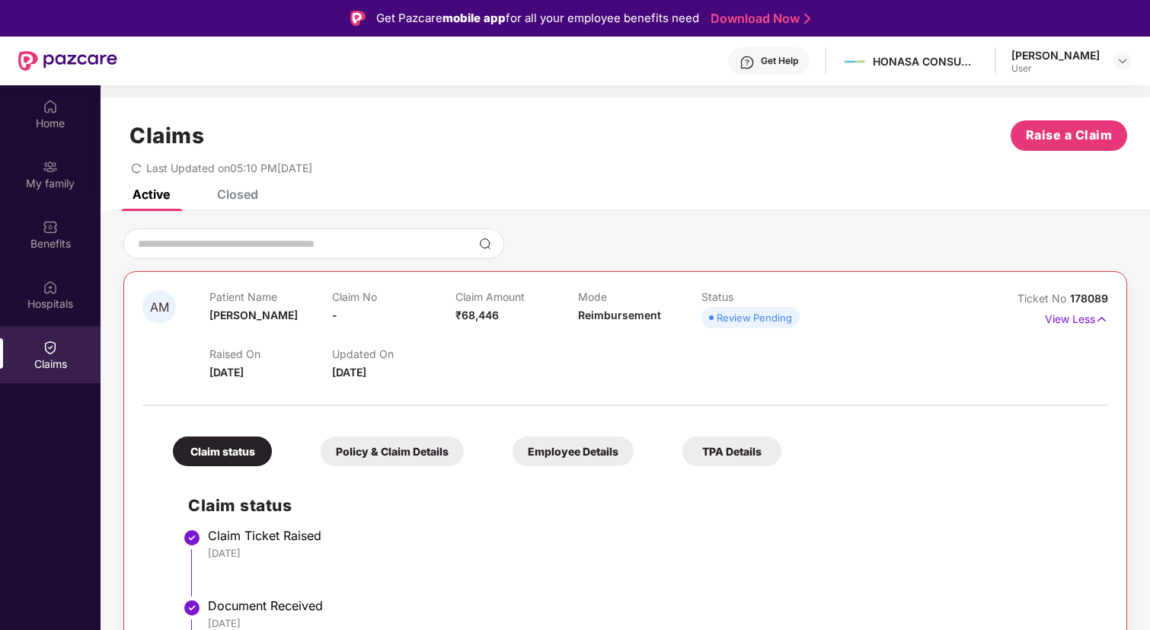
click at [239, 195] on div "Closed" at bounding box center [237, 194] width 41 height 15
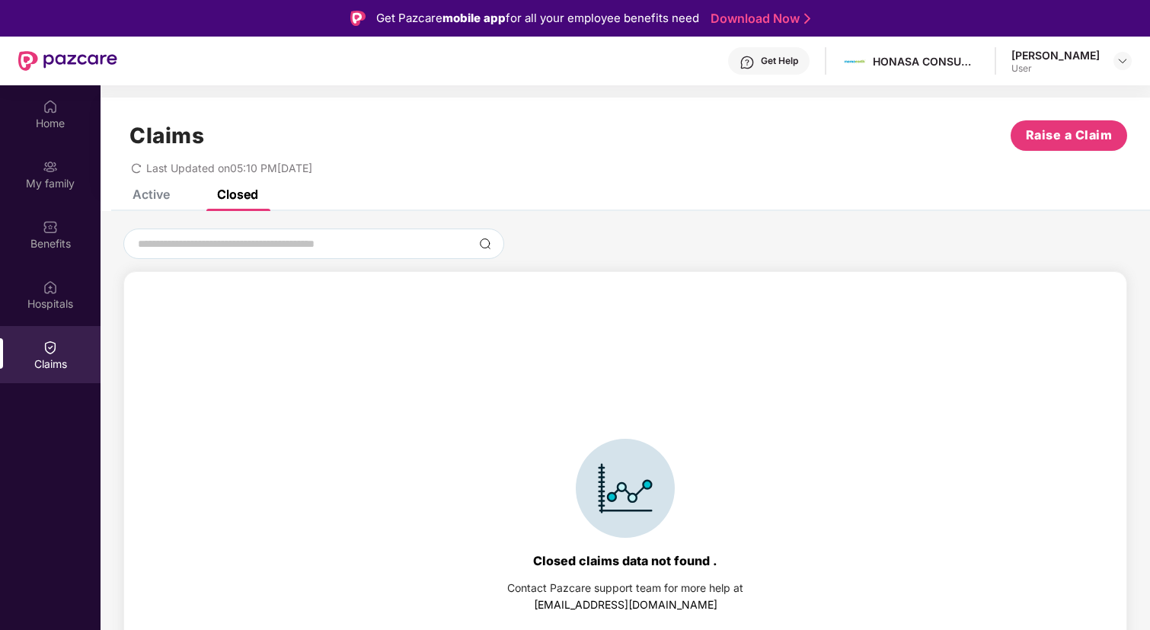
click at [159, 190] on div "Active" at bounding box center [150, 194] width 37 height 15
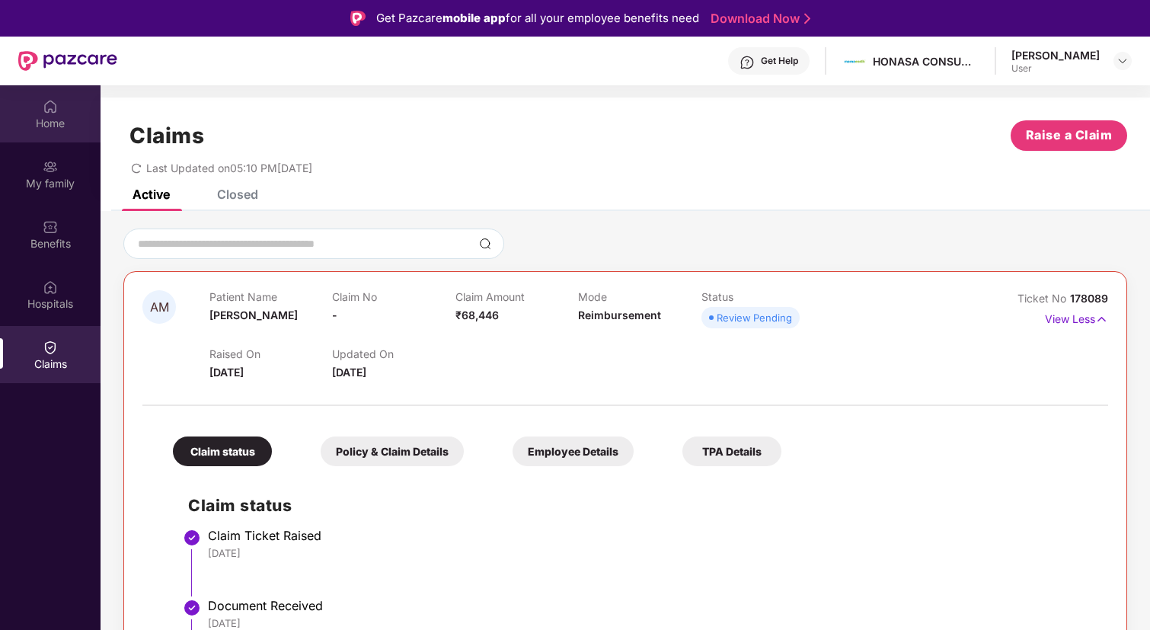
click at [59, 116] on div "Home" at bounding box center [50, 123] width 101 height 15
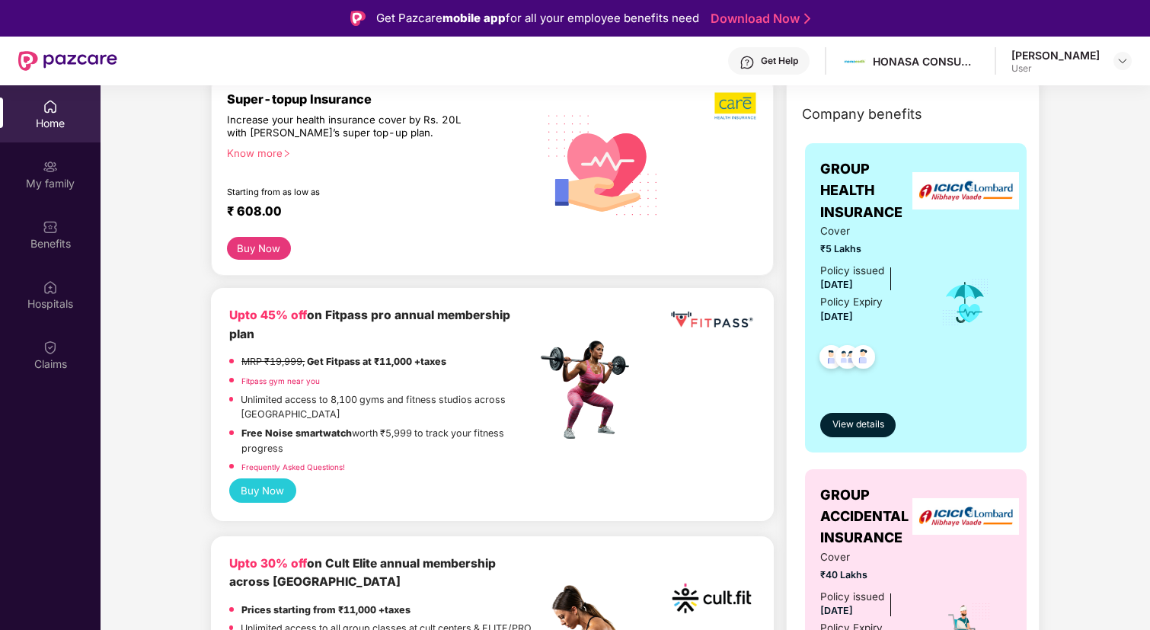
scroll to position [204, 0]
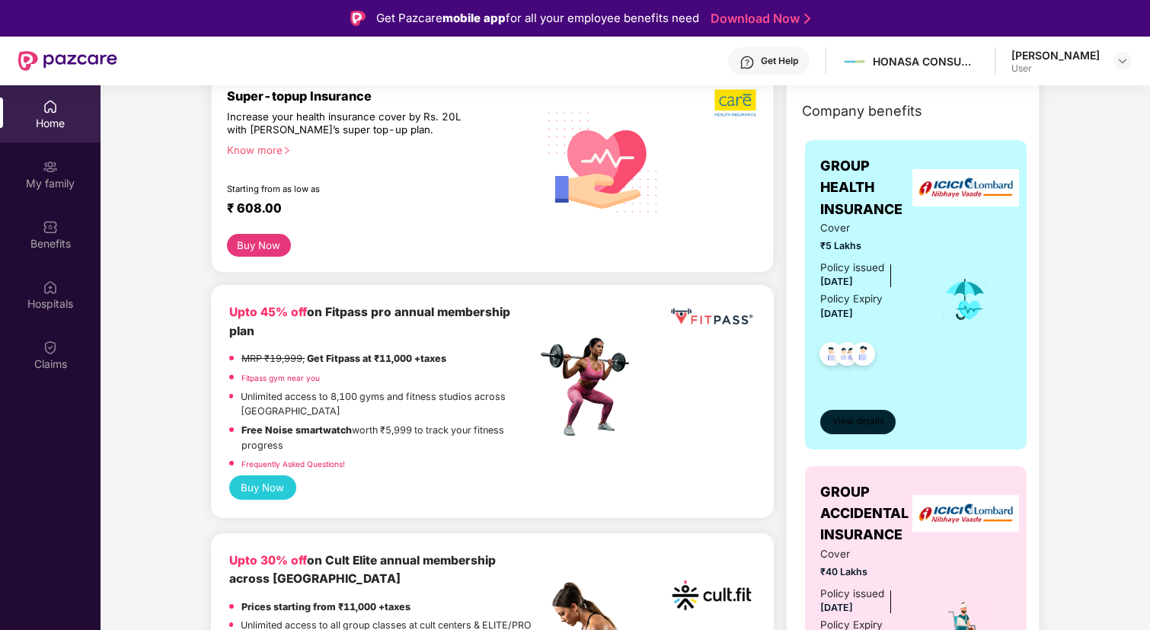
click at [854, 412] on button "View details" at bounding box center [857, 422] width 75 height 24
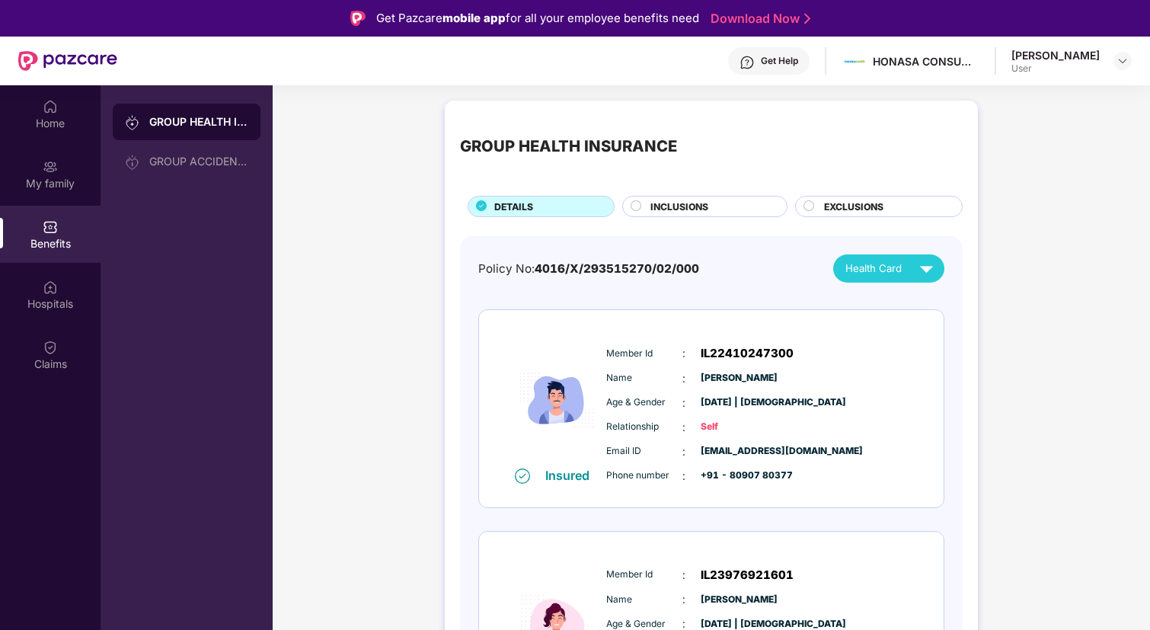
click at [27, 51] on img at bounding box center [67, 61] width 99 height 20
click at [55, 362] on div "Claims" at bounding box center [50, 363] width 101 height 15
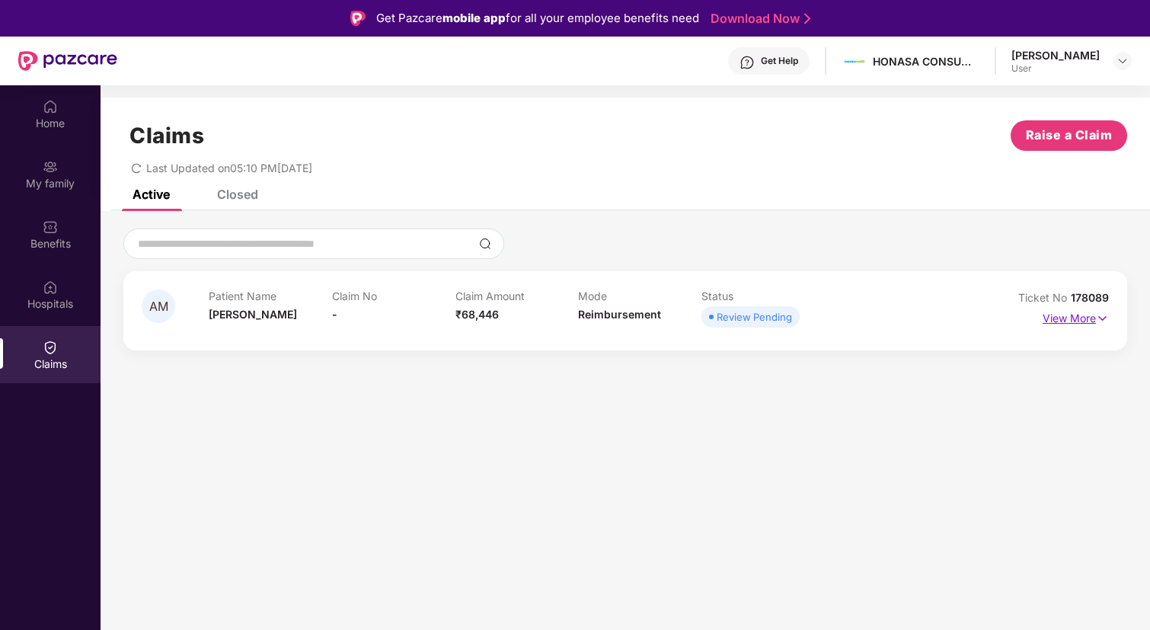
click at [1062, 317] on p "View More" at bounding box center [1075, 316] width 66 height 21
